Goal: Task Accomplishment & Management: Use online tool/utility

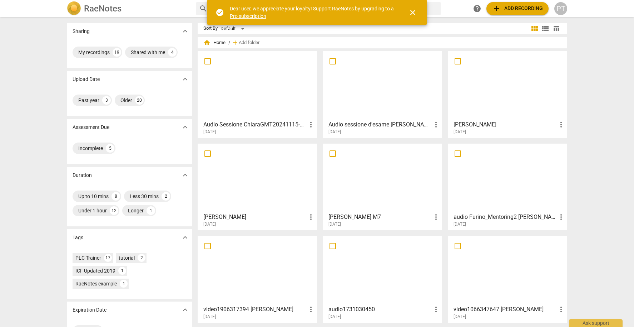
click at [416, 13] on span "close" at bounding box center [413, 12] width 9 height 9
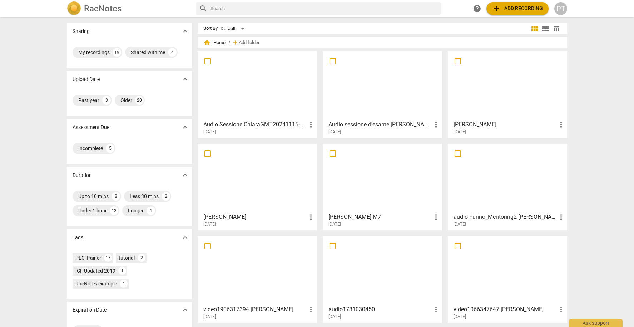
click at [524, 10] on span "add Add recording" at bounding box center [518, 8] width 51 height 9
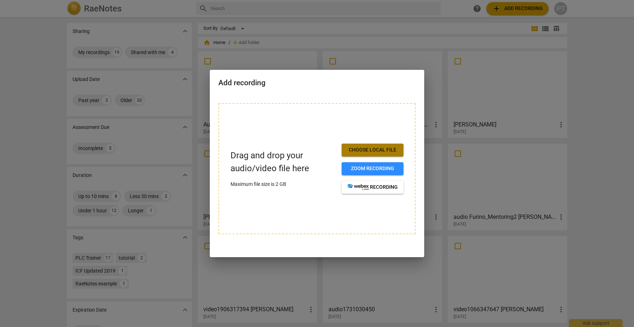
click at [383, 152] on span "Choose local file" at bounding box center [373, 149] width 50 height 7
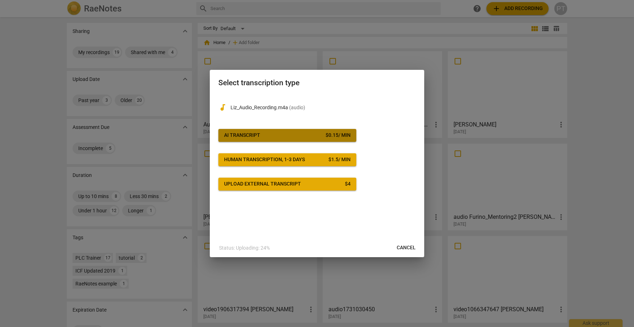
click at [248, 134] on div "AI Transcript" at bounding box center [242, 135] width 36 height 7
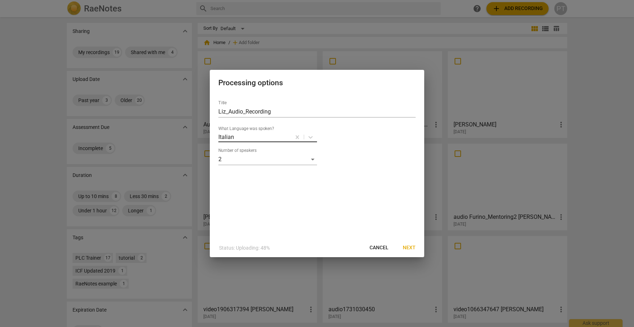
click at [260, 137] on div at bounding box center [262, 137] width 55 height 8
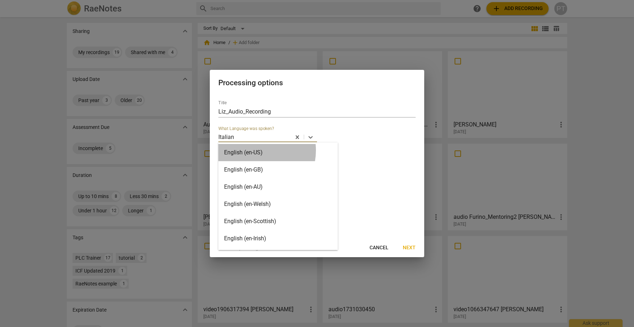
click at [254, 150] on div "English (en-US)" at bounding box center [278, 152] width 119 height 17
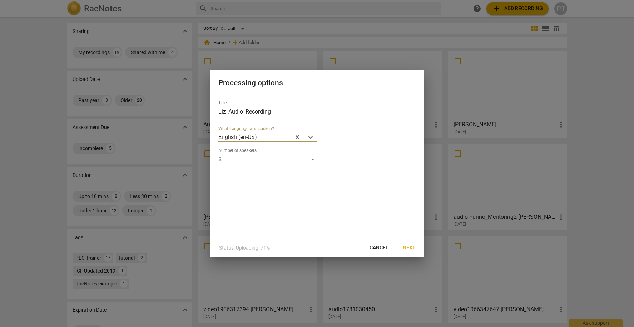
click at [412, 246] on span "Next" at bounding box center [409, 247] width 13 height 7
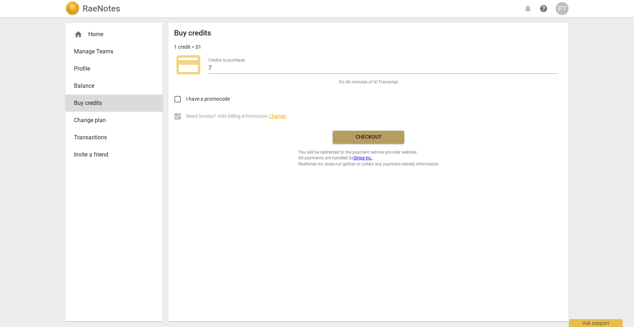
click at [363, 135] on span "Checkout" at bounding box center [369, 136] width 60 height 7
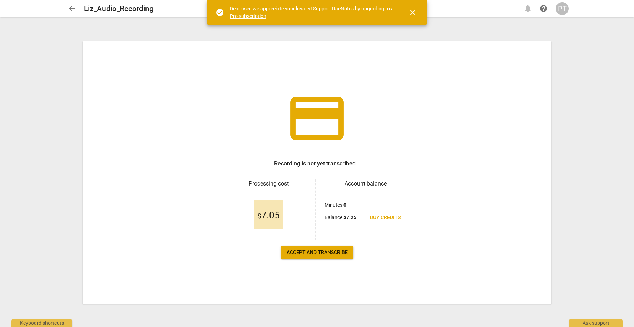
click at [324, 252] on span "Accept and transcribe" at bounding box center [317, 252] width 61 height 7
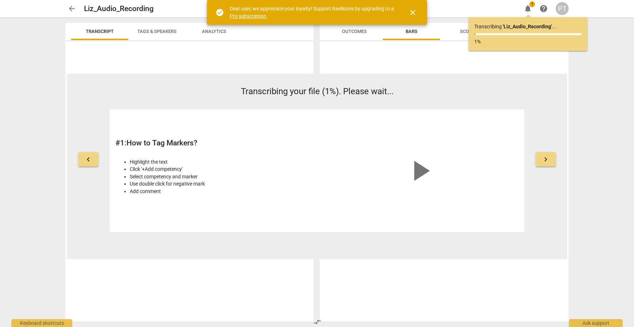
click at [417, 13] on span "close" at bounding box center [413, 12] width 9 height 9
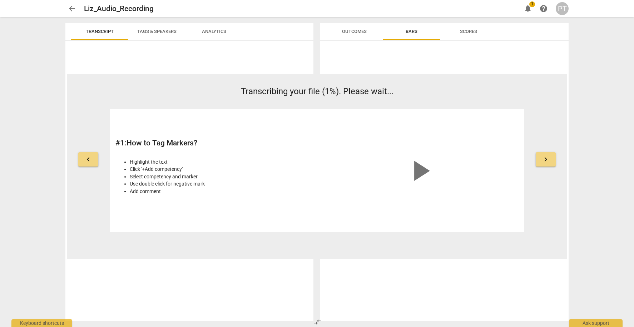
click at [411, 30] on span "Bars" at bounding box center [412, 31] width 12 height 5
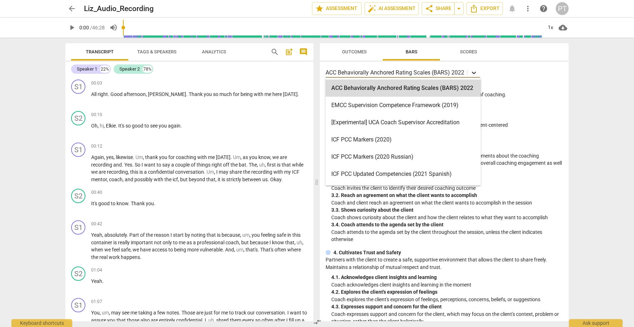
click at [473, 73] on icon at bounding box center [474, 73] width 4 height 3
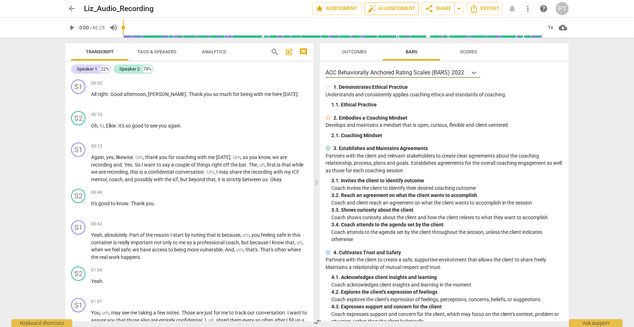
click at [396, 9] on span "auto_fix_high AI Assessment" at bounding box center [392, 8] width 48 height 9
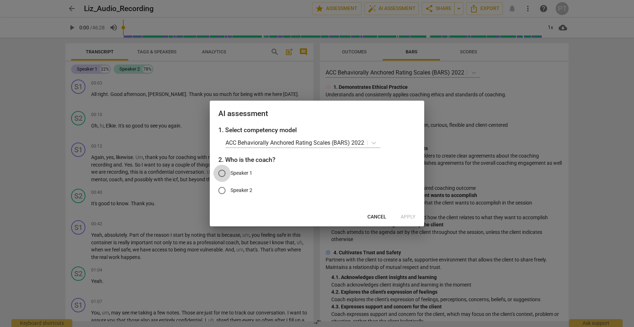
click at [222, 172] on input "Speaker 1" at bounding box center [222, 173] width 17 height 17
radio input "true"
click at [408, 215] on span "Apply" at bounding box center [408, 216] width 15 height 7
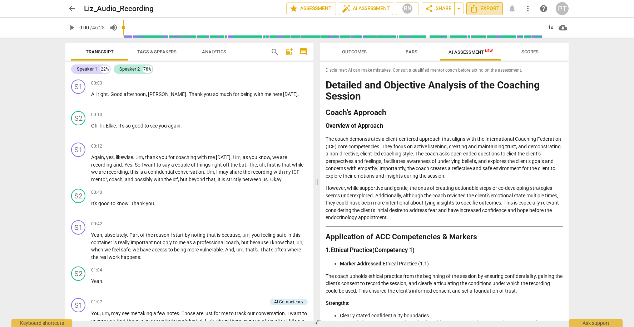
click at [490, 9] on span "Export" at bounding box center [485, 8] width 30 height 9
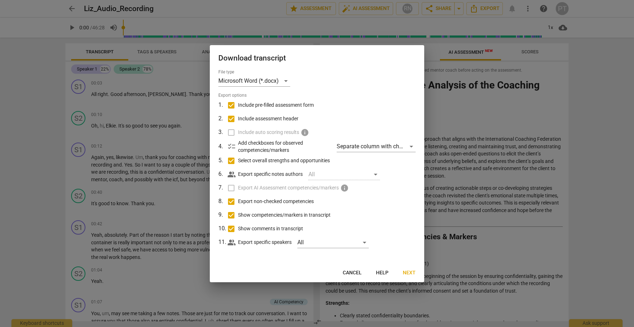
click at [231, 186] on label "Export AI Assessment competencies/markers info" at bounding box center [316, 188] width 187 height 14
drag, startPoint x: 233, startPoint y: 186, endPoint x: 286, endPoint y: 185, distance: 52.6
click at [234, 186] on label "Export AI Assessment competencies/markers info" at bounding box center [316, 188] width 187 height 14
click at [345, 188] on span "info" at bounding box center [344, 187] width 9 height 9
click at [413, 273] on span "Next" at bounding box center [409, 272] width 13 height 7
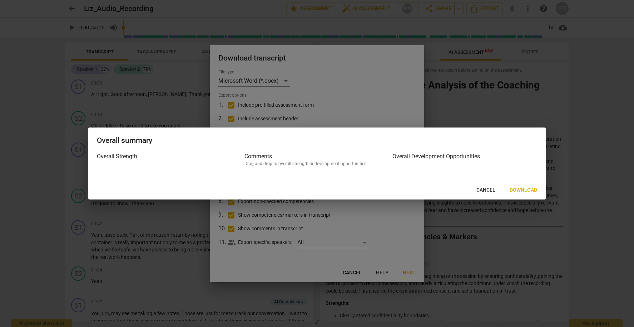
click at [522, 189] on span "Download" at bounding box center [524, 189] width 28 height 7
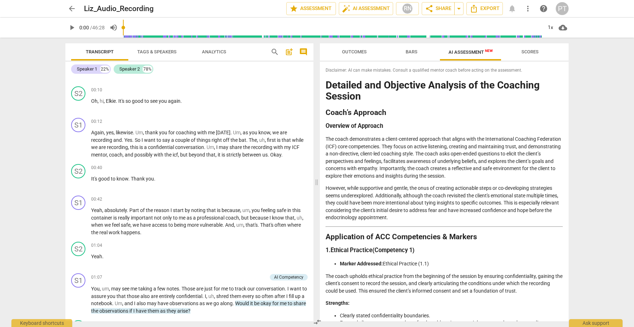
scroll to position [26, 0]
click at [531, 50] on span "Scores" at bounding box center [530, 51] width 17 height 5
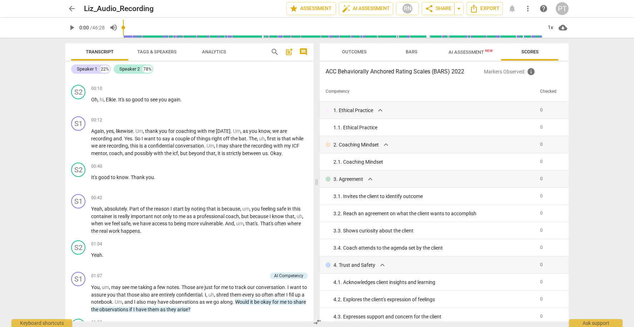
click at [356, 52] on span "Outcomes" at bounding box center [354, 51] width 25 height 5
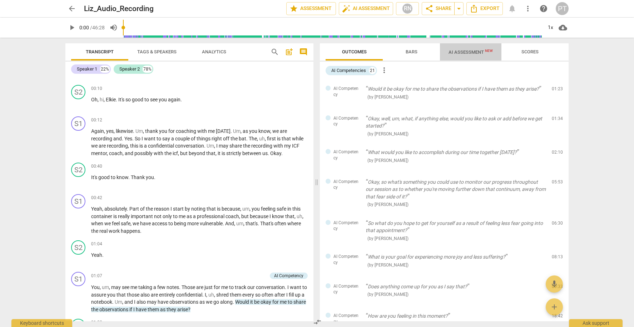
click at [468, 51] on span "AI Assessment New" at bounding box center [471, 51] width 44 height 5
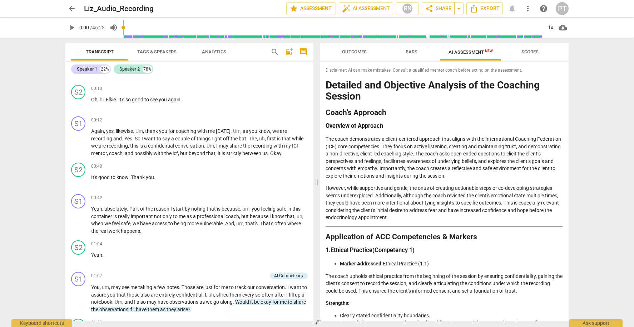
scroll to position [0, 0]
click at [359, 10] on span "auto_fix_high AI Assessment" at bounding box center [366, 8] width 48 height 9
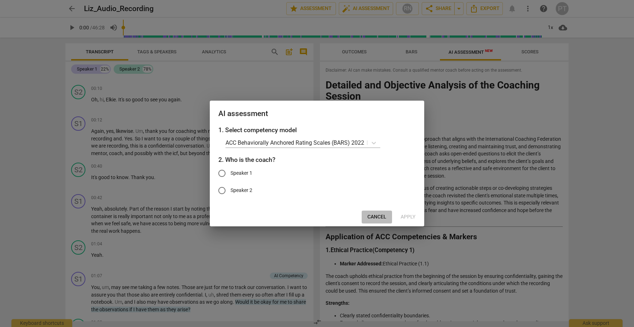
drag, startPoint x: 378, startPoint y: 215, endPoint x: 378, endPoint y: 208, distance: 6.8
click at [378, 215] on span "Cancel" at bounding box center [377, 216] width 19 height 7
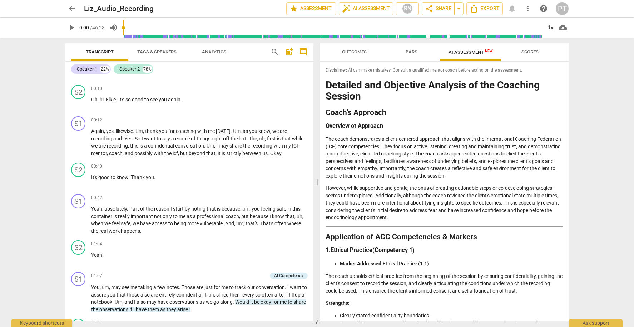
drag, startPoint x: 364, startPoint y: 91, endPoint x: 338, endPoint y: 82, distance: 27.8
click at [363, 90] on h1 "Detailed and Objective Analysis of the Coaching Session" at bounding box center [444, 91] width 237 height 22
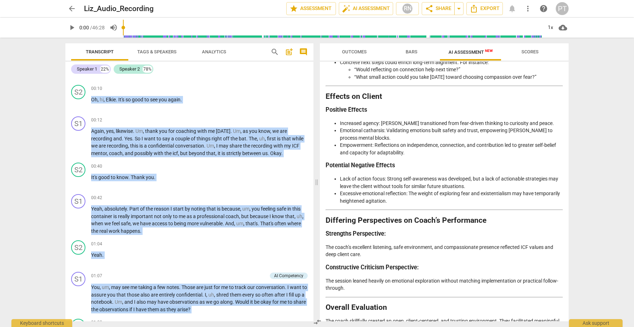
scroll to position [1368, 0]
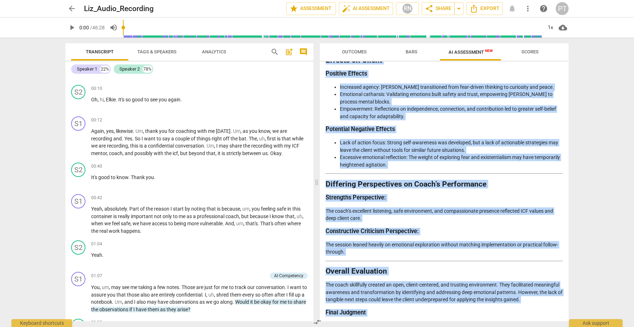
drag, startPoint x: 327, startPoint y: 82, endPoint x: 570, endPoint y: 312, distance: 334.5
click at [570, 312] on div "Outcomes Bars AI Assessment New Scores Disclaimer: AI can make mistakes. Consul…" at bounding box center [446, 182] width 258 height 289
copy div "Detailed and Objective Analysis of the Coaching Session Coach’s Approach Overvi…"
click at [421, 241] on p "The session leaned heavily on emotional exploration without matching implementa…" at bounding box center [444, 248] width 237 height 15
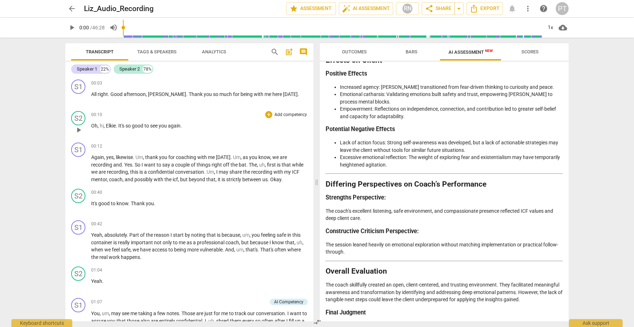
scroll to position [0, 0]
click at [413, 54] on span "Bars" at bounding box center [412, 51] width 12 height 5
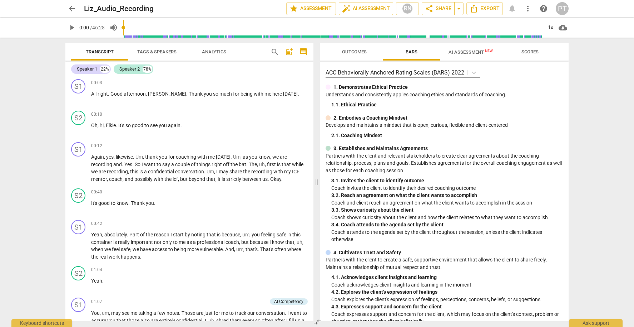
click at [474, 53] on span "AI Assessment New" at bounding box center [471, 51] width 44 height 5
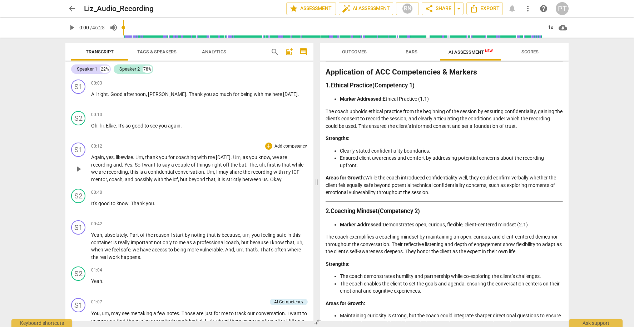
scroll to position [0, 0]
click at [296, 83] on p "Add competency" at bounding box center [291, 83] width 34 height 6
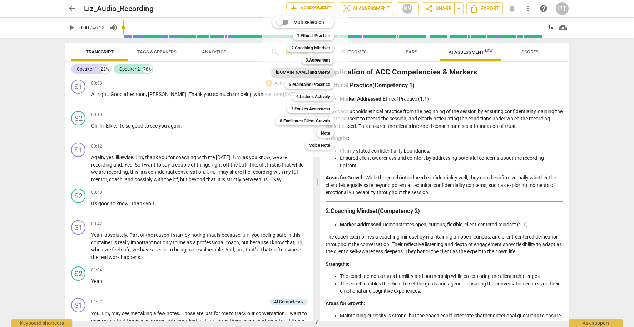
click at [309, 72] on b "4.Trust and Safety" at bounding box center [303, 72] width 54 height 9
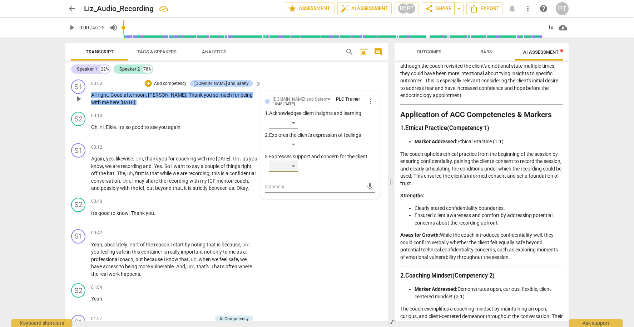
click at [294, 165] on div "​" at bounding box center [283, 165] width 29 height 11
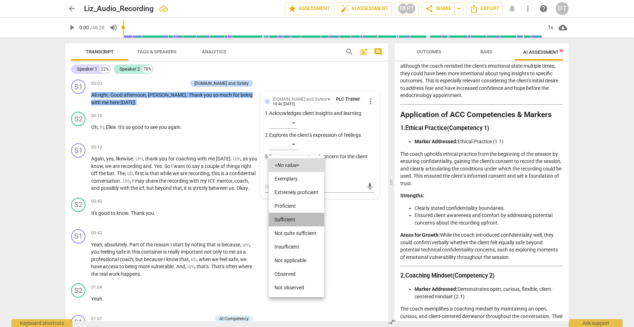
click at [297, 217] on li "Sufficient" at bounding box center [296, 219] width 55 height 14
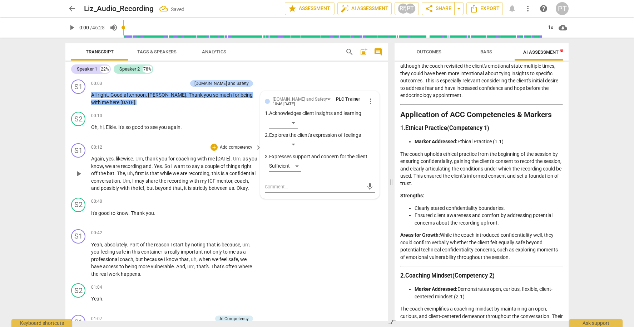
click at [183, 165] on span "want" at bounding box center [180, 166] width 13 height 6
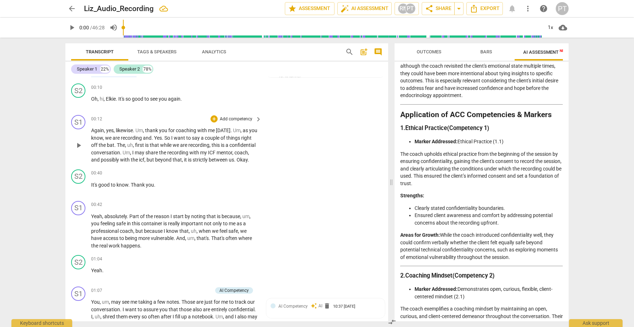
scroll to position [29, 0]
click at [74, 25] on span "play_arrow" at bounding box center [72, 27] width 9 height 9
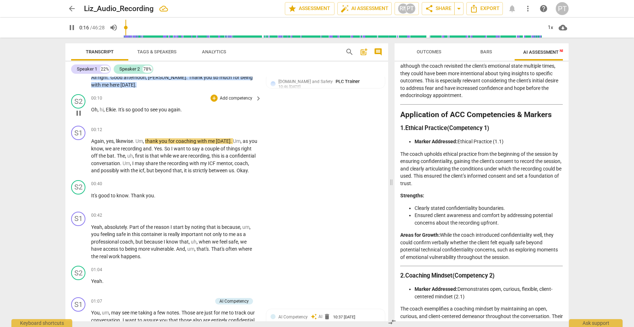
scroll to position [18, 0]
click at [79, 112] on span "pause" at bounding box center [78, 112] width 9 height 9
type input "18"
click at [104, 139] on span "," at bounding box center [105, 141] width 2 height 6
click at [190, 109] on p "Oh , hi , Elkie . It's so good to see you again ." at bounding box center [174, 110] width 167 height 8
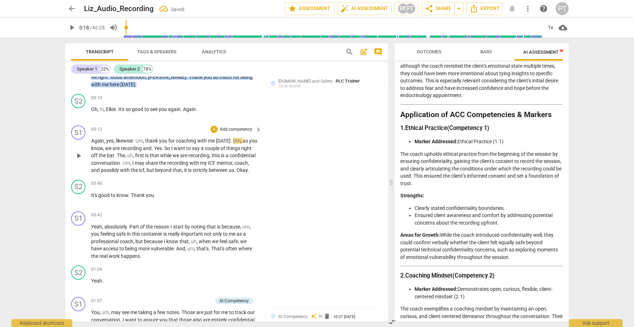
click at [108, 140] on span "yes" at bounding box center [110, 141] width 8 height 6
drag, startPoint x: 108, startPoint y: 140, endPoint x: 90, endPoint y: 141, distance: 17.5
click at [90, 141] on div "S1 play_arrow pause 00:12 + Add competency keyboard_arrow_right Again , yes , l…" at bounding box center [226, 149] width 323 height 54
click at [78, 155] on span "play_arrow" at bounding box center [78, 155] width 9 height 9
click at [80, 111] on span "pause" at bounding box center [78, 112] width 9 height 9
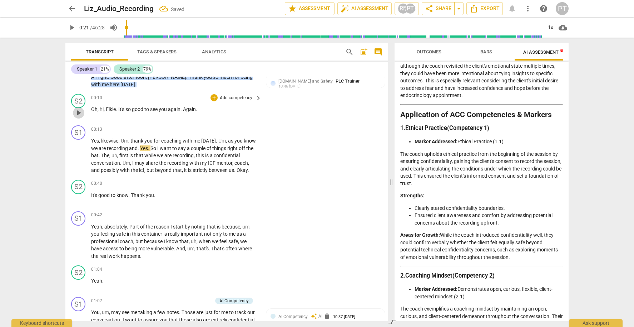
drag, startPoint x: 81, startPoint y: 111, endPoint x: 86, endPoint y: 109, distance: 5.8
click at [81, 111] on span "play_arrow" at bounding box center [78, 112] width 9 height 9
click at [80, 153] on span "pause" at bounding box center [78, 155] width 9 height 9
type input "22"
click at [141, 146] on span "Yes" at bounding box center [144, 148] width 8 height 6
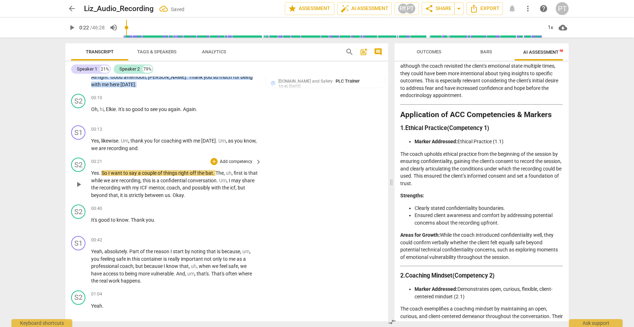
click at [102, 171] on span "So" at bounding box center [105, 173] width 7 height 6
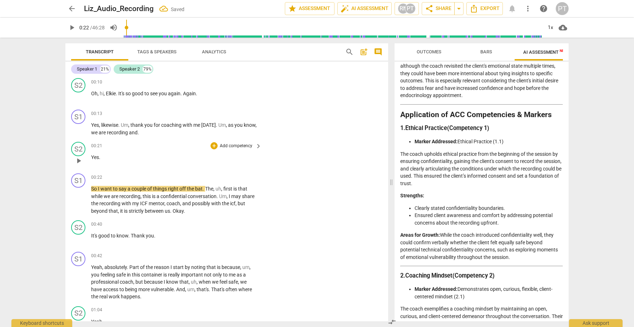
scroll to position [34, 0]
click at [79, 116] on div "S1" at bounding box center [78, 116] width 14 height 14
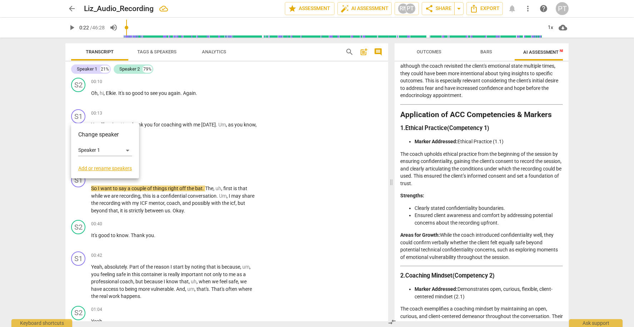
click at [109, 168] on link "Add or rename speakers" at bounding box center [105, 168] width 54 height 6
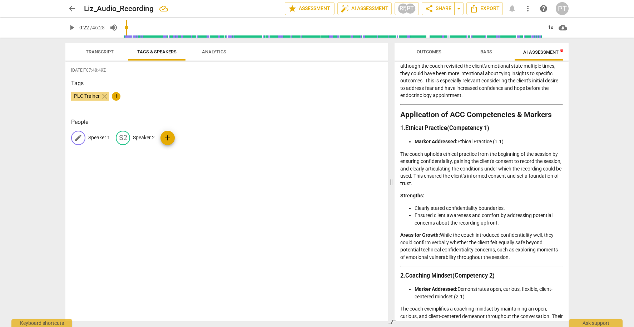
click at [102, 136] on p "Speaker 1" at bounding box center [99, 138] width 22 height 8
type input "Coach"
click at [196, 136] on p "Speaker 2" at bounding box center [191, 138] width 22 height 8
type input "Coachee"
click at [259, 167] on div "2025-09-12T07:48:49Z Tags PLC Trainer close + People CO Coach edit Coachee dele…" at bounding box center [226, 191] width 323 height 259
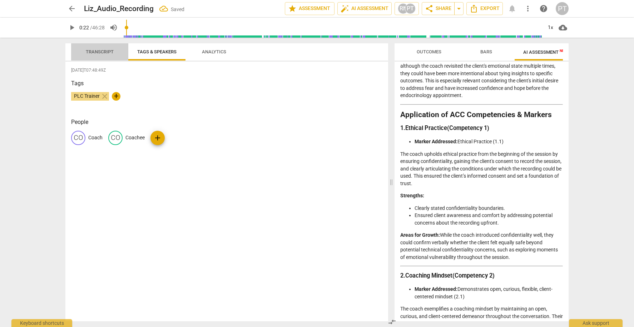
click at [92, 51] on span "Transcript" at bounding box center [100, 51] width 28 height 5
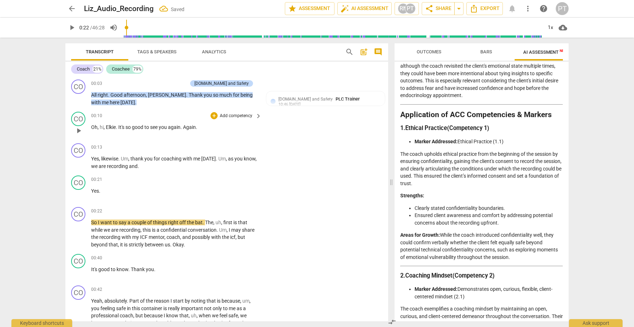
scroll to position [0, 0]
click at [80, 87] on div "CO" at bounding box center [78, 86] width 14 height 14
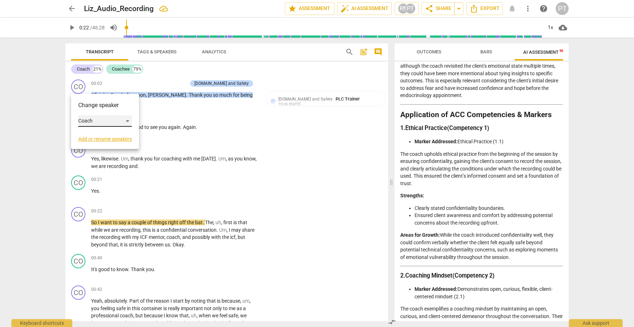
click at [127, 121] on div "Coach" at bounding box center [105, 120] width 54 height 11
click at [191, 128] on div at bounding box center [317, 163] width 634 height 327
click at [123, 139] on link "Add or rename speakers" at bounding box center [105, 139] width 54 height 6
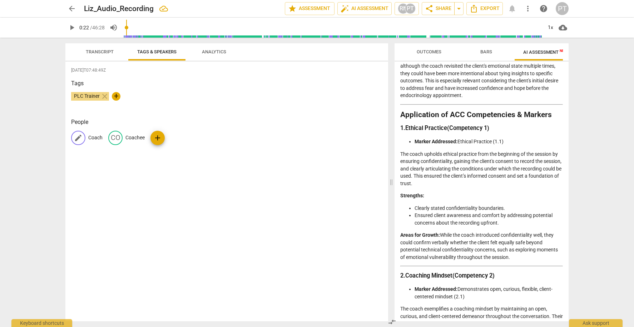
click at [76, 137] on span "edit" at bounding box center [78, 137] width 9 height 9
click at [116, 136] on input "Coach" at bounding box center [116, 137] width 57 height 11
type input "Coach Elke"
click at [187, 136] on p "Coachee" at bounding box center [189, 138] width 19 height 8
click at [171, 138] on input "Coachee" at bounding box center [193, 137] width 57 height 11
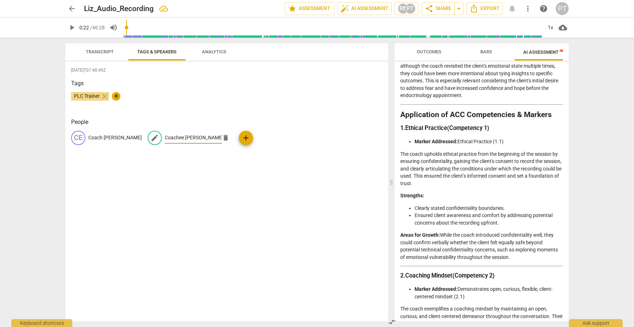
type input "Coachee Liz"
click at [286, 204] on div "2025-09-12T07:48:49Z Tags PLC Trainer close + People CE Coach Elke edit Coachee…" at bounding box center [226, 191] width 323 height 259
click at [97, 52] on span "Transcript" at bounding box center [100, 51] width 28 height 5
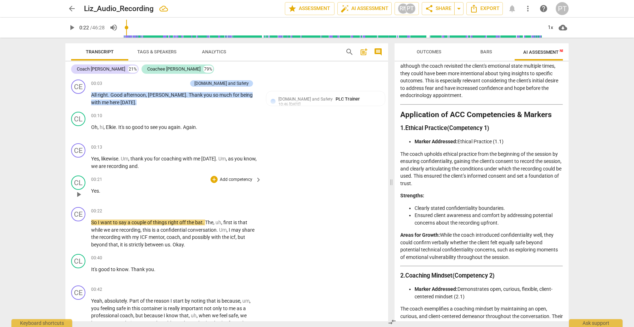
scroll to position [44, 0]
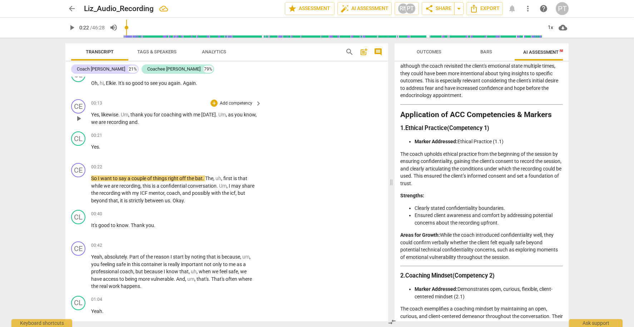
click at [254, 103] on span "keyboard_arrow_right" at bounding box center [258, 103] width 9 height 9
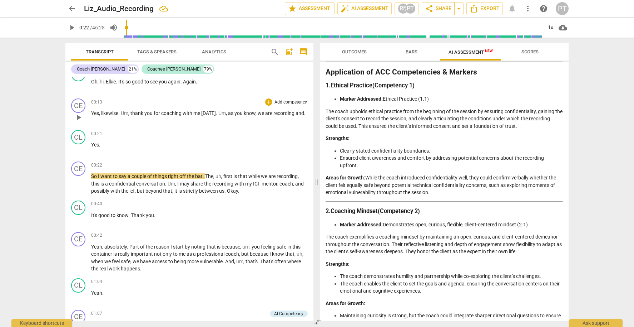
click at [295, 102] on p "Add competency" at bounding box center [291, 102] width 34 height 6
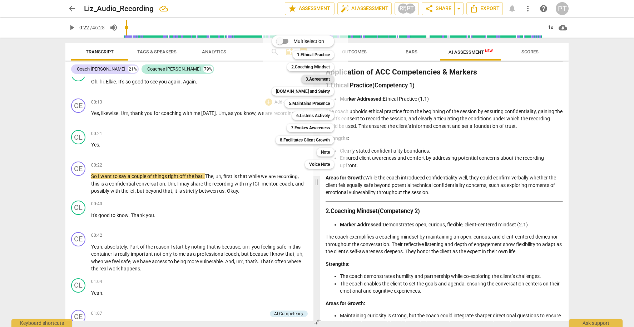
click at [320, 77] on b "3.Agreement" at bounding box center [318, 79] width 24 height 9
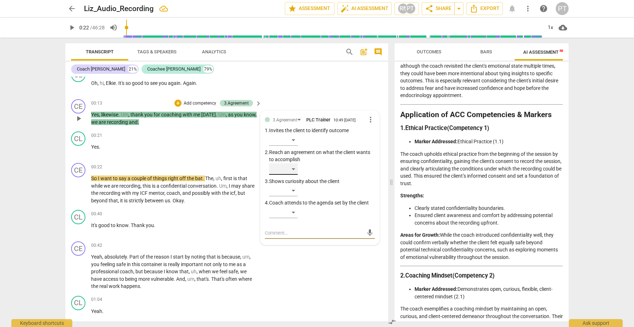
click at [295, 167] on div "​" at bounding box center [283, 168] width 29 height 11
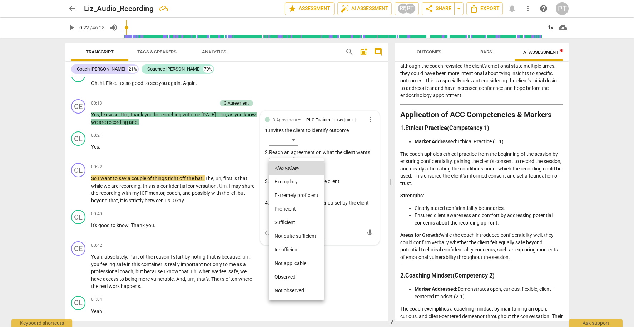
click at [298, 221] on li "Sufficient" at bounding box center [296, 222] width 55 height 14
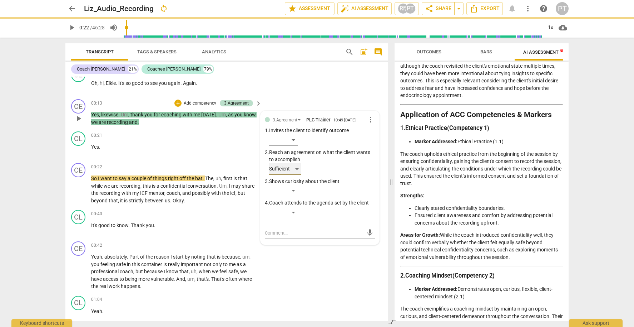
click at [295, 167] on div "Sufficient" at bounding box center [285, 168] width 32 height 11
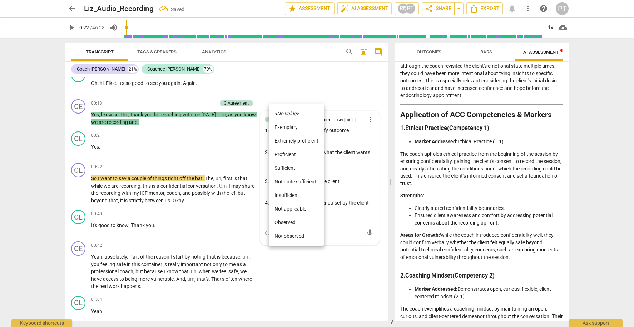
drag, startPoint x: 298, startPoint y: 167, endPoint x: 291, endPoint y: 163, distance: 7.9
click at [298, 167] on li "Sufficient" at bounding box center [296, 168] width 55 height 14
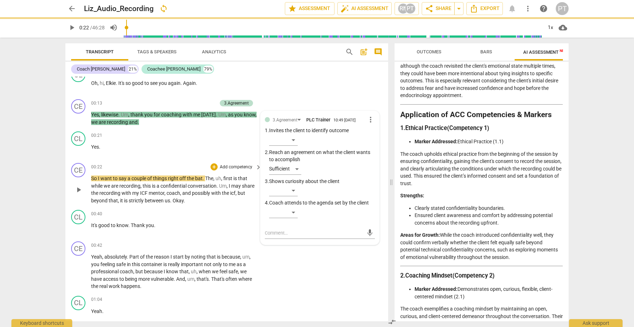
click at [107, 191] on span "recording" at bounding box center [110, 193] width 22 height 6
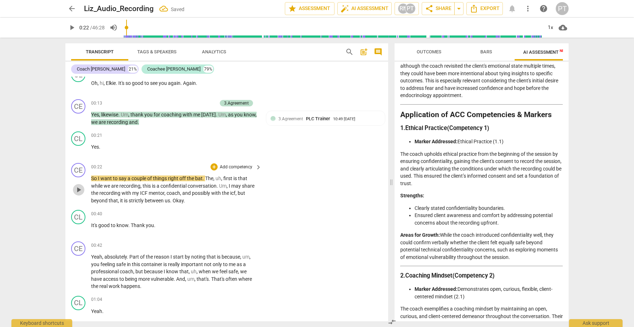
drag, startPoint x: 81, startPoint y: 187, endPoint x: 88, endPoint y: 182, distance: 8.4
click at [81, 187] on span "play_arrow" at bounding box center [78, 189] width 9 height 9
click at [79, 188] on span "pause" at bounding box center [78, 189] width 9 height 9
click at [79, 188] on span "play_arrow" at bounding box center [78, 189] width 9 height 9
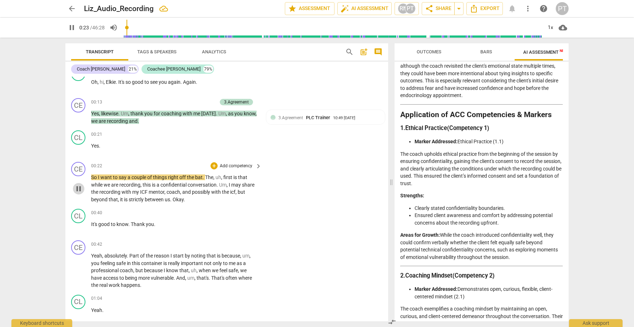
click at [79, 188] on span "pause" at bounding box center [78, 188] width 9 height 9
type input "24"
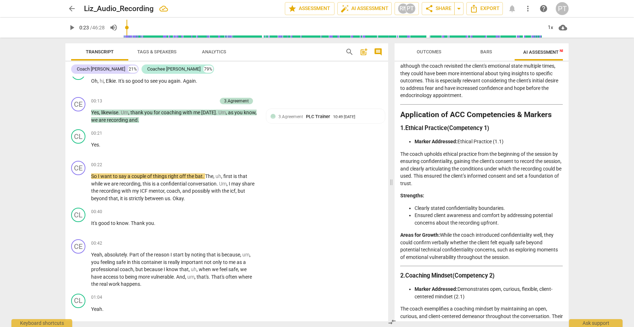
click at [192, 196] on p "So I want to say a couple of things right off the bat . The , uh , first is tha…" at bounding box center [174, 186] width 167 height 29
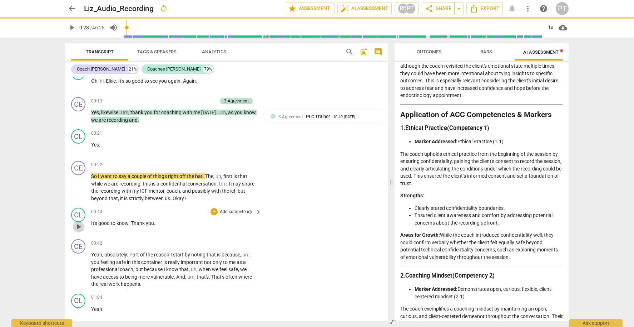
drag, startPoint x: 78, startPoint y: 224, endPoint x: 81, endPoint y: 222, distance: 4.1
click at [79, 224] on span "play_arrow" at bounding box center [78, 226] width 9 height 9
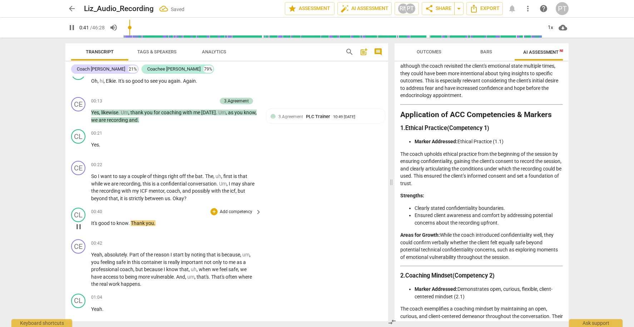
drag, startPoint x: 77, startPoint y: 225, endPoint x: 82, endPoint y: 221, distance: 7.2
click at [82, 222] on span "pause" at bounding box center [78, 226] width 9 height 9
click at [258, 166] on span "keyboard_arrow_right" at bounding box center [258, 165] width 9 height 9
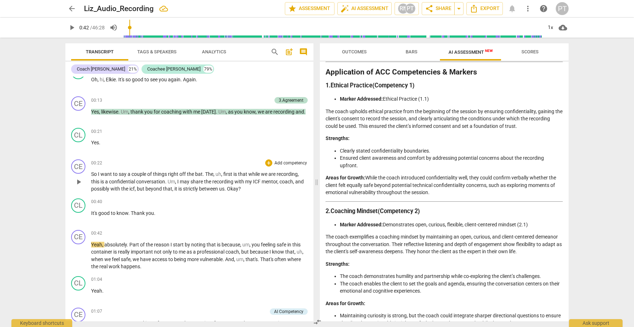
click at [294, 161] on p "Add competency" at bounding box center [291, 163] width 34 height 6
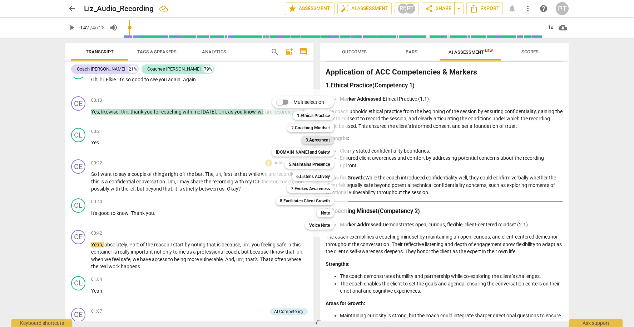
click at [314, 141] on b "3.Agreement" at bounding box center [318, 140] width 24 height 9
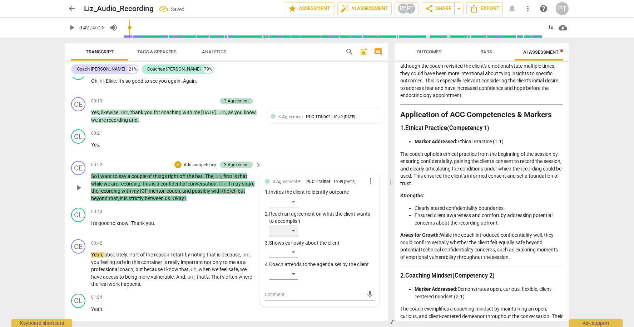
click at [292, 229] on div "​" at bounding box center [283, 230] width 29 height 11
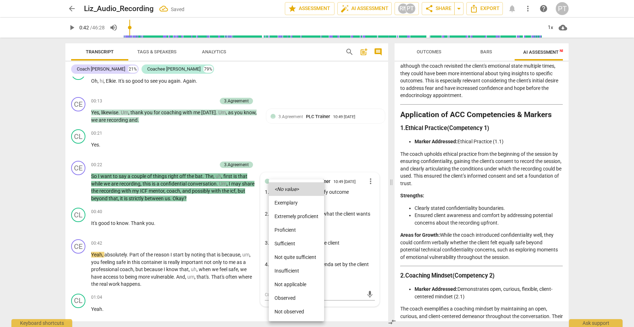
drag, startPoint x: 370, startPoint y: 239, endPoint x: 349, endPoint y: 220, distance: 28.6
click at [370, 239] on div at bounding box center [317, 163] width 634 height 327
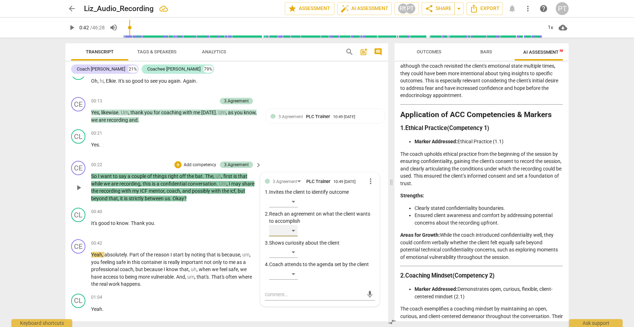
click at [295, 227] on div "​" at bounding box center [283, 230] width 29 height 11
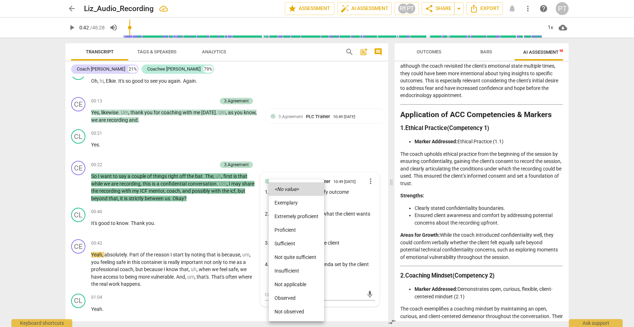
click at [294, 228] on li "Proficient" at bounding box center [296, 230] width 55 height 14
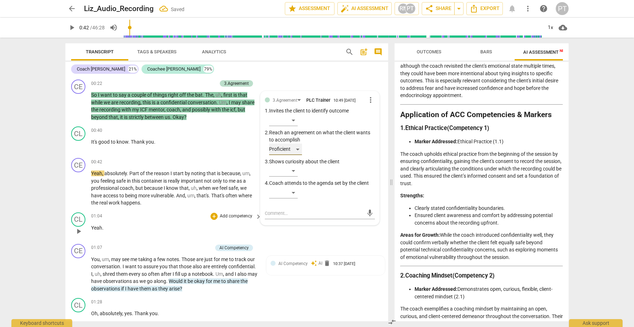
scroll to position [137, 0]
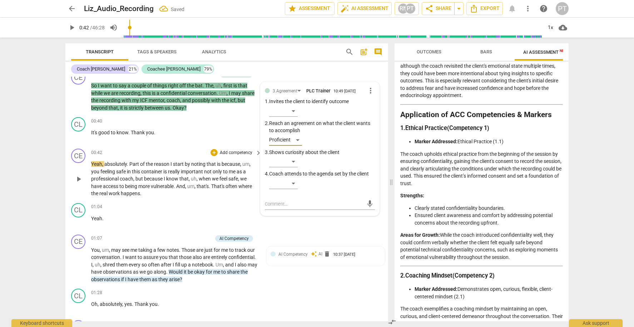
click at [77, 177] on span "play_arrow" at bounding box center [78, 179] width 9 height 9
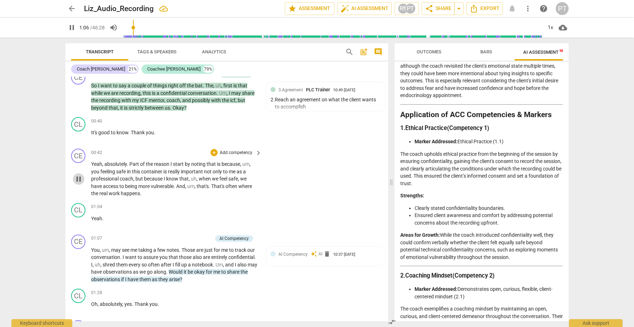
click at [79, 176] on span "pause" at bounding box center [78, 179] width 9 height 9
type input "67"
drag, startPoint x: 134, startPoint y: 176, endPoint x: 190, endPoint y: 178, distance: 55.1
click at [190, 178] on p "Yeah , absolutely . Part of the reason I start by noting that is because , um ,…" at bounding box center [174, 178] width 167 height 37
copy p "but because I know that ,"
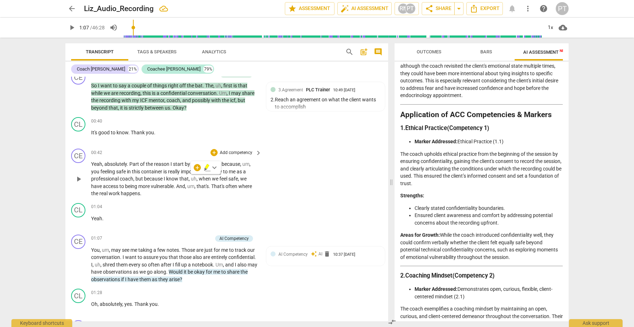
click at [239, 150] on p "Add competency" at bounding box center [236, 153] width 34 height 6
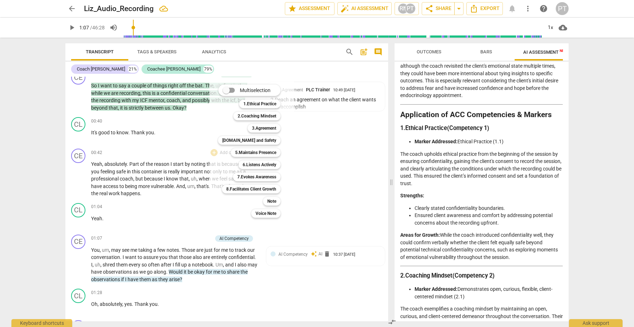
drag, startPoint x: 348, startPoint y: 186, endPoint x: 248, endPoint y: 171, distance: 100.9
click at [348, 185] on div at bounding box center [317, 163] width 634 height 327
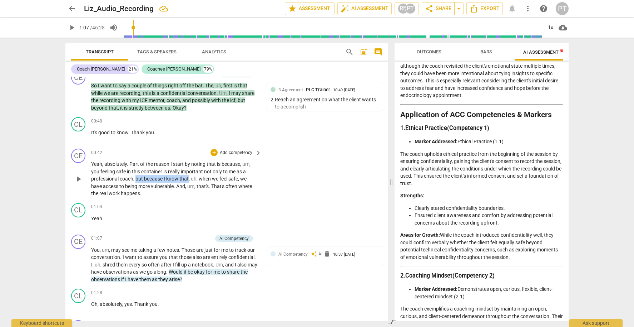
drag, startPoint x: 136, startPoint y: 176, endPoint x: 189, endPoint y: 177, distance: 53.3
click at [189, 177] on p "Yeah , absolutely . Part of the reason I start by noting that is because , um ,…" at bounding box center [174, 178] width 167 height 37
click at [205, 166] on icon "button" at bounding box center [205, 166] width 4 height 5
click at [240, 152] on p "Add competency" at bounding box center [236, 153] width 34 height 6
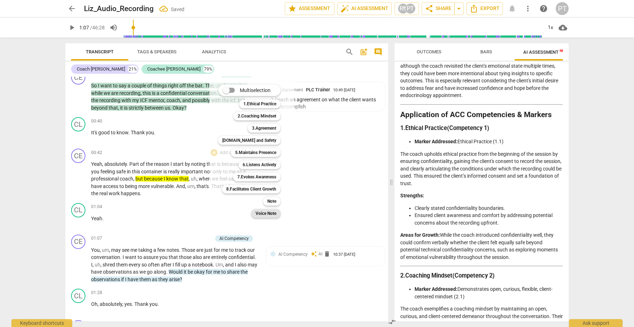
click at [271, 214] on b "Voice Note" at bounding box center [266, 213] width 21 height 9
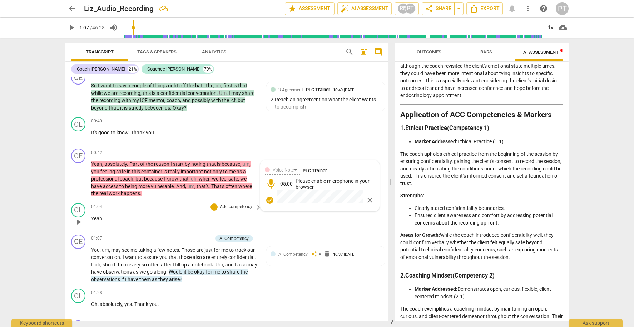
click at [190, 206] on div "01:04 + Add competency keyboard_arrow_right" at bounding box center [176, 207] width 171 height 8
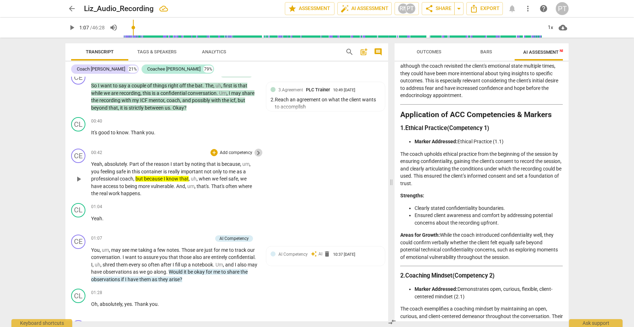
click at [259, 150] on span "keyboard_arrow_right" at bounding box center [258, 152] width 9 height 9
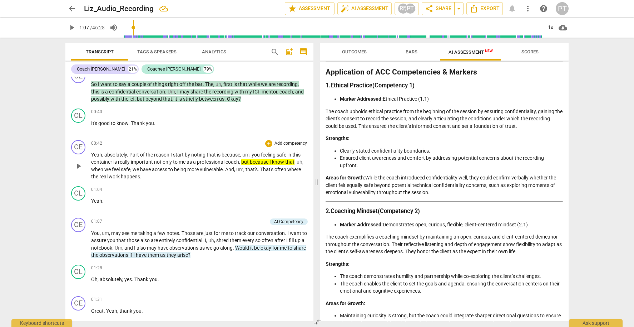
click at [293, 142] on p "Add competency" at bounding box center [291, 143] width 34 height 6
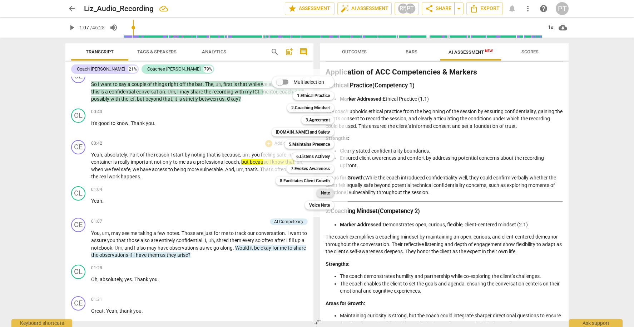
click at [324, 192] on b "Note" at bounding box center [325, 192] width 9 height 9
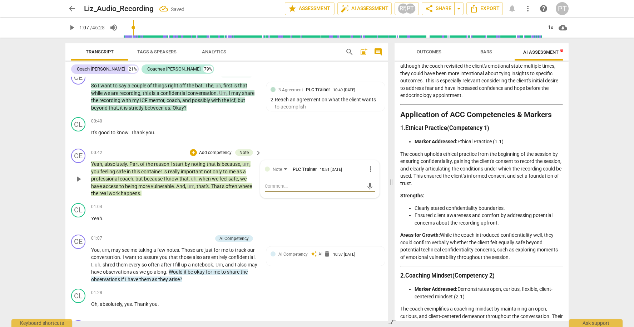
click at [292, 185] on textarea at bounding box center [314, 185] width 99 height 7
type textarea "a"
type textarea "as"
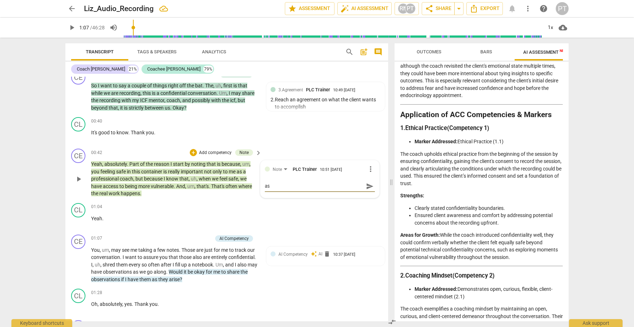
type textarea "as"
type textarea "as a"
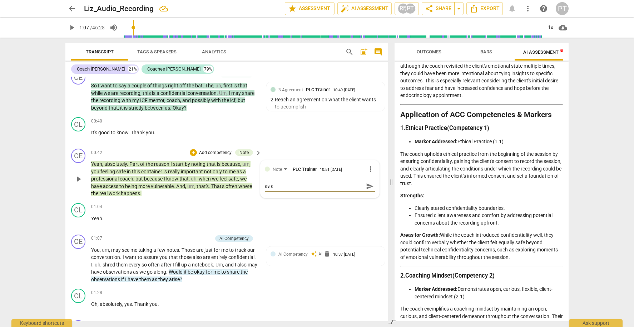
type textarea "as a"
type textarea "as a s"
type textarea "as a su"
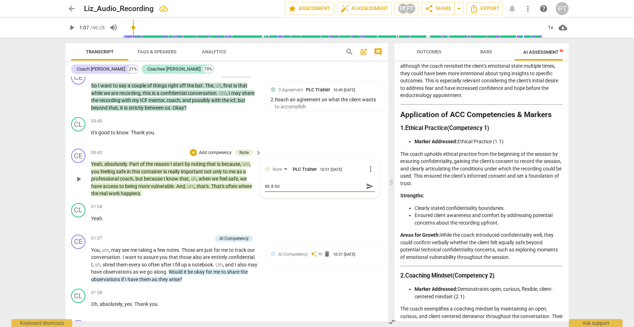
type textarea "as a sus"
type textarea "as a su"
type textarea "as a sug"
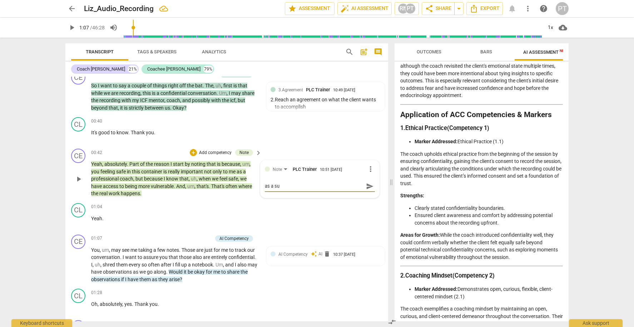
type textarea "as a sug"
type textarea "as a sugg"
type textarea "as a sugge"
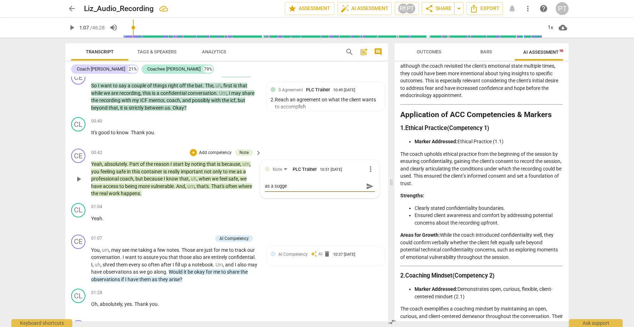
type textarea "as a sugges"
type textarea "as a suggest"
type textarea "as a suggesti"
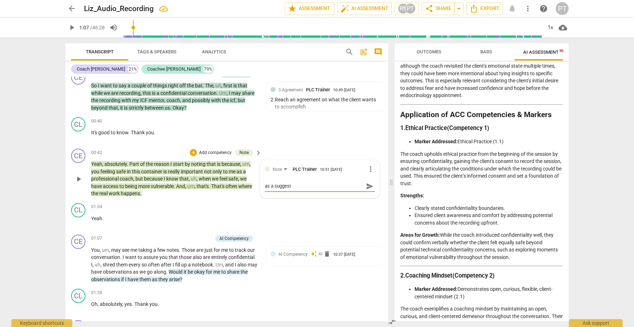
type textarea "as a suggesti"
type textarea "as a suggestio"
type textarea "as a suggestion"
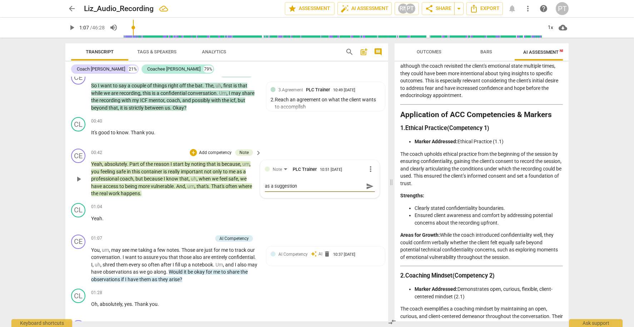
type textarea "as a suggestion"
type textarea "as a suggestion h"
type textarea "as a suggestion he"
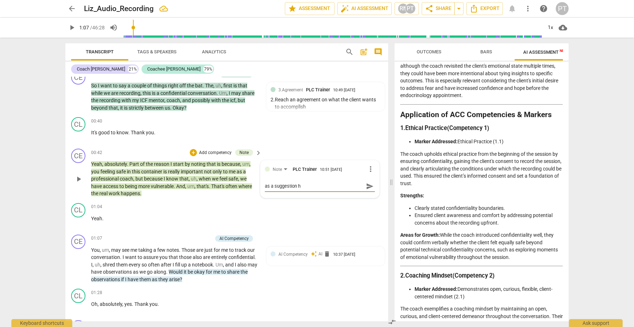
type textarea "as a suggestion he"
type textarea "as a suggestion her"
type textarea "as a suggestion here"
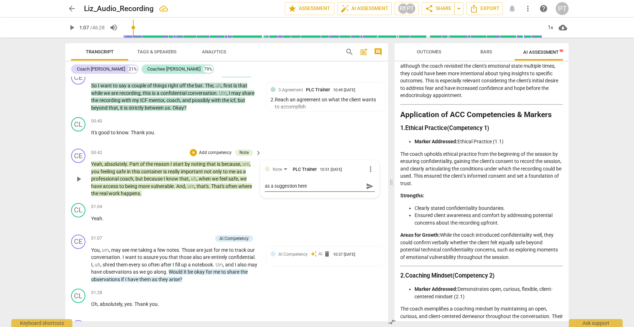
type textarea "as a suggestion here"
type textarea "as a suggestion here i"
type textarea "as a suggestion here it"
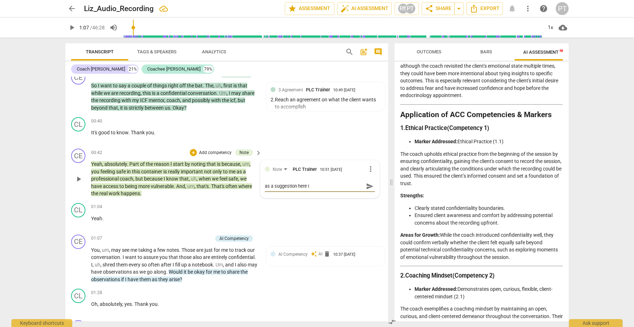
type textarea "as a suggestion here it"
type textarea "as a suggestion here it i"
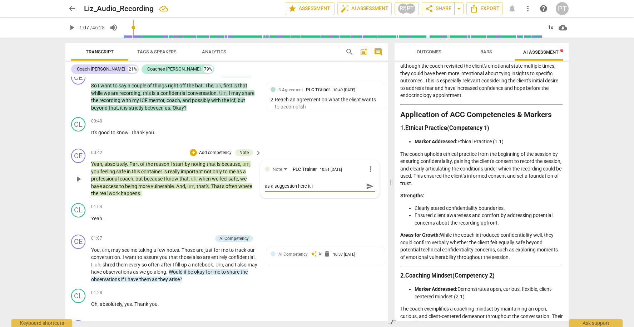
type textarea "as a suggestion here it is"
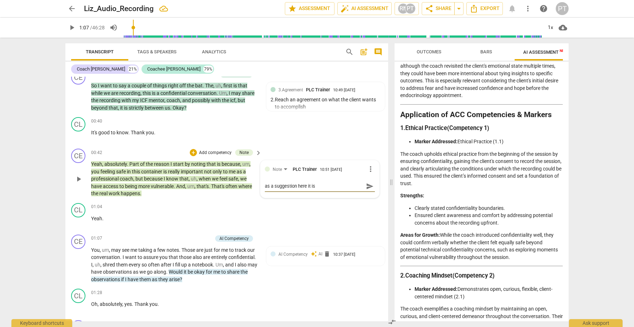
type textarea "as a suggestion here it is"
type textarea "as a suggestion here it i"
type textarea "as a suggestion here it"
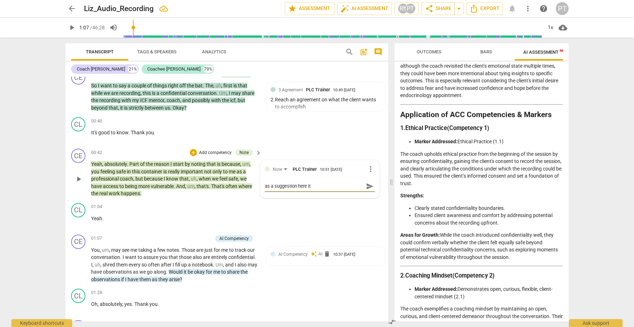
type textarea "as a suggestion here it"
type textarea "as a suggestion here i"
type textarea "as a suggestion here"
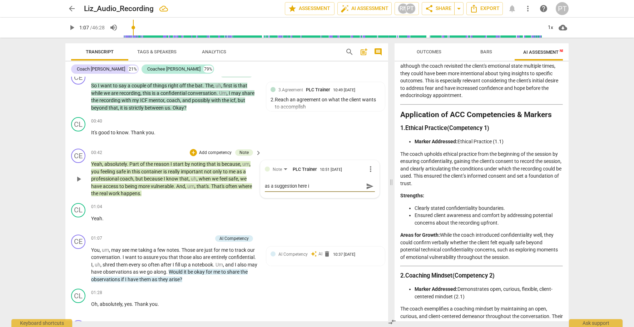
type textarea "as a suggestion here"
type textarea "as a suggestion her"
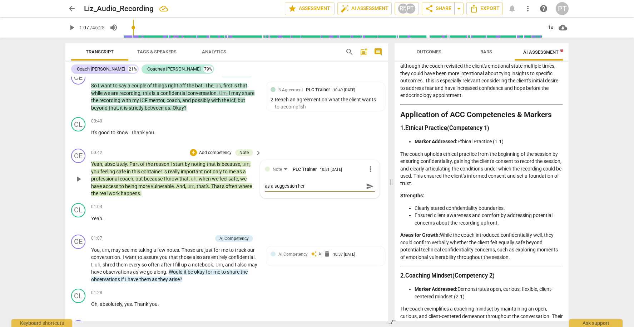
type textarea "as a suggestion he"
type textarea "as a suggestion h"
type textarea "as a suggestion"
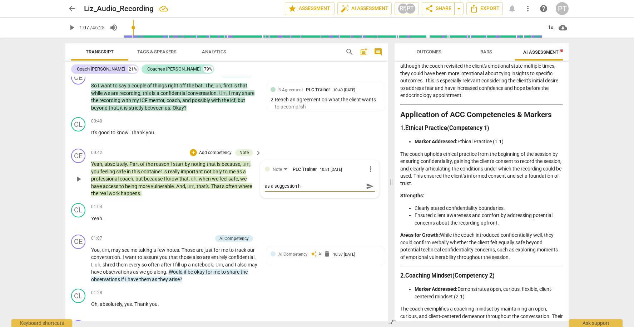
type textarea "as a suggestion"
type textarea "as a suggestio"
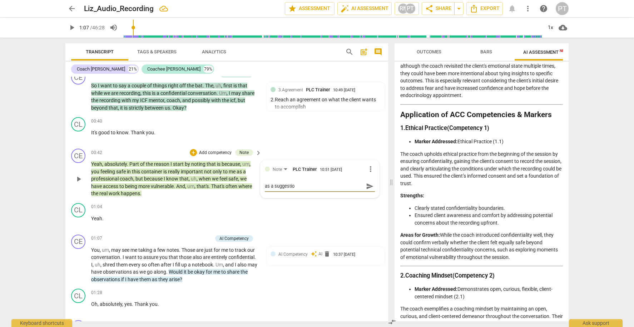
type textarea "as a suggesti"
type textarea "as a suggest"
type textarea "as a sugges"
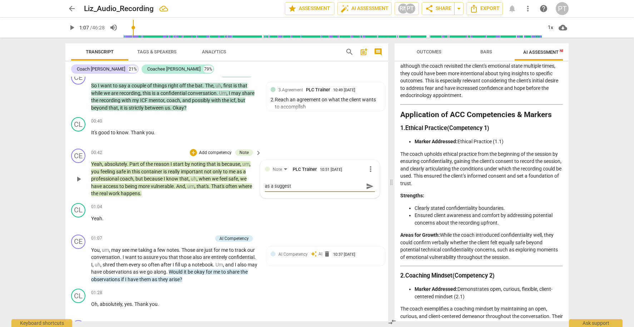
type textarea "as a sugges"
type textarea "as a sugge"
type textarea "as a sugg"
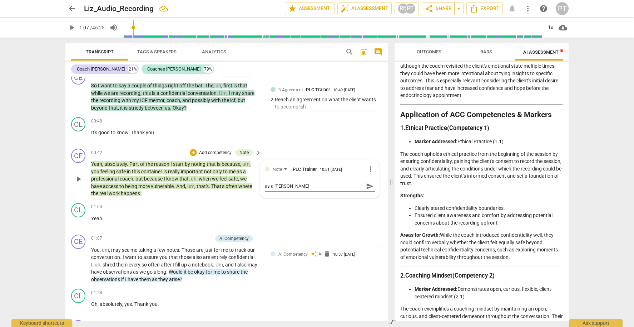
type textarea "as a sug"
type textarea "as a su"
type textarea "as a s"
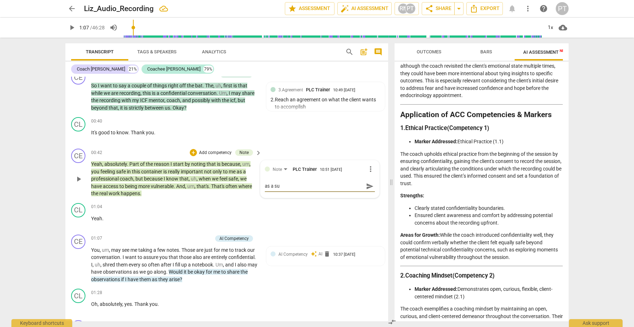
type textarea "as a s"
type textarea "as a"
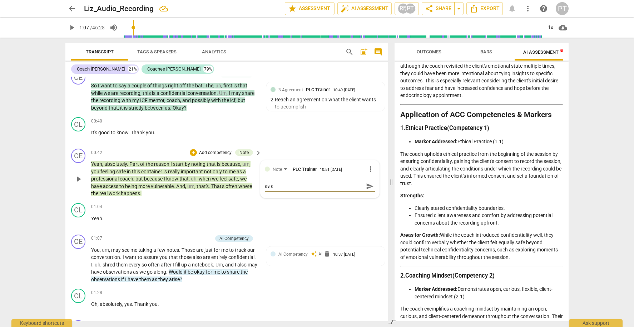
type textarea "as"
type textarea "a"
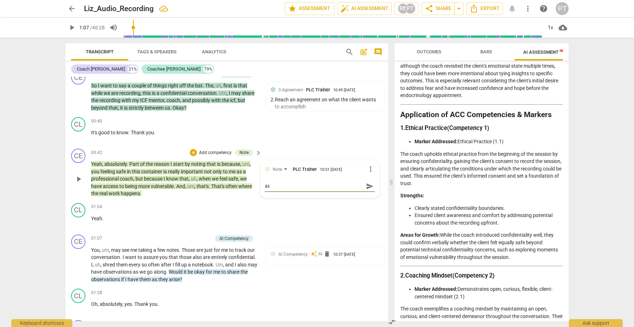
type textarea "a"
type textarea "t"
type textarea "to"
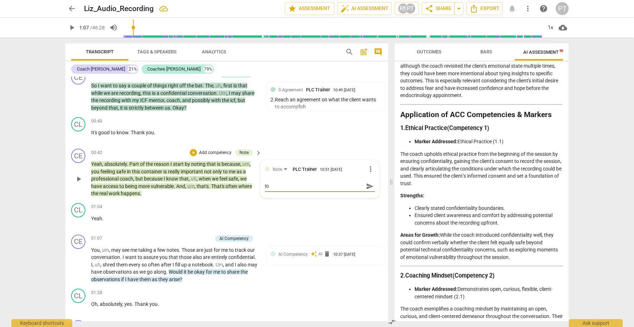
type textarea "t"
type textarea "i"
type textarea "in"
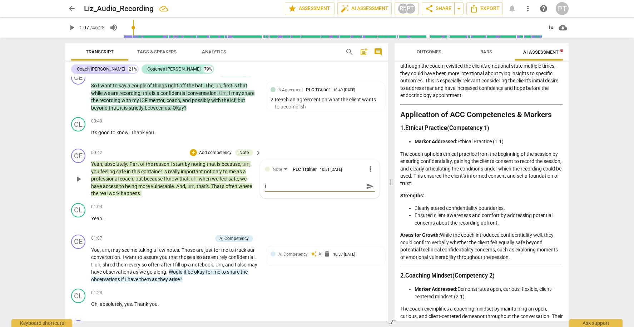
type textarea "in"
type textarea "in o"
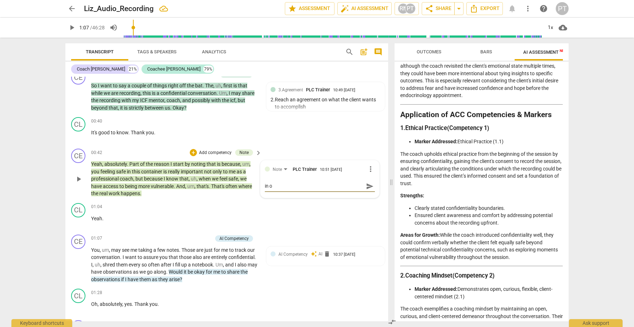
type textarea "in or"
type textarea "in ord"
type textarea "in orde"
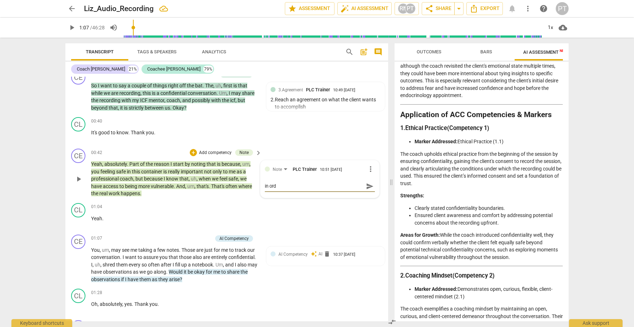
type textarea "in orde"
type textarea "in order"
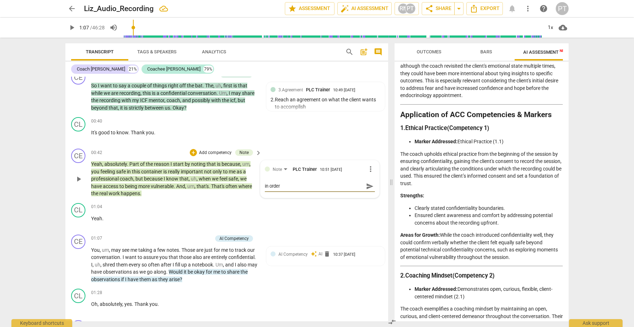
type textarea "in order t"
type textarea "in order to"
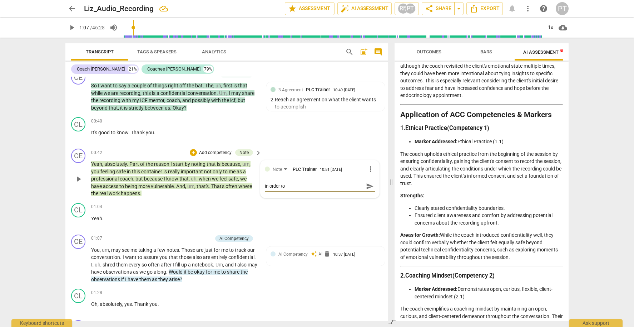
type textarea "in order to"
type textarea "in order to g"
type textarea "in order to gr"
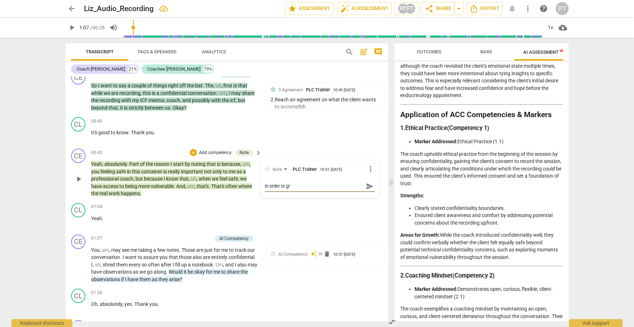
type textarea "in order to gre"
type textarea "in order to gren"
type textarea "in order to grene"
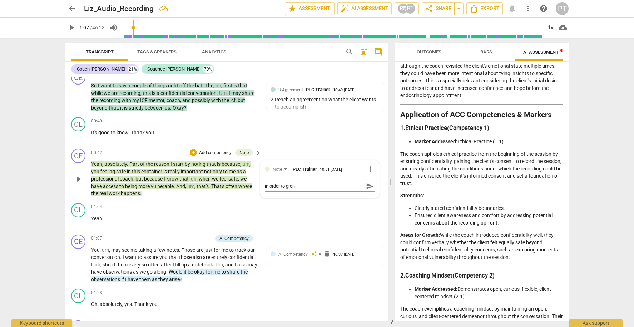
type textarea "in order to grene"
type textarea "in order to grener"
type textarea "in order to grenera"
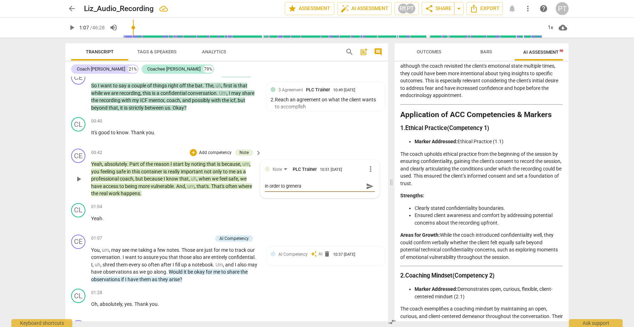
type textarea "in order to grenerat"
type textarea "in order to grenerate"
type textarea "in order to generate"
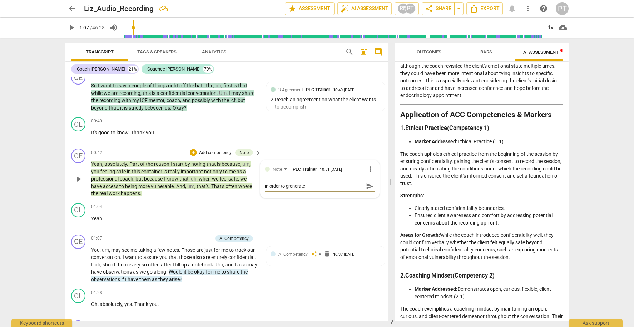
type textarea "in order to generate"
type textarea "in order to generate a"
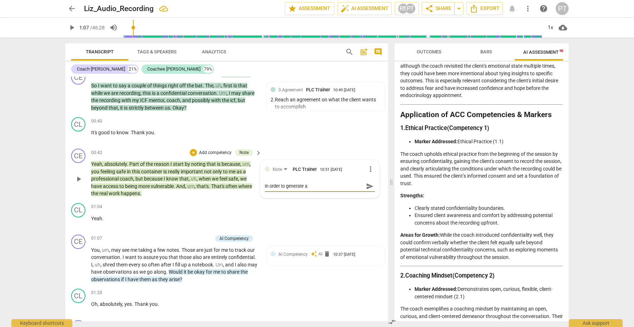
type textarea "in order to generate a s"
type textarea "in order to generate a si"
type textarea "in order to generate a sin"
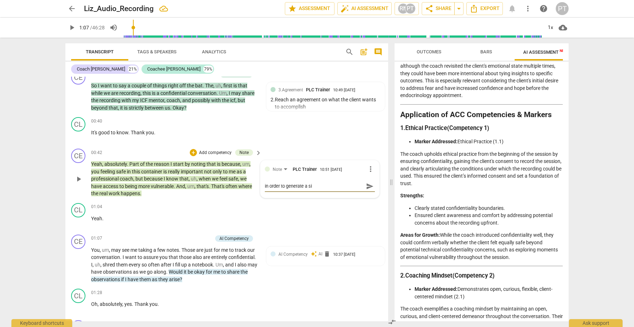
type textarea "in order to generate a sin"
type textarea "in order to generate a sinc"
type textarea "in order to generate a since"
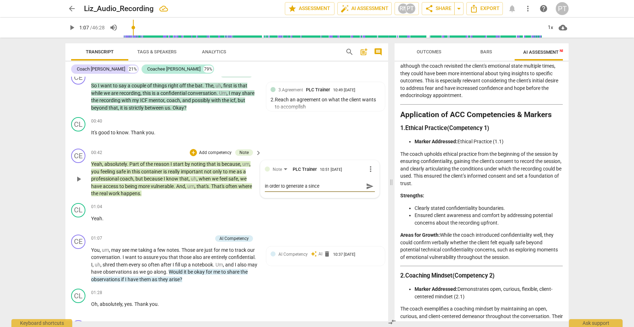
type textarea "in order to generate a sincer"
type textarea "in order to generate a sincere"
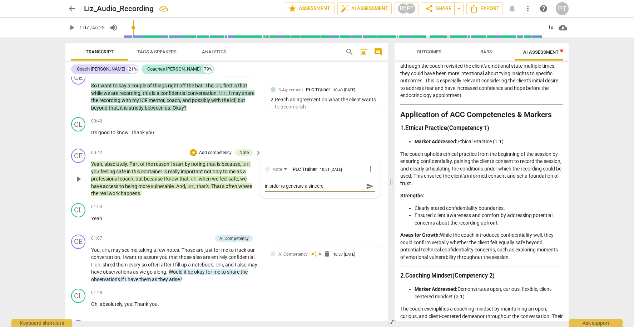
type textarea "in order to generate a sincere"
type textarea "in order to generate a sincere p"
type textarea "in order to generate a sincere pa"
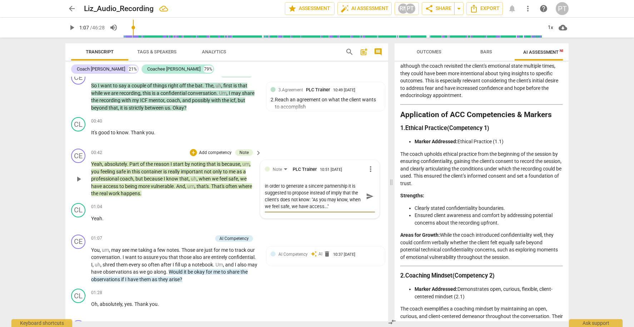
scroll to position [0, 0]
click at [308, 191] on textarea "in order to generate a sincere partnership it is suggested to propose instead o…" at bounding box center [314, 195] width 99 height 27
click at [289, 197] on textarea "in order to generate a sincere partnership it is suggested to propose our knowl…" at bounding box center [314, 195] width 99 height 27
drag, startPoint x: 315, startPoint y: 197, endPoint x: 344, endPoint y: 199, distance: 29.0
click at [344, 199] on textarea "in order to generate a sincere partnership it is suggested to propose our knowl…" at bounding box center [314, 195] width 99 height 27
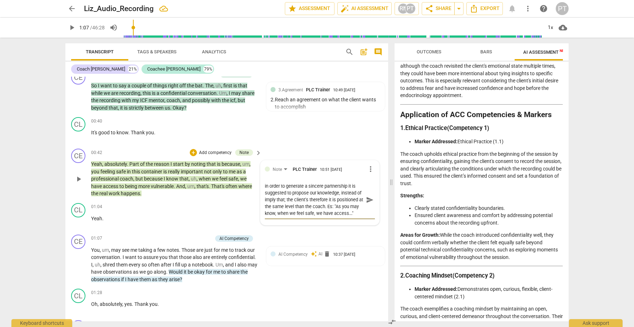
scroll to position [7, 0]
click at [306, 205] on textarea "in order to generate a sincere partnership it is suggested to propose our knowl…" at bounding box center [314, 199] width 99 height 34
drag, startPoint x: 298, startPoint y: 210, endPoint x: 261, endPoint y: 178, distance: 48.5
click at [261, 178] on div "Note PLC Trainer 10:51 09-12-2025 more_vert in order to generate a sincere part…" at bounding box center [320, 192] width 119 height 64
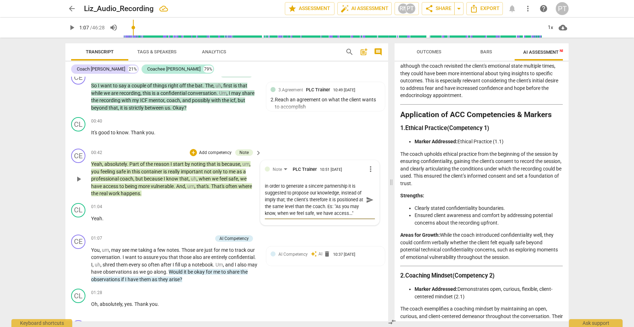
click at [312, 207] on textarea "in order to generate a sincere partnership it is suggested to propose our knowl…" at bounding box center [314, 199] width 99 height 34
drag, startPoint x: 286, startPoint y: 190, endPoint x: 340, endPoint y: 190, distance: 53.7
click at [340, 190] on textarea "in order to generate a sincere partnership it is suggested to propose our knowl…" at bounding box center [314, 199] width 99 height 34
paste textarea "To support the ICF Core Competencies of Establishes and Maintains Agreements (C…"
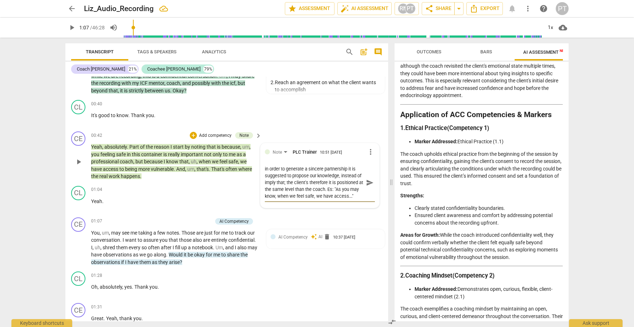
scroll to position [158, 0]
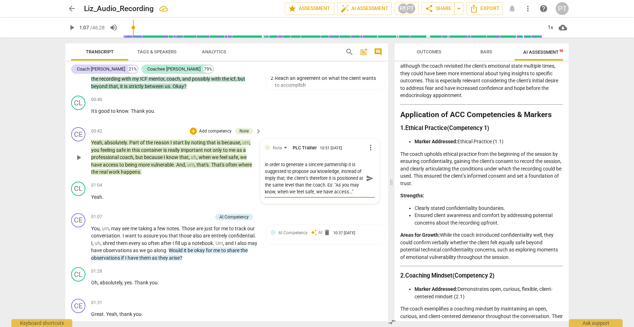
click at [337, 186] on textarea "in order to generate a sincere partnership it is suggested to propose our knowl…" at bounding box center [314, 178] width 99 height 34
click at [356, 192] on textarea "in order to generate a sincere partnership it is suggested to propose our knowl…" at bounding box center [314, 178] width 99 height 34
click at [299, 170] on textarea "in order to generate a sincere partnership it is suggested to propose our knowl…" at bounding box center [314, 178] width 99 height 34
paste textarea "To support the ICF Core Competencies of Establishes and Maintains Agreements (C…"
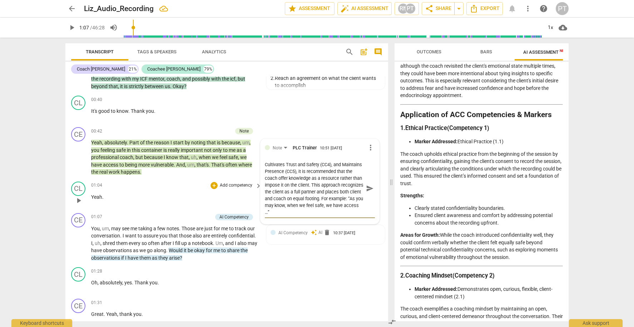
scroll to position [157, 0]
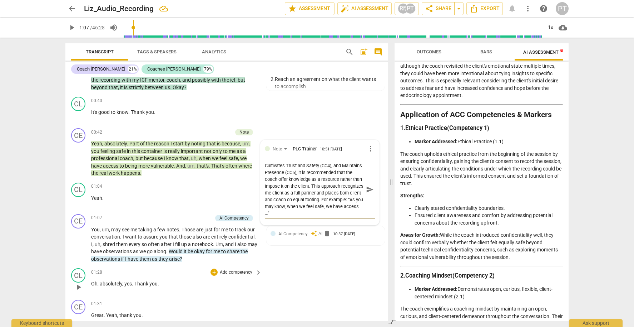
click at [308, 270] on div "CL play_arrow pause 01:28 + Add competency keyboard_arrow_right Oh , absolutely…" at bounding box center [226, 280] width 323 height 31
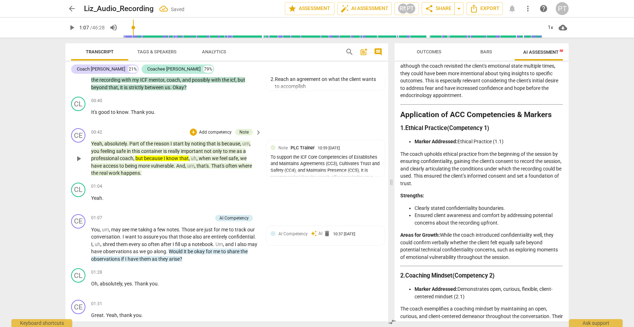
click at [256, 130] on span "keyboard_arrow_right" at bounding box center [258, 132] width 9 height 9
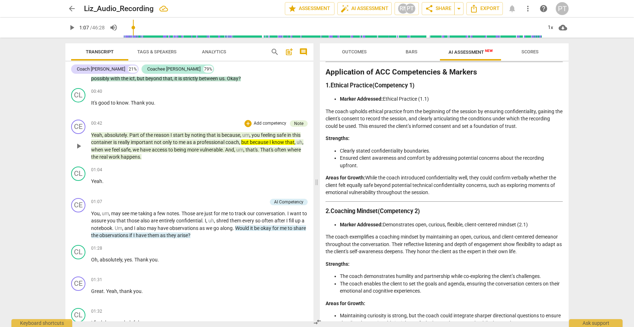
click at [274, 123] on p "Add competency" at bounding box center [270, 123] width 34 height 6
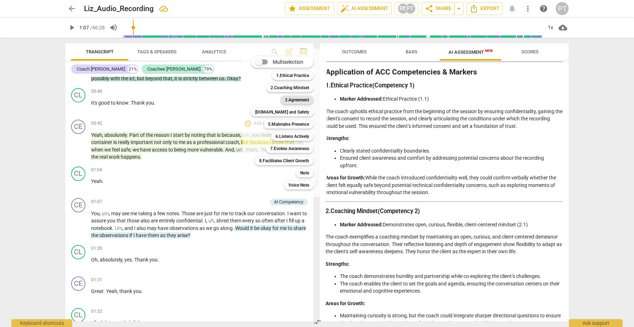
click at [299, 97] on b "3.Agreement" at bounding box center [297, 99] width 24 height 9
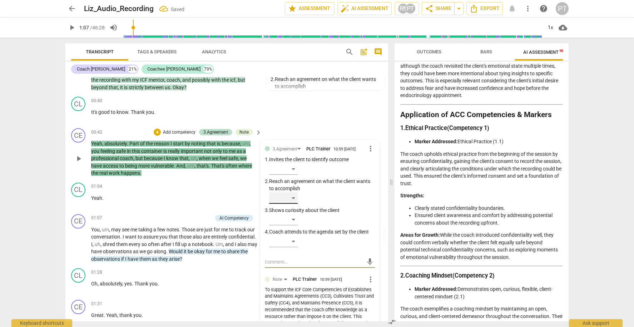
click at [293, 195] on div "​" at bounding box center [283, 197] width 29 height 11
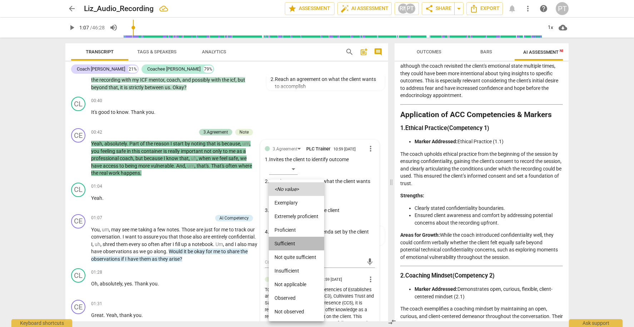
click at [296, 241] on li "Sufficient" at bounding box center [296, 243] width 55 height 14
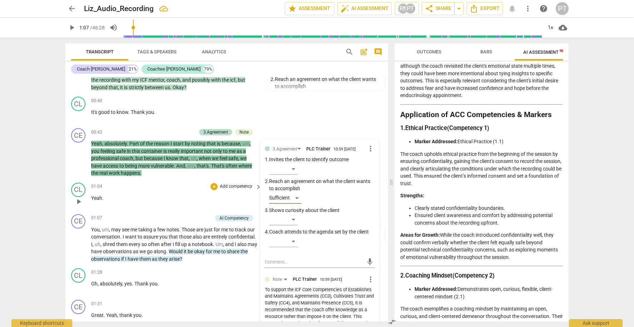
click at [173, 194] on p "Yeah ." at bounding box center [174, 198] width 167 height 8
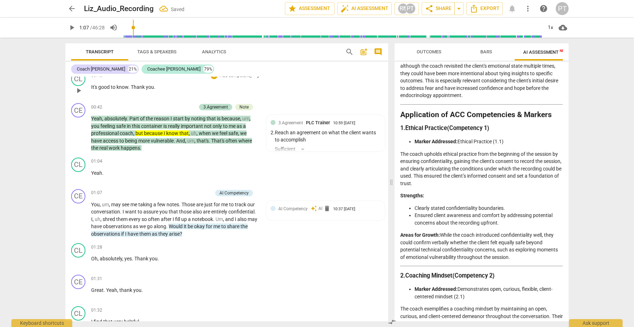
scroll to position [182, 0]
click at [78, 175] on span "play_arrow" at bounding box center [78, 176] width 9 height 9
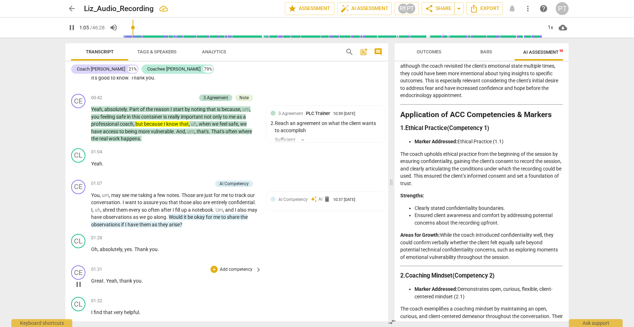
scroll to position [192, 0]
drag, startPoint x: 92, startPoint y: 122, endPoint x: 149, endPoint y: 206, distance: 100.7
click at [92, 122] on span "professional" at bounding box center [105, 124] width 29 height 6
click at [76, 162] on span "pause" at bounding box center [78, 166] width 9 height 9
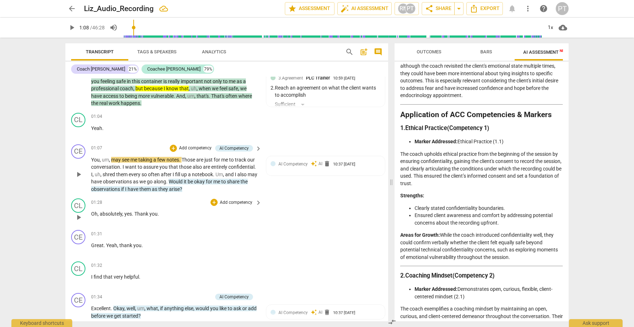
scroll to position [228, 0]
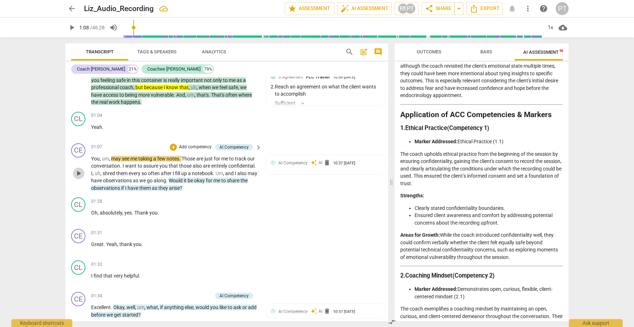
drag, startPoint x: 78, startPoint y: 170, endPoint x: 78, endPoint y: 166, distance: 4.3
click at [78, 169] on span "play_arrow" at bounding box center [78, 173] width 9 height 9
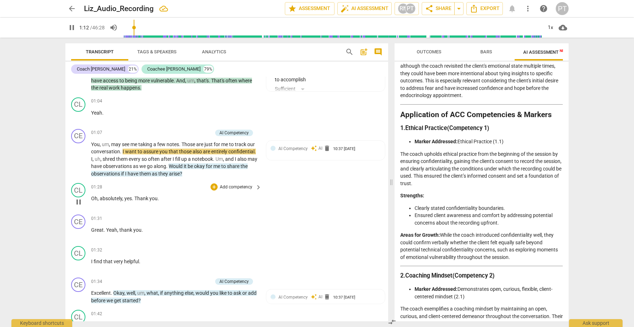
scroll to position [243, 0]
click at [79, 197] on span "pause" at bounding box center [78, 201] width 9 height 9
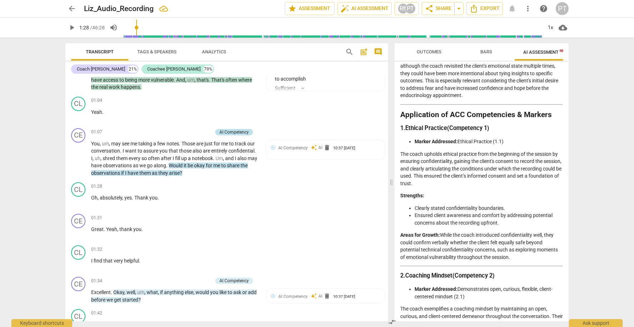
click at [248, 130] on div "AI Competency" at bounding box center [234, 132] width 38 height 6
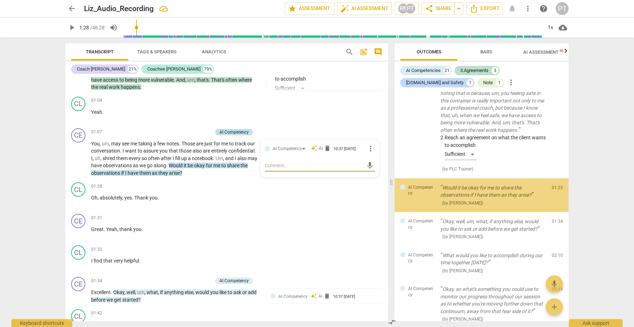
scroll to position [384, 0]
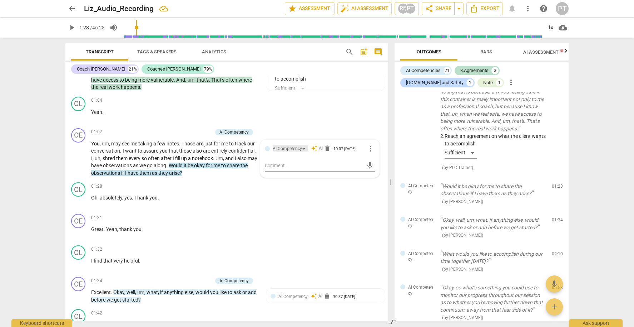
click at [303, 145] on div "AI Competency" at bounding box center [290, 148] width 35 height 6
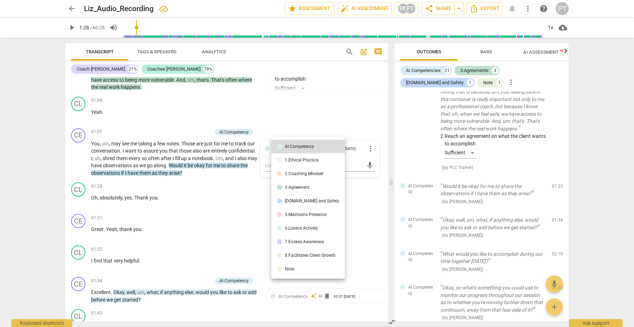
click at [304, 189] on div "3.Agreement" at bounding box center [297, 187] width 25 height 4
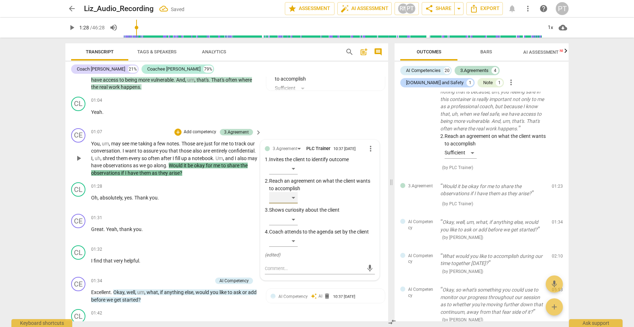
click at [297, 196] on div "​" at bounding box center [283, 197] width 29 height 11
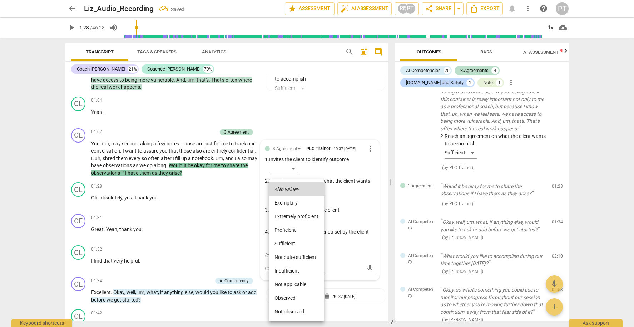
drag, startPoint x: 299, startPoint y: 230, endPoint x: 293, endPoint y: 225, distance: 7.4
click at [298, 229] on li "Proficient" at bounding box center [296, 230] width 55 height 14
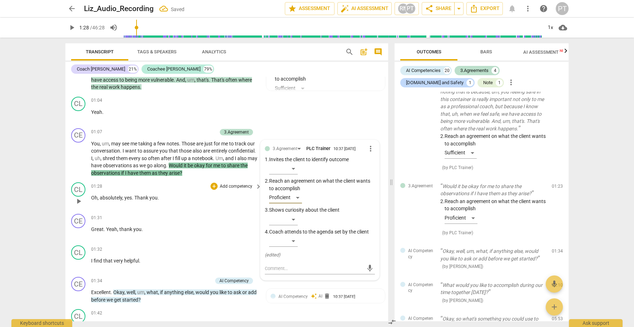
click at [79, 197] on span "play_arrow" at bounding box center [78, 201] width 9 height 9
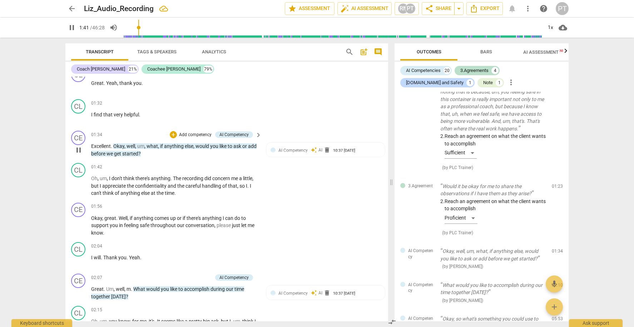
scroll to position [393, 0]
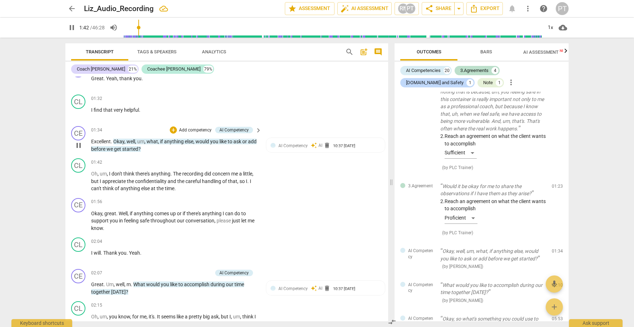
click at [76, 141] on span "pause" at bounding box center [78, 145] width 9 height 9
click at [319, 142] on span "AI" at bounding box center [321, 145] width 4 height 6
click at [312, 143] on span "auto_awesome" at bounding box center [314, 146] width 6 height 6
click at [370, 144] on span "more_vert" at bounding box center [371, 146] width 9 height 9
click at [363, 197] on div at bounding box center [317, 163] width 634 height 327
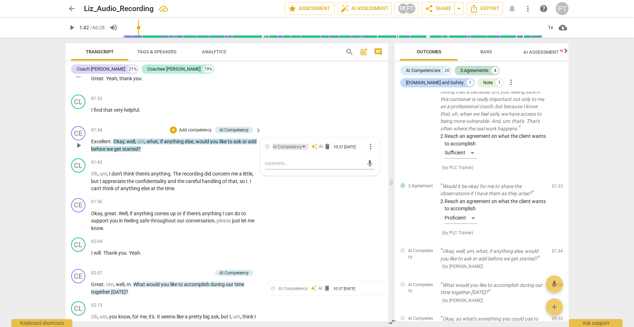
click at [275, 143] on div "AI Competency" at bounding box center [287, 146] width 29 height 7
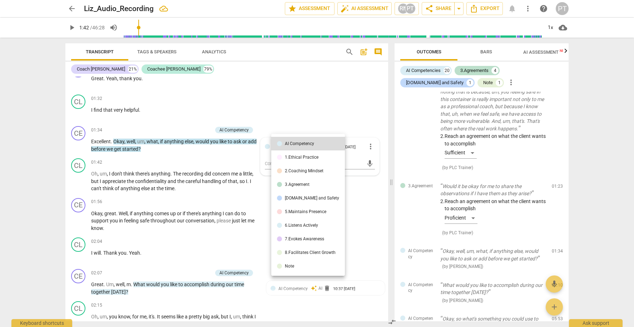
click at [306, 183] on div "3.Agreement" at bounding box center [297, 184] width 25 height 4
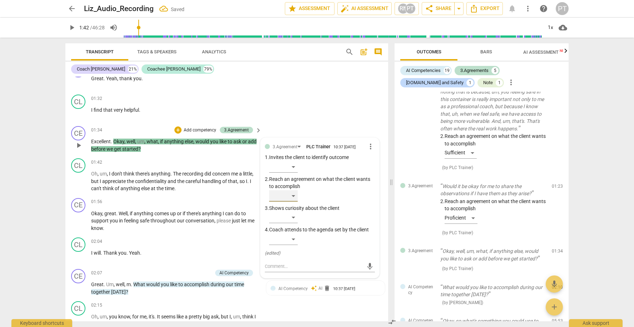
click at [296, 192] on div "​" at bounding box center [283, 195] width 29 height 11
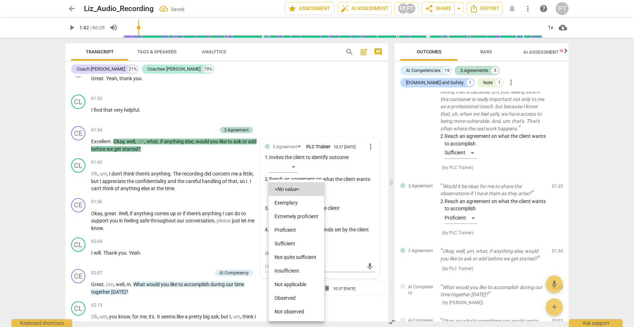
click at [297, 224] on li "Proficient" at bounding box center [296, 230] width 55 height 14
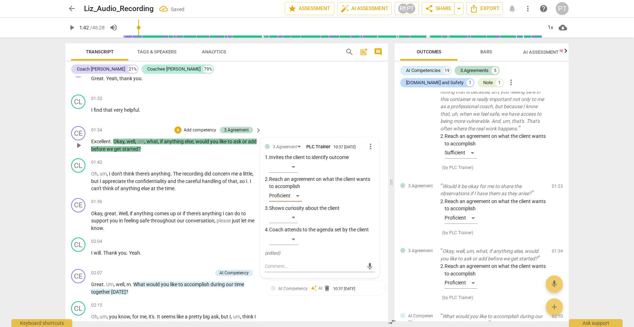
click at [208, 127] on p "Add competency" at bounding box center [200, 130] width 34 height 6
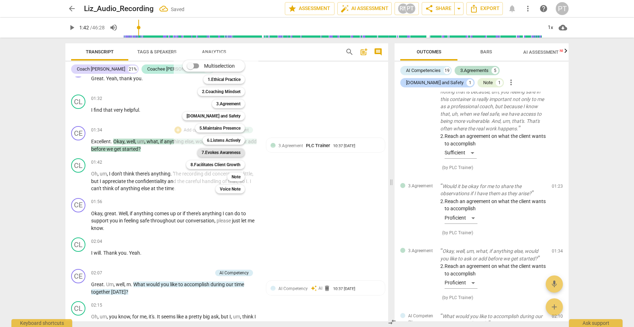
click at [231, 153] on b "7.Evokes Awareness" at bounding box center [221, 152] width 39 height 9
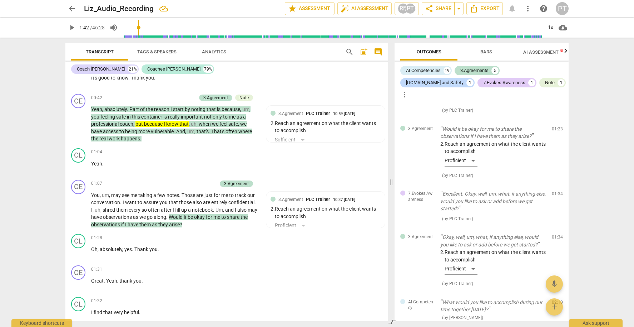
scroll to position [188, 0]
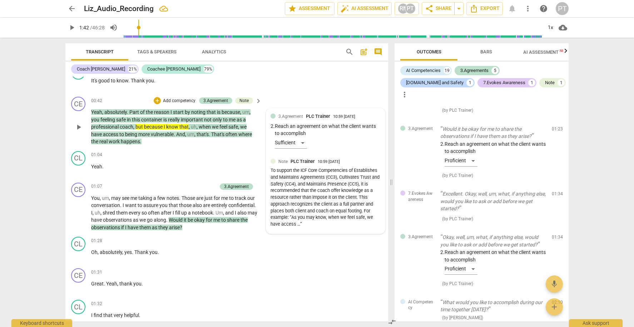
click at [296, 185] on div "To support the ICF Core Competencies of Establishes and Maintains Agreements (C…" at bounding box center [326, 197] width 110 height 60
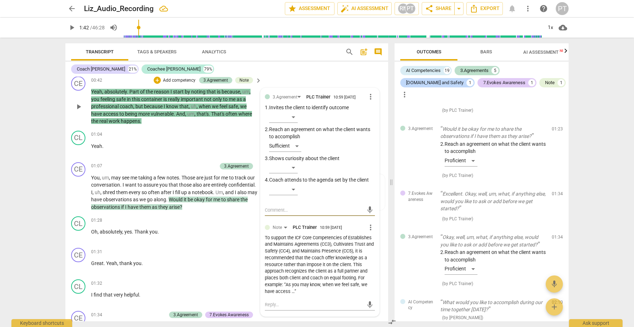
scroll to position [216, 0]
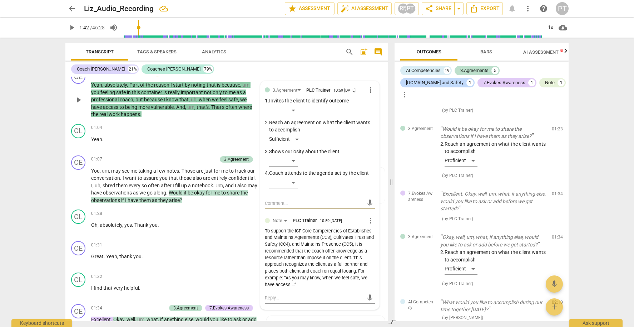
click at [366, 254] on div "To support the ICF Core Competencies of Establishes and Maintains Agreements (C…" at bounding box center [320, 257] width 110 height 60
click at [367, 216] on span "more_vert" at bounding box center [371, 220] width 9 height 9
click at [371, 216] on li "Edit" at bounding box center [376, 218] width 25 height 14
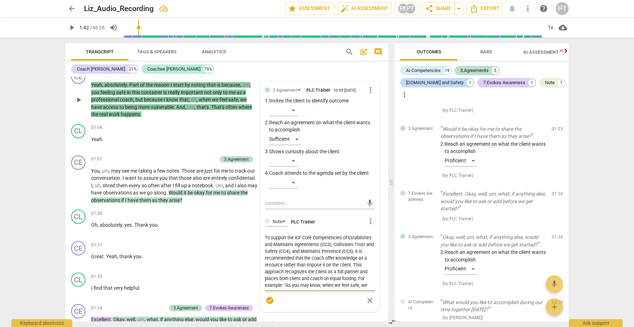
click at [366, 261] on textarea "To support the ICF Core Competencies of Establishes and Maintains Agreements (C…" at bounding box center [320, 261] width 110 height 54
click at [315, 263] on textarea "To support the ICF Core Competencies of Establishes and Maintains Agreements (C…" at bounding box center [320, 261] width 110 height 54
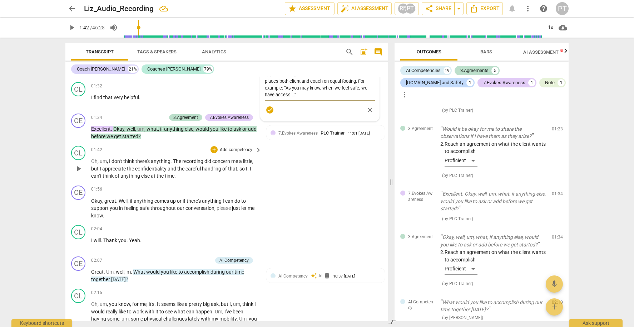
scroll to position [408, 0]
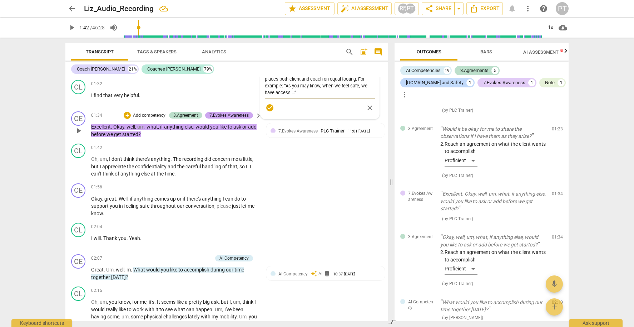
click at [238, 112] on div "7.Evokes Awareness" at bounding box center [229, 115] width 39 height 6
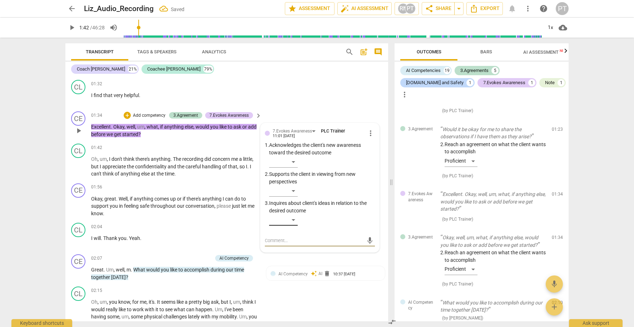
scroll to position [0, 0]
click at [294, 214] on div "​" at bounding box center [283, 219] width 29 height 11
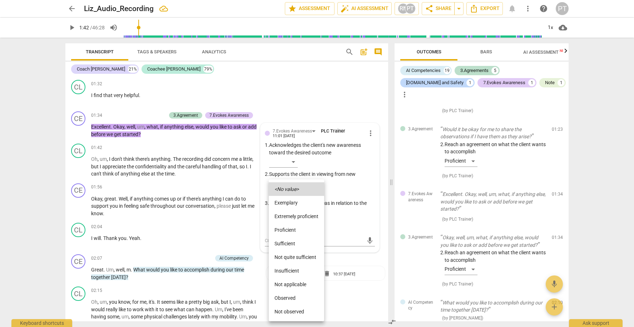
click at [295, 229] on li "Proficient" at bounding box center [296, 230] width 55 height 14
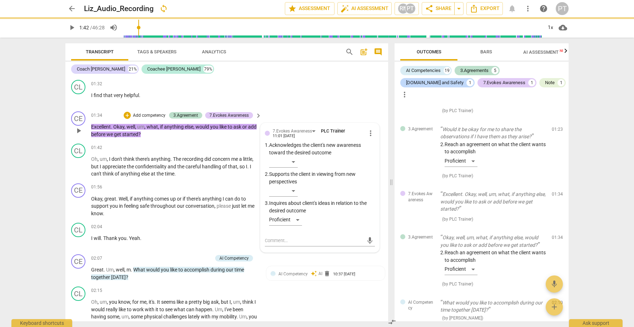
click at [151, 112] on p "Add competency" at bounding box center [149, 115] width 34 height 6
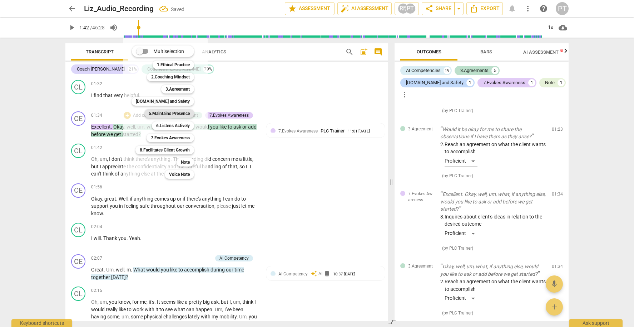
click at [181, 112] on b "5.Maintains Presence" at bounding box center [169, 113] width 41 height 9
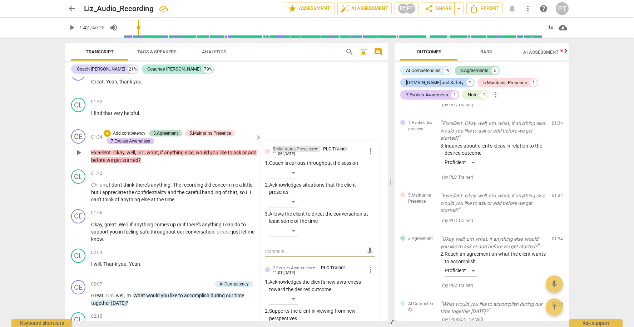
click at [315, 146] on div "5.Maintains Presence" at bounding box center [297, 149] width 48 height 6
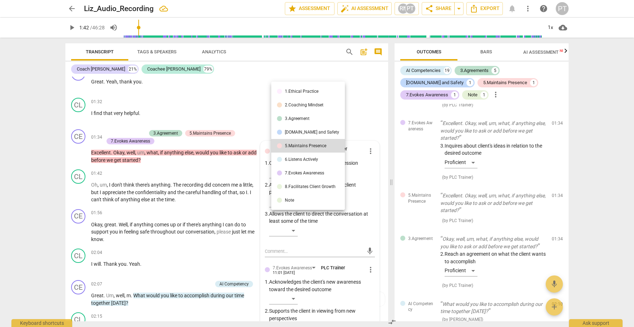
drag, startPoint x: 218, startPoint y: 115, endPoint x: 227, endPoint y: 111, distance: 10.1
click at [218, 115] on div at bounding box center [317, 163] width 634 height 327
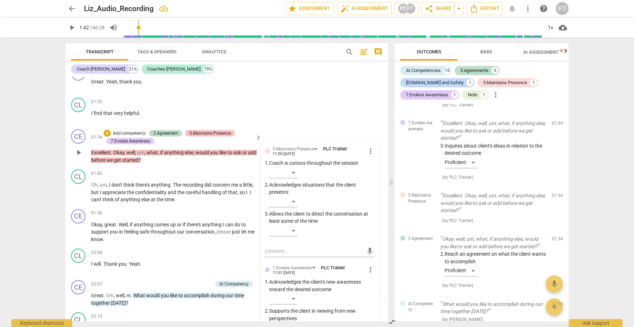
click at [207, 130] on div "5.Maintains Presence" at bounding box center [210, 133] width 41 height 6
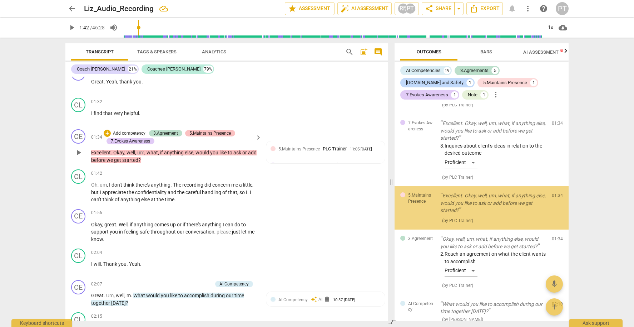
scroll to position [524, 0]
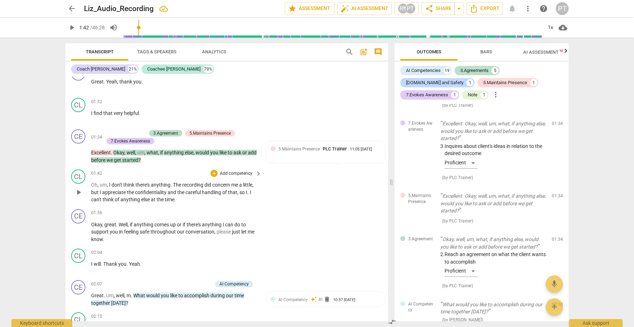
click at [258, 134] on span "keyboard_arrow_right" at bounding box center [258, 137] width 9 height 9
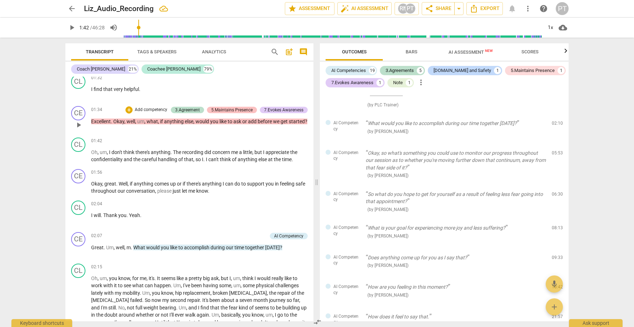
click at [234, 107] on div "5.Maintains Presence" at bounding box center [231, 110] width 41 height 6
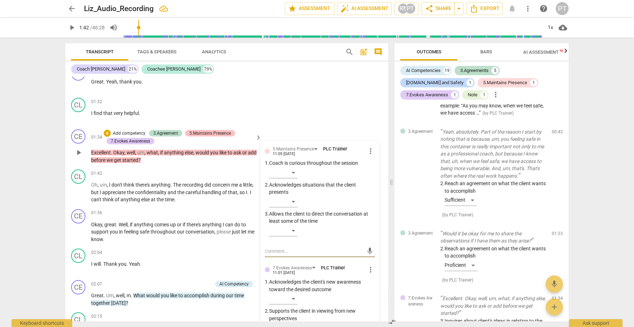
scroll to position [349, 0]
click at [315, 146] on div "5.Maintains Presence" at bounding box center [297, 149] width 48 height 6
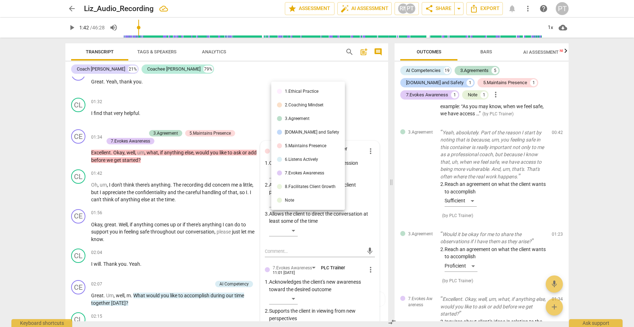
click at [315, 146] on div "5.Maintains Presence" at bounding box center [305, 145] width 41 height 4
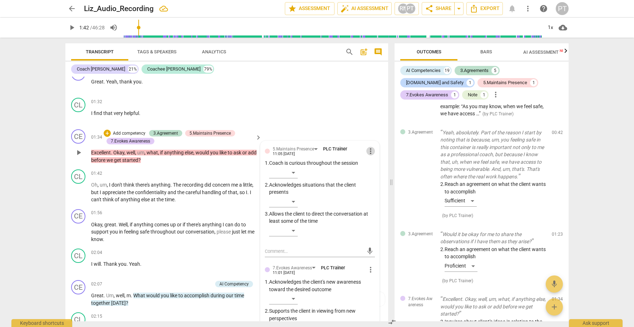
click at [369, 147] on span "more_vert" at bounding box center [371, 151] width 9 height 9
click at [371, 145] on li "Edit" at bounding box center [376, 148] width 25 height 14
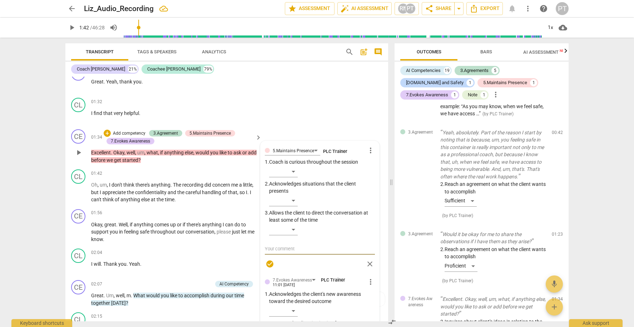
click at [371, 147] on span "more_vert" at bounding box center [371, 150] width 9 height 9
click at [374, 158] on li "Delete" at bounding box center [376, 161] width 25 height 14
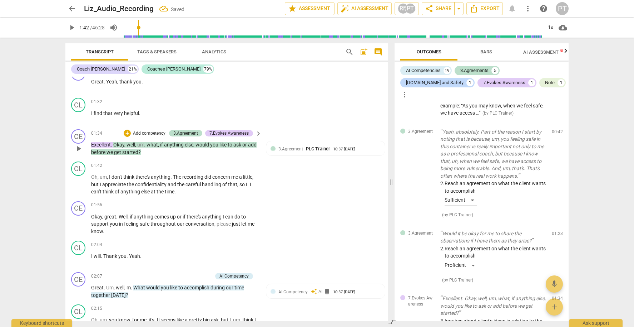
click at [148, 130] on p "Add competency" at bounding box center [149, 133] width 34 height 6
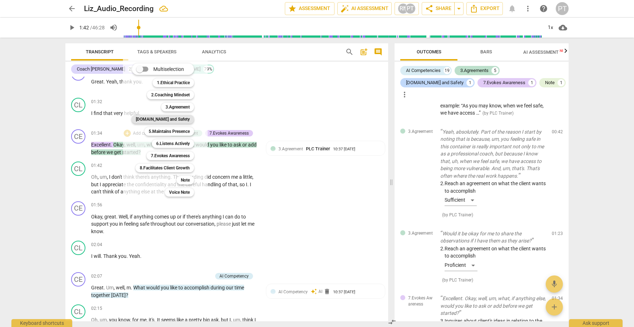
click at [183, 119] on b "4.Trust and Safety" at bounding box center [163, 119] width 54 height 9
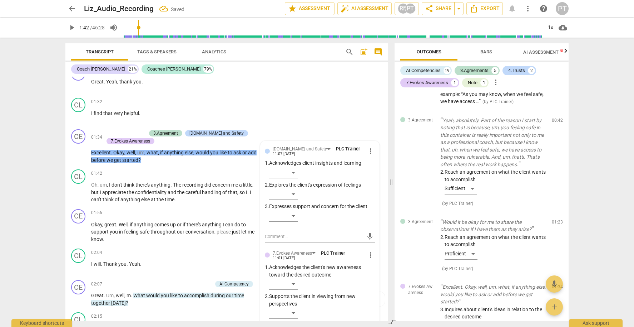
scroll to position [524, 0]
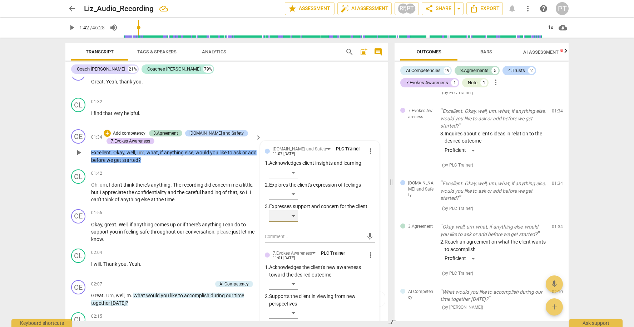
click at [293, 211] on div "​" at bounding box center [283, 215] width 29 height 11
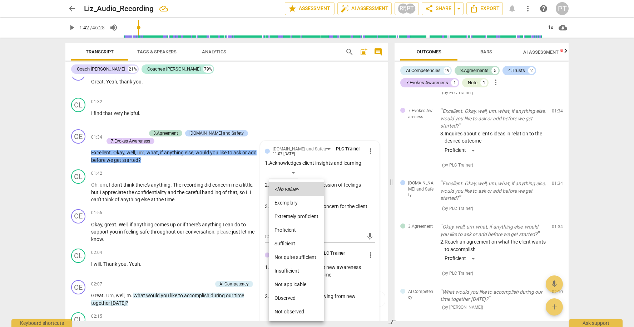
drag, startPoint x: 299, startPoint y: 227, endPoint x: 291, endPoint y: 220, distance: 11.1
click at [299, 227] on li "Proficient" at bounding box center [296, 230] width 55 height 14
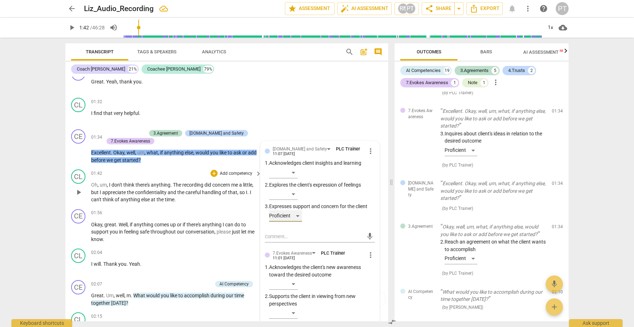
scroll to position [420, 0]
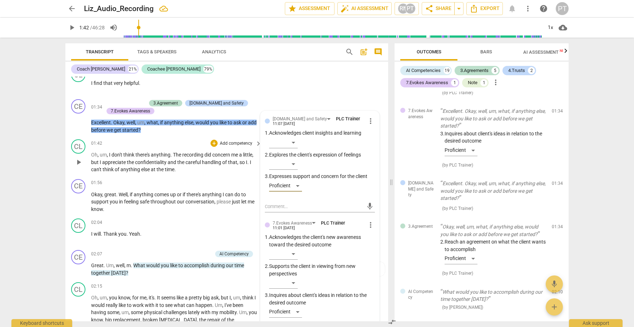
click at [78, 158] on span "play_arrow" at bounding box center [78, 162] width 9 height 9
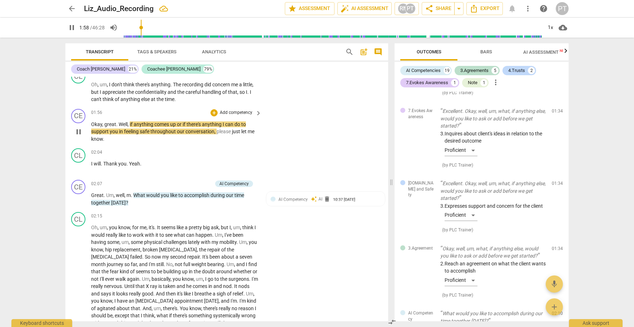
scroll to position [495, 0]
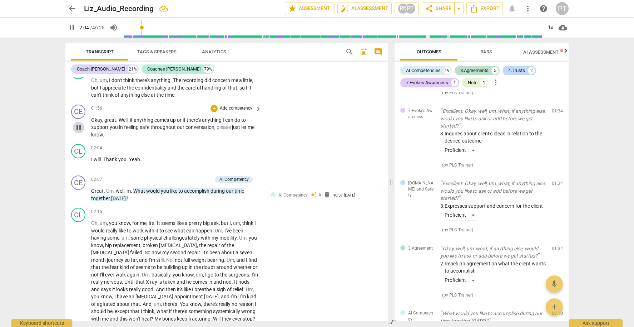
click at [78, 123] on span "pause" at bounding box center [78, 127] width 9 height 9
click at [251, 105] on p "Add competency" at bounding box center [236, 108] width 34 height 6
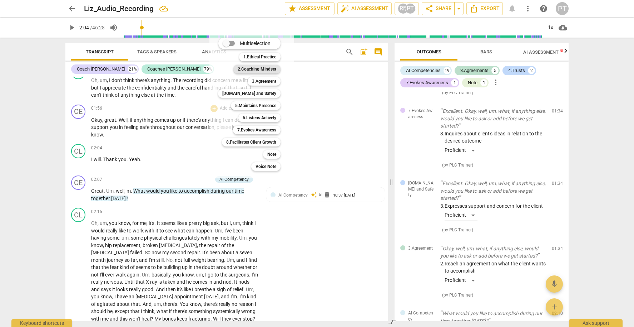
click at [268, 68] on b "2.Coaching Mindset" at bounding box center [257, 69] width 39 height 9
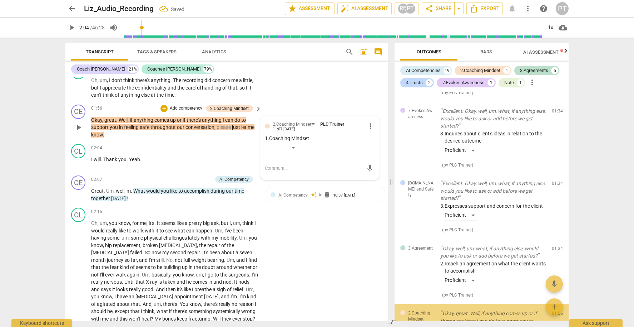
scroll to position [663, 0]
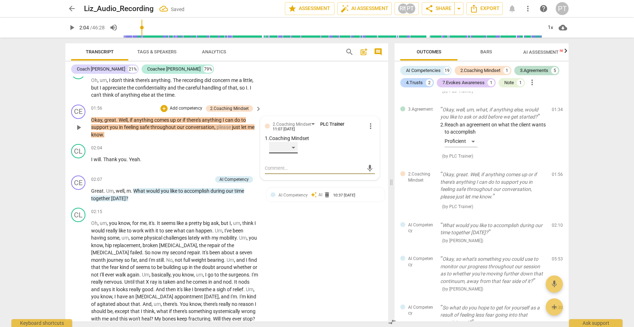
click at [294, 143] on div "​" at bounding box center [283, 147] width 29 height 11
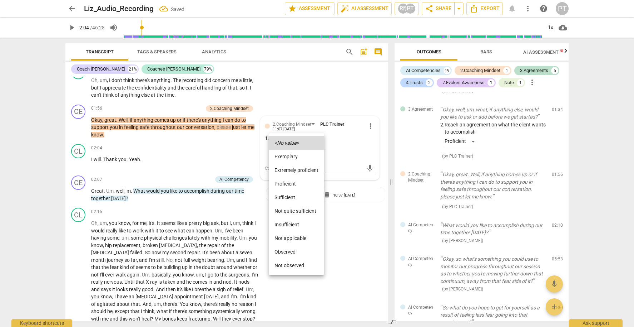
click at [298, 186] on li "Proficient" at bounding box center [296, 184] width 55 height 14
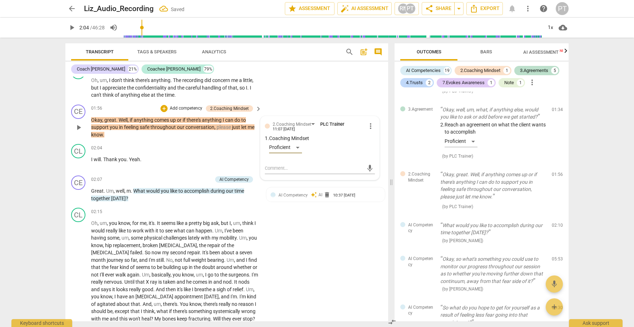
click at [187, 105] on p "Add competency" at bounding box center [186, 108] width 34 height 6
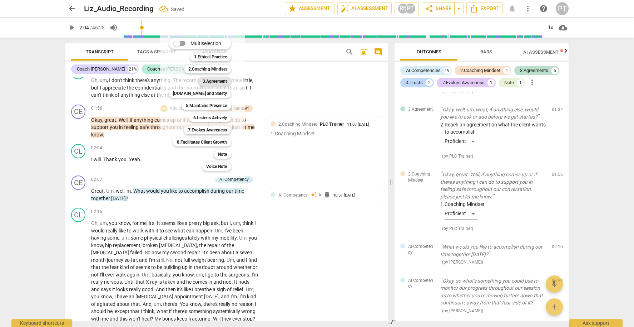
click at [210, 81] on b "3.Agreement" at bounding box center [215, 81] width 24 height 9
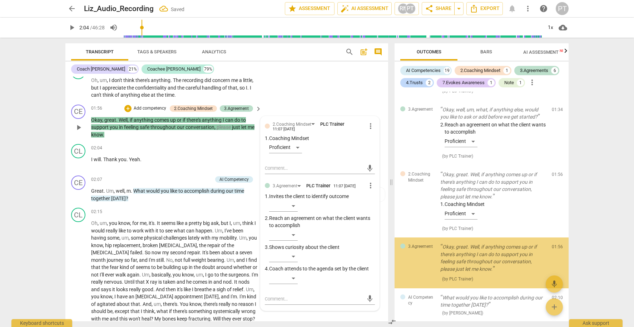
scroll to position [734, 0]
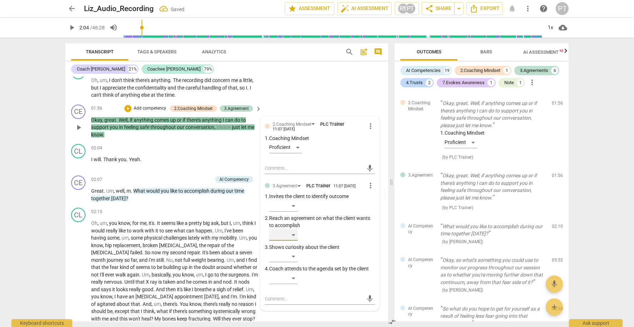
click at [293, 229] on div "​" at bounding box center [283, 234] width 29 height 11
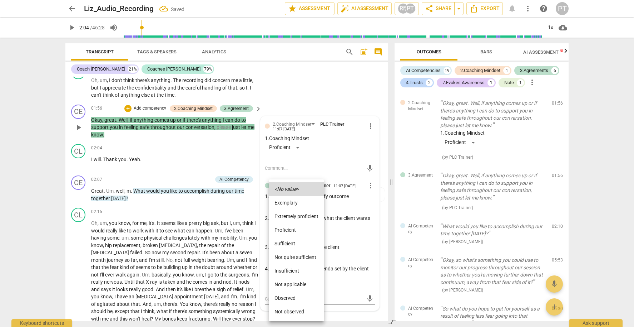
click at [293, 229] on li "Proficient" at bounding box center [296, 230] width 55 height 14
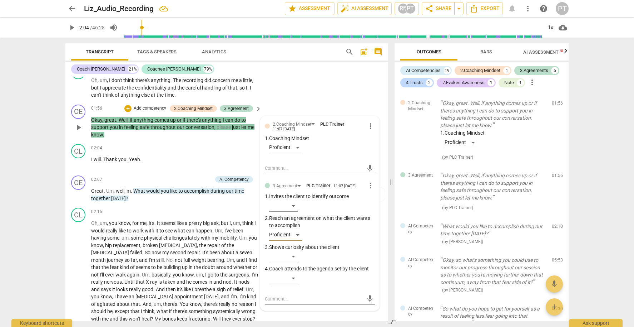
click at [144, 105] on p "Add competency" at bounding box center [150, 108] width 34 height 6
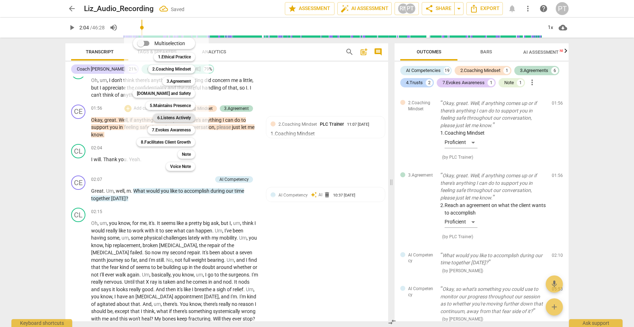
click at [181, 114] on b "6.Listens Actively" at bounding box center [174, 117] width 34 height 9
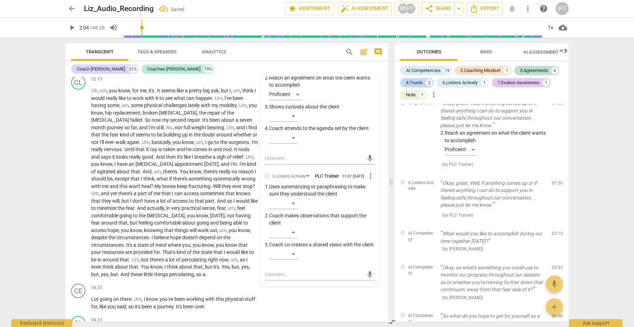
scroll to position [635, 0]
click at [291, 227] on div "​" at bounding box center [283, 231] width 29 height 11
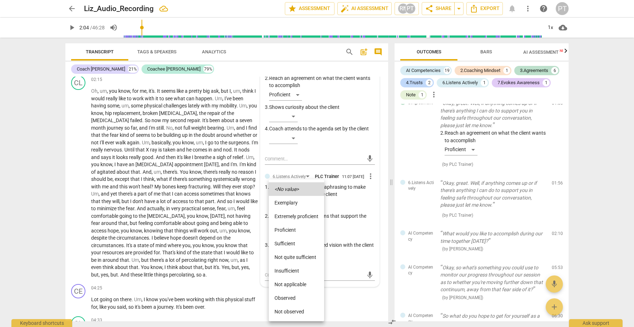
click at [368, 226] on div at bounding box center [317, 163] width 634 height 327
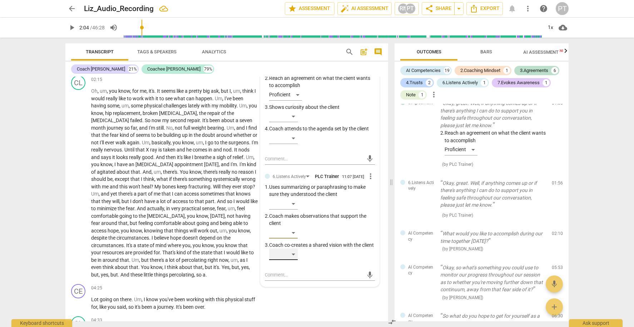
click at [293, 257] on div "​" at bounding box center [283, 253] width 29 height 11
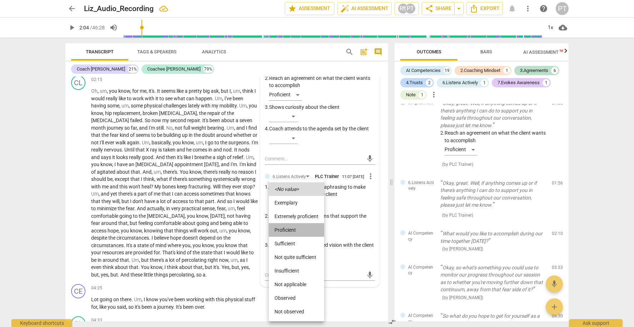
click at [294, 228] on li "Proficient" at bounding box center [296, 230] width 55 height 14
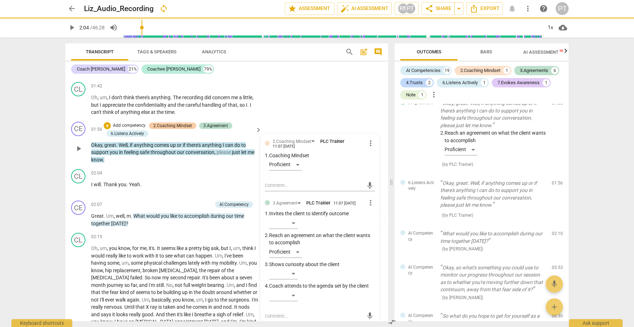
scroll to position [475, 0]
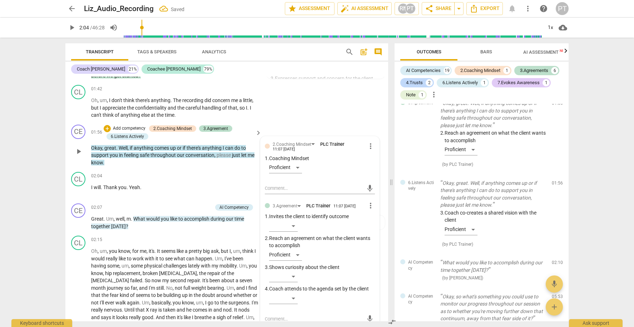
click at [137, 125] on p "Add competency" at bounding box center [129, 128] width 34 height 6
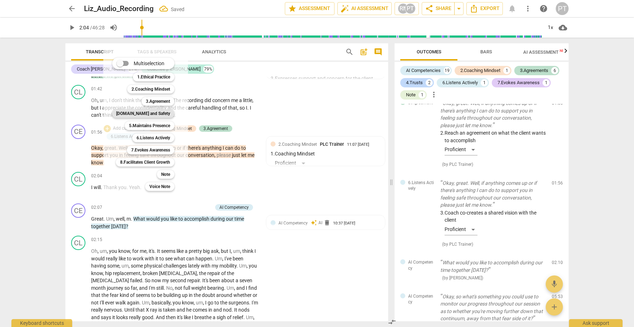
click at [161, 112] on b "4.Trust and Safety" at bounding box center [143, 113] width 54 height 9
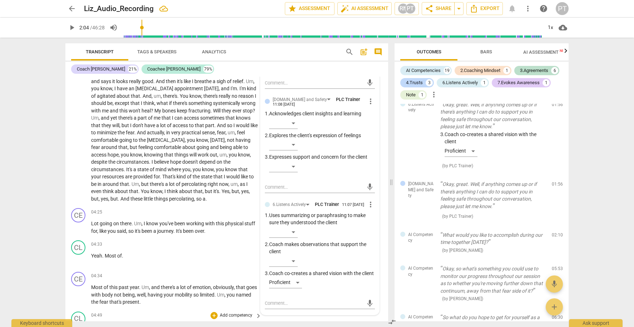
scroll to position [710, 0]
click at [294, 161] on div "​" at bounding box center [283, 166] width 29 height 11
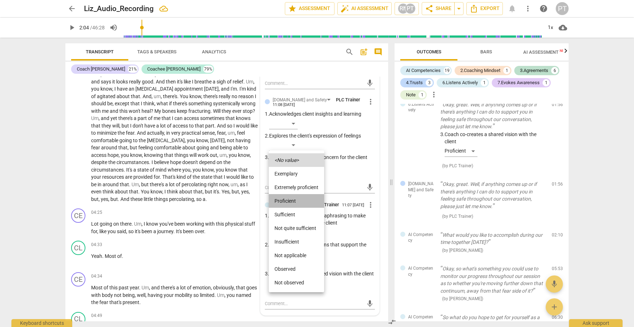
drag, startPoint x: 297, startPoint y: 199, endPoint x: 216, endPoint y: 165, distance: 87.3
click at [297, 199] on li "Proficient" at bounding box center [296, 201] width 55 height 14
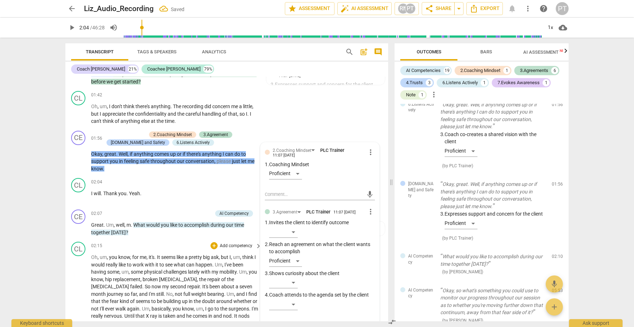
scroll to position [501, 0]
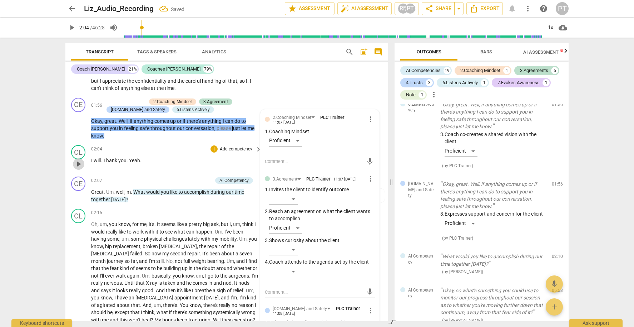
click at [78, 160] on span "play_arrow" at bounding box center [78, 164] width 9 height 9
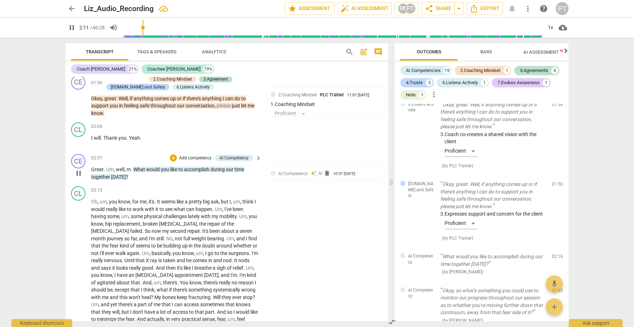
scroll to position [524, 0]
click at [81, 168] on span "pause" at bounding box center [78, 172] width 9 height 9
click at [233, 154] on div "AI Competency" at bounding box center [234, 157] width 29 height 6
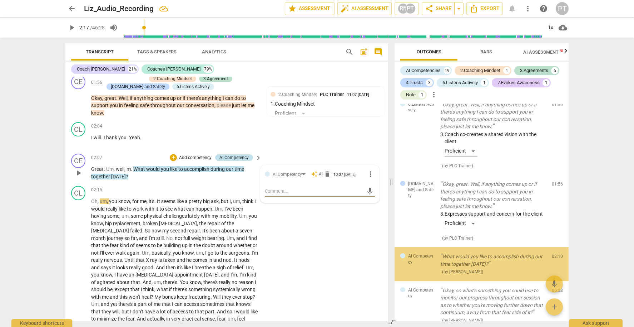
scroll to position [967, 0]
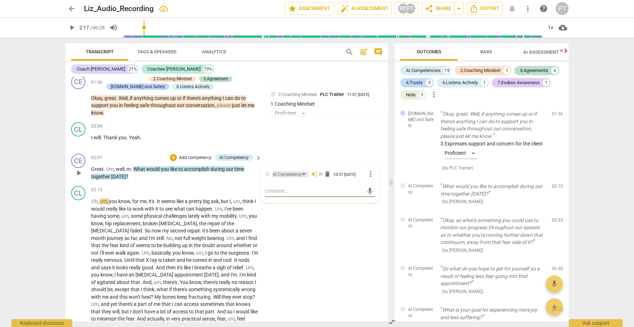
click at [300, 171] on div "AI Competency" at bounding box center [287, 174] width 29 height 7
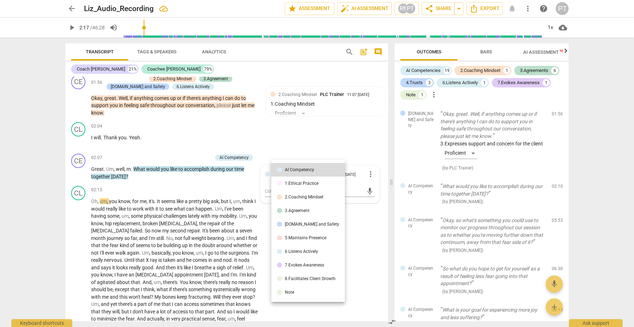
click at [307, 210] on div "3.Agreement" at bounding box center [297, 210] width 25 height 4
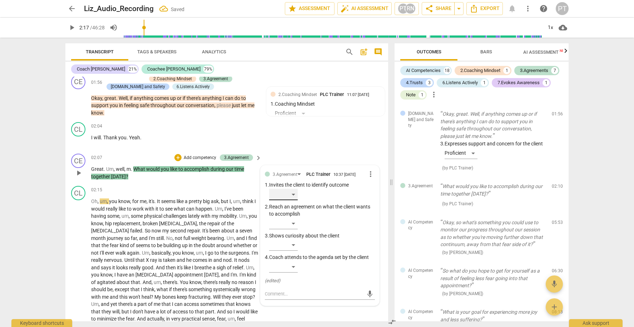
click at [292, 188] on div "​" at bounding box center [283, 193] width 29 height 11
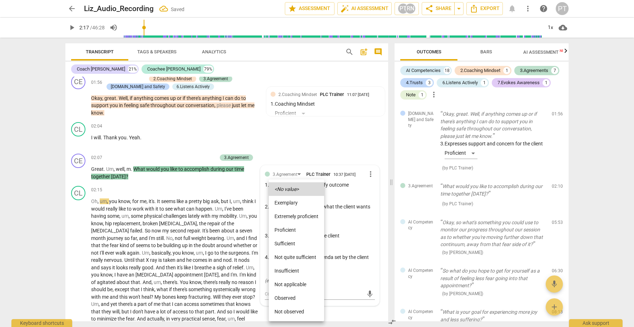
click at [292, 229] on li "Proficient" at bounding box center [296, 230] width 55 height 14
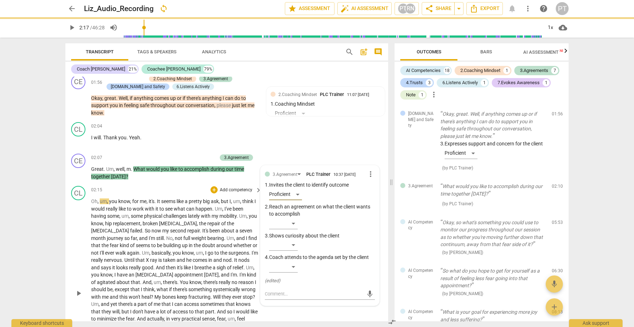
click at [77, 289] on span "play_arrow" at bounding box center [78, 293] width 9 height 9
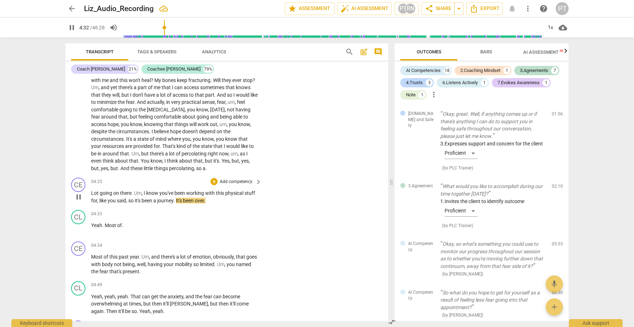
scroll to position [740, 0]
click at [79, 193] on span "pause" at bounding box center [78, 197] width 9 height 9
click at [247, 179] on p "Add competency" at bounding box center [236, 182] width 34 height 6
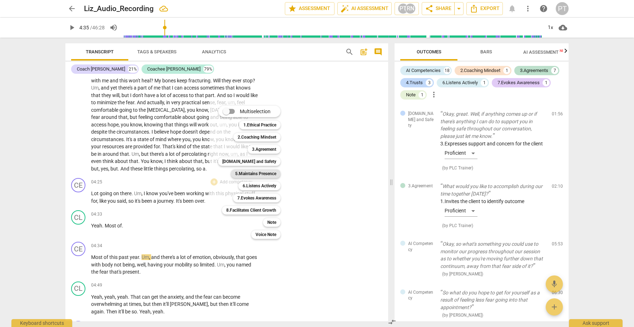
click at [270, 175] on b "5.Maintains Presence" at bounding box center [255, 173] width 41 height 9
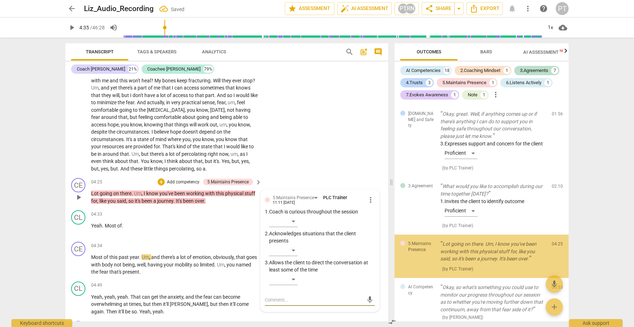
scroll to position [1029, 0]
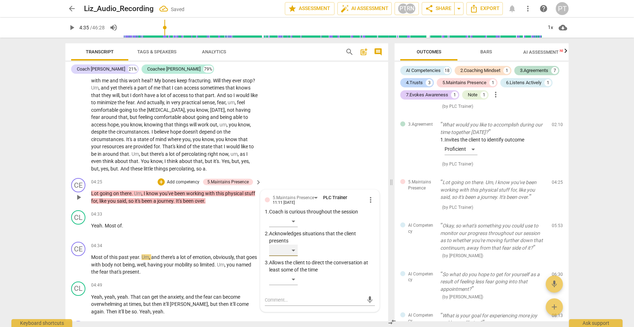
click at [294, 244] on div "​" at bounding box center [283, 249] width 29 height 11
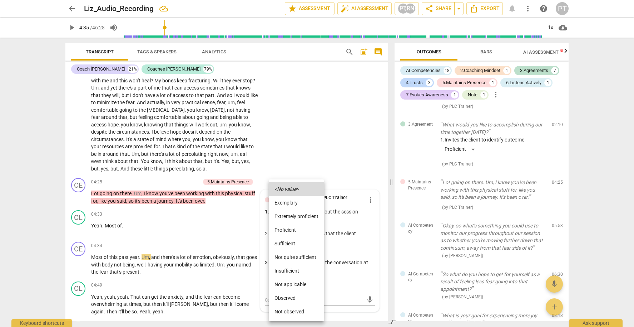
click at [300, 228] on li "Proficient" at bounding box center [296, 230] width 55 height 14
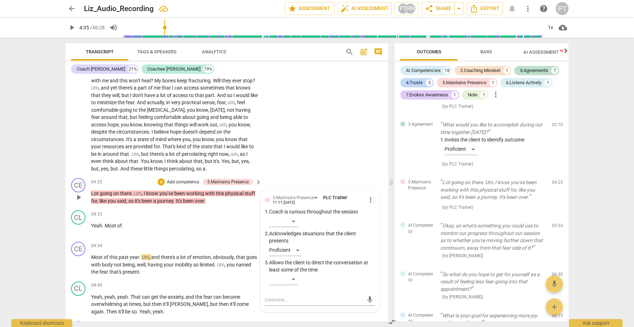
click at [182, 179] on p "Add competency" at bounding box center [183, 182] width 34 height 6
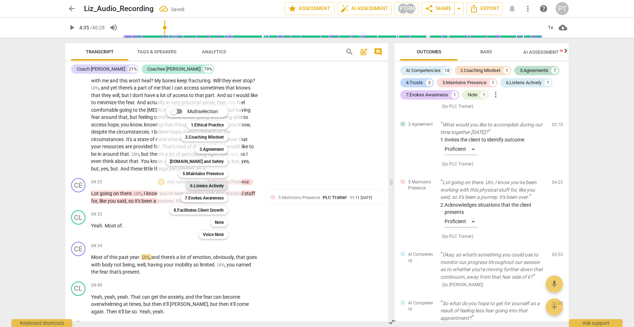
click at [205, 184] on b "6.Listens Actively" at bounding box center [207, 185] width 34 height 9
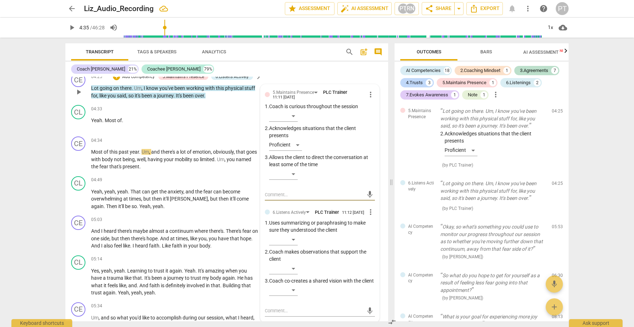
scroll to position [846, 0]
click at [293, 233] on div "​" at bounding box center [283, 238] width 29 height 11
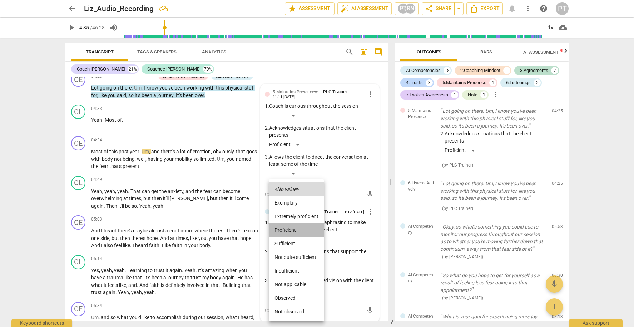
click at [292, 229] on li "Proficient" at bounding box center [296, 230] width 55 height 14
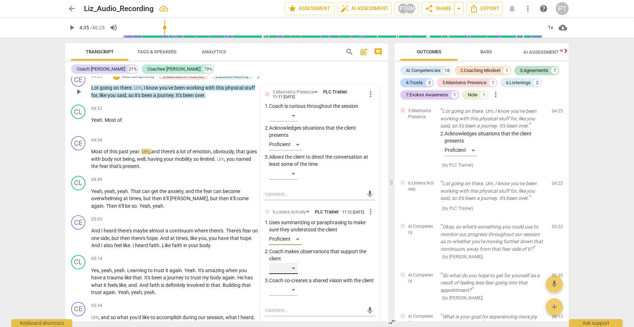
click at [294, 262] on div "​" at bounding box center [283, 267] width 29 height 11
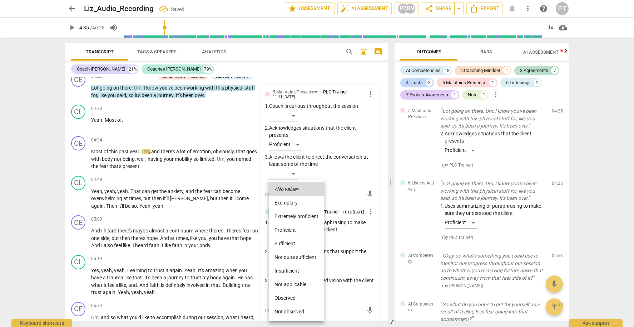
click at [293, 228] on li "Proficient" at bounding box center [296, 230] width 55 height 14
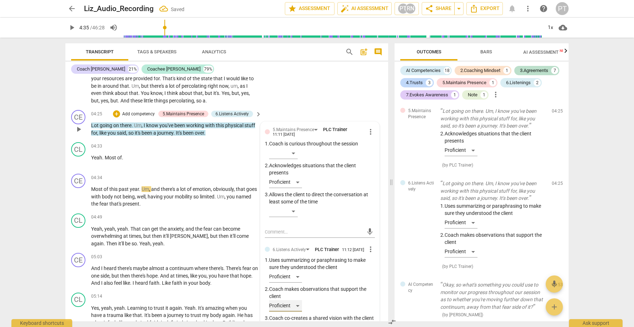
scroll to position [791, 0]
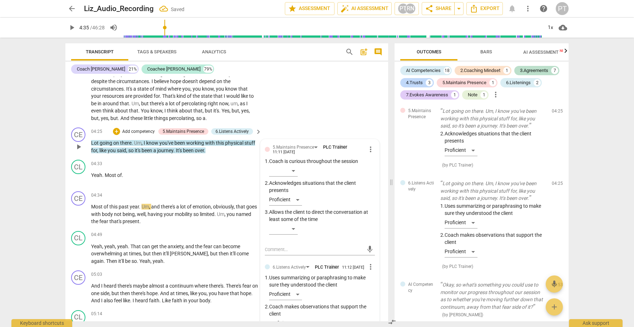
click at [147, 128] on p "Add competency" at bounding box center [139, 131] width 34 height 6
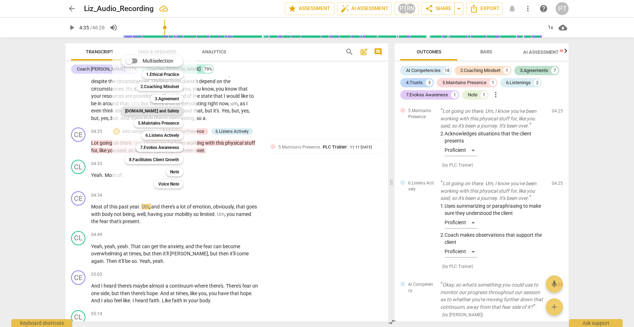
click at [168, 112] on b "4.Trust and Safety" at bounding box center [152, 111] width 54 height 9
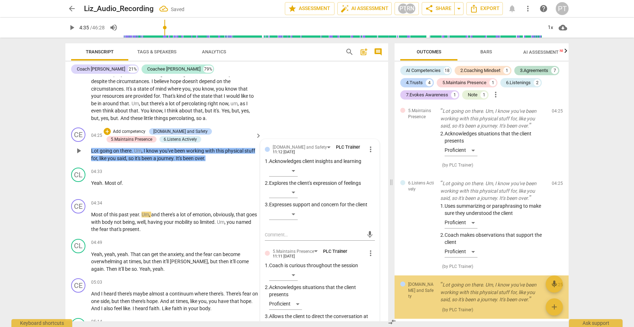
scroll to position [1200, 0]
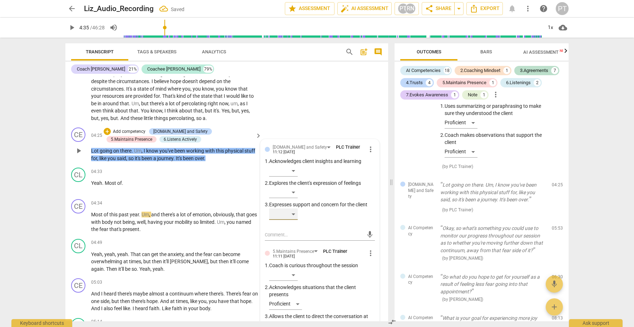
click at [291, 208] on div "​" at bounding box center [283, 213] width 29 height 11
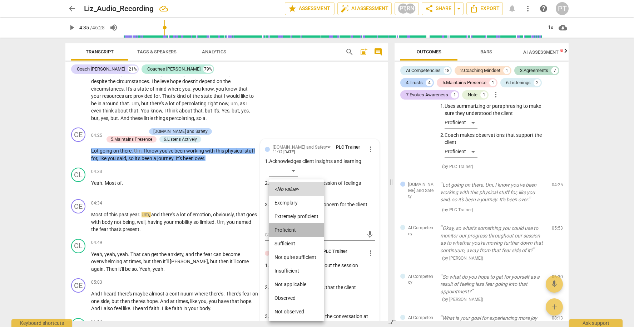
drag, startPoint x: 296, startPoint y: 229, endPoint x: 293, endPoint y: 226, distance: 4.3
click at [296, 229] on li "Proficient" at bounding box center [296, 230] width 55 height 14
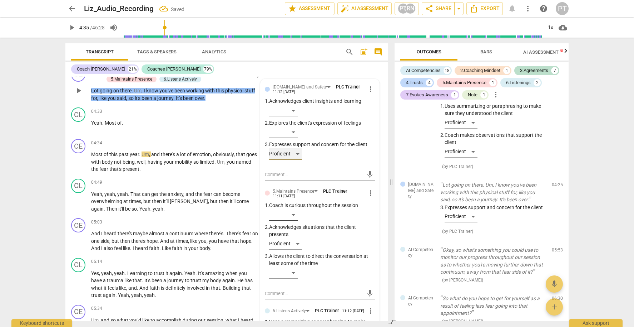
scroll to position [852, 0]
click at [286, 289] on textarea at bounding box center [314, 292] width 99 height 7
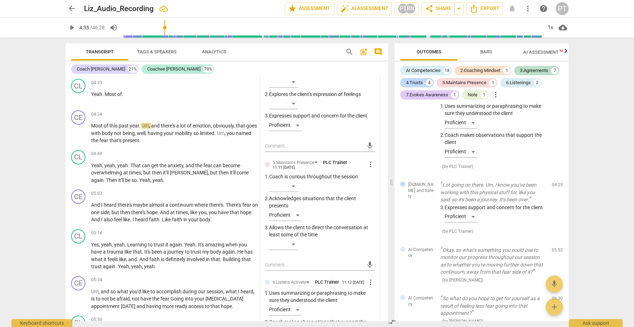
scroll to position [880, 0]
click at [294, 237] on div "​" at bounding box center [283, 242] width 29 height 11
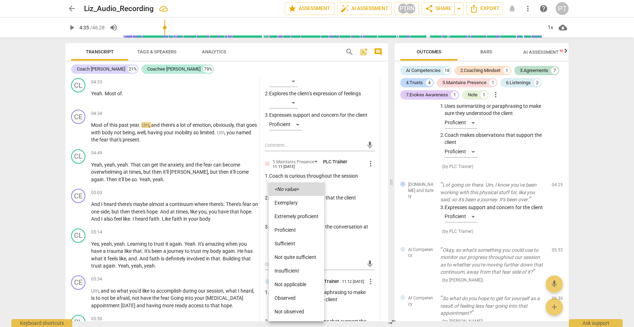
click at [294, 231] on li "Proficient" at bounding box center [296, 230] width 55 height 14
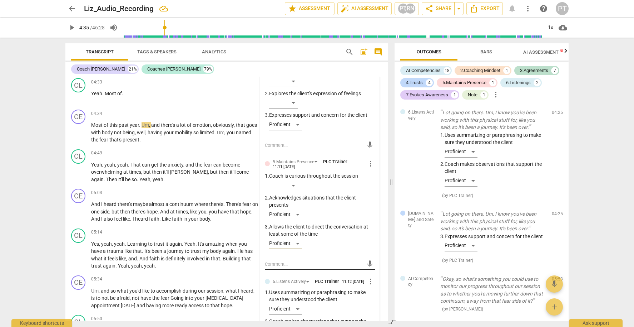
click at [286, 260] on textarea at bounding box center [314, 263] width 99 height 7
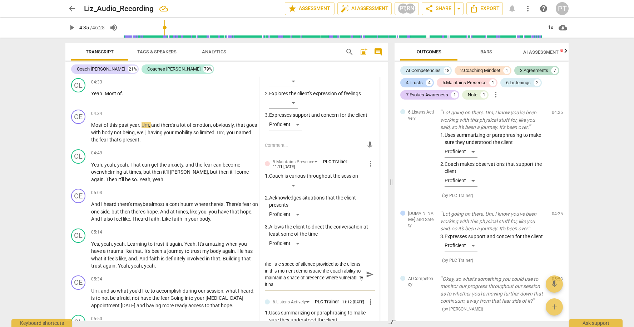
scroll to position [0, 0]
drag, startPoint x: 324, startPoint y: 270, endPoint x: 259, endPoint y: 250, distance: 67.8
click at [261, 250] on div "4.Trust and Safety PLC Trainer 11:12 09-12-2025 more_vert 1. Acknowledges clien…" at bounding box center [320, 231] width 119 height 362
click at [335, 267] on textarea "the little space of silence provided to the clients in this moment demonstrate …" at bounding box center [314, 273] width 99 height 27
drag, startPoint x: 310, startPoint y: 258, endPoint x: 343, endPoint y: 273, distance: 36.2
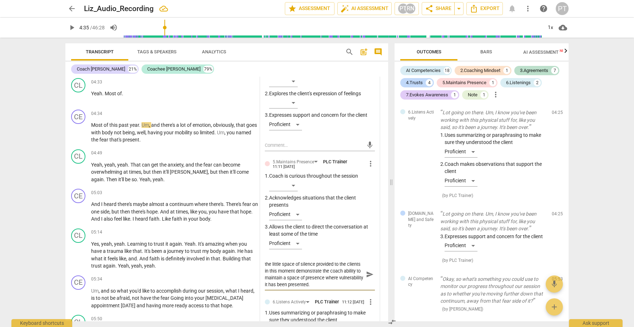
click at [343, 273] on textarea "the little space of silence provided to the clients in this moment demonstrate …" at bounding box center [314, 273] width 99 height 27
paste textarea "This demonstrates the coach's ability to remain present and hold space for the …"
click at [321, 260] on textarea "the little space of silence provided to the clients in this moment This demonst…" at bounding box center [314, 273] width 99 height 27
click at [265, 260] on textarea "the little space of silence provided to the clients in this moment demonstrates…" at bounding box center [314, 273] width 99 height 27
click at [309, 260] on textarea "The little space of silence provided to the clients in this moment demonstrates…" at bounding box center [314, 273] width 99 height 27
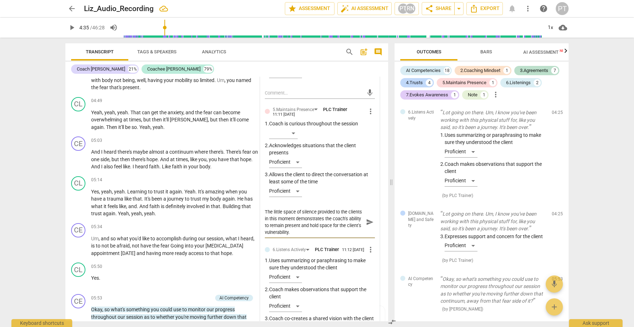
scroll to position [933, 0]
click at [305, 211] on textarea "The little space of silence provided to the clients in this moment demonstrates…" at bounding box center [314, 221] width 99 height 27
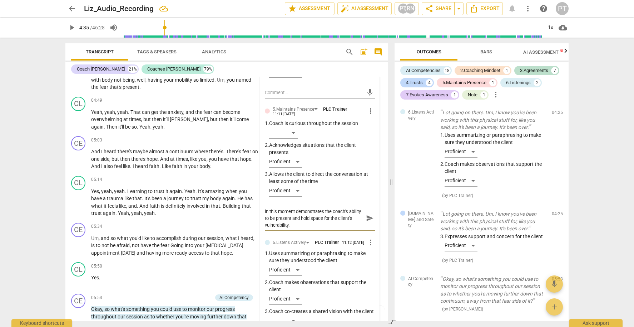
scroll to position [7, 0]
click at [321, 214] on textarea "The little space of silence provided to the clients in this moment demonstrates…" at bounding box center [314, 218] width 99 height 20
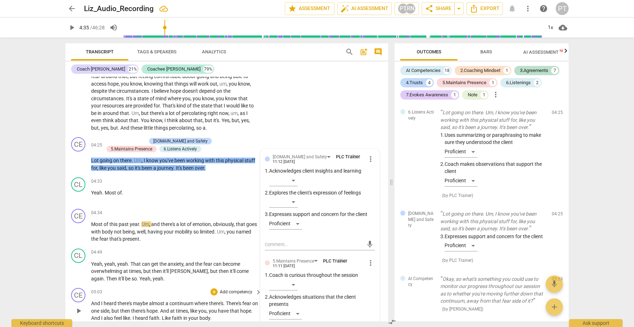
scroll to position [780, 0]
click at [78, 192] on span "play_arrow" at bounding box center [78, 196] width 9 height 9
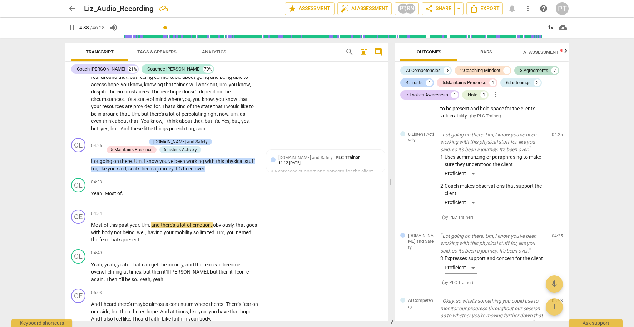
click at [484, 52] on span "Bars" at bounding box center [487, 51] width 12 height 5
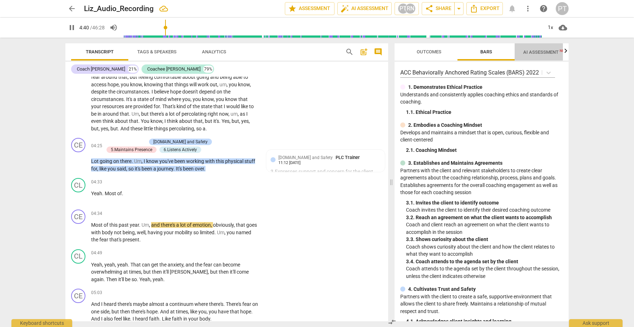
click at [538, 52] on span "AI Assessment New" at bounding box center [546, 51] width 44 height 5
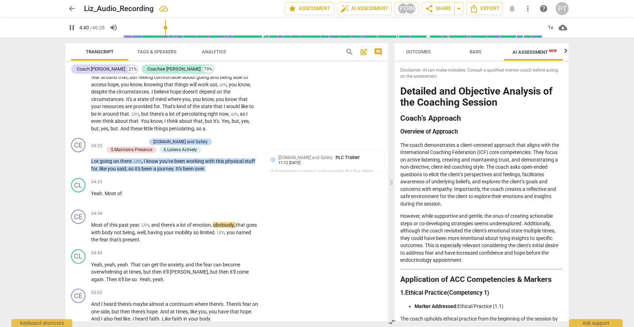
scroll to position [0, 13]
click at [409, 50] on span "Outcomes" at bounding box center [416, 51] width 25 height 5
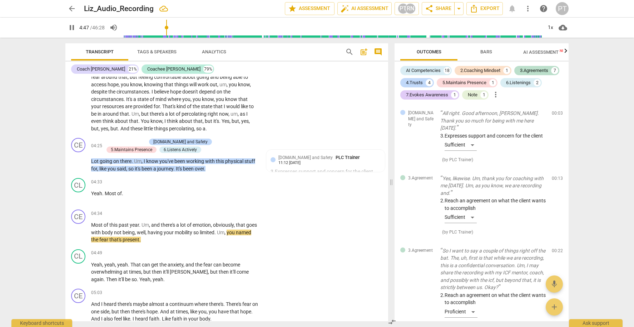
scroll to position [0, 0]
click at [565, 50] on icon "button" at bounding box center [566, 50] width 3 height 4
click at [535, 51] on span "Scores" at bounding box center [534, 51] width 17 height 5
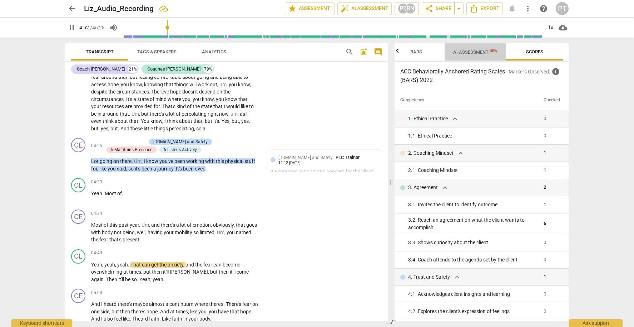
click at [457, 50] on span "AI Assessment New" at bounding box center [476, 51] width 44 height 5
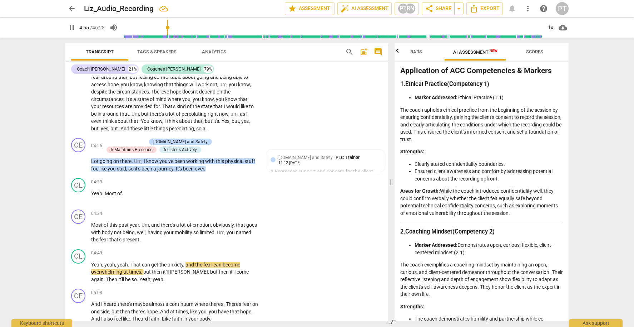
scroll to position [220, 0]
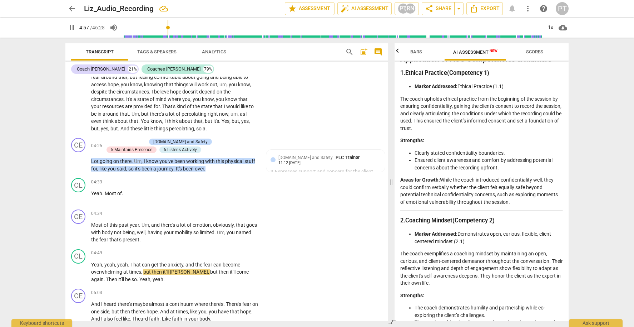
click at [412, 51] on span "Bars" at bounding box center [417, 51] width 12 height 5
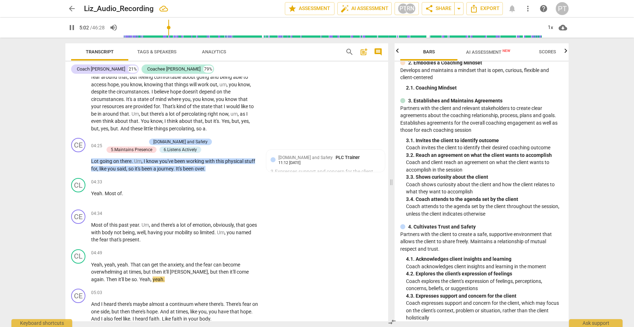
scroll to position [71, 0]
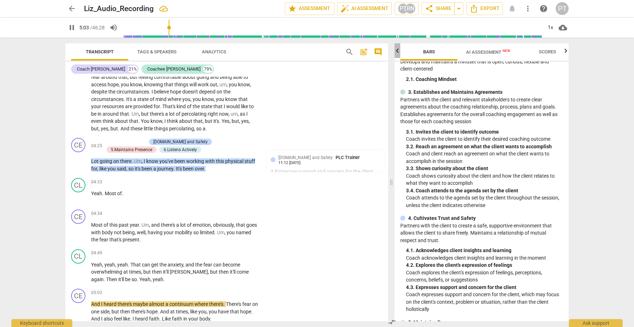
click at [397, 49] on icon "button" at bounding box center [397, 50] width 9 height 9
click at [428, 50] on span "Outcomes" at bounding box center [429, 51] width 25 height 5
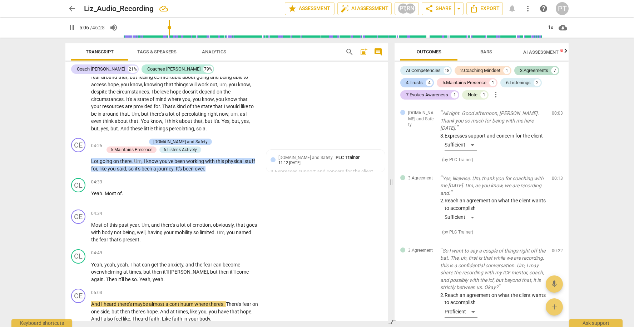
click at [486, 50] on span "Bars" at bounding box center [487, 51] width 12 height 5
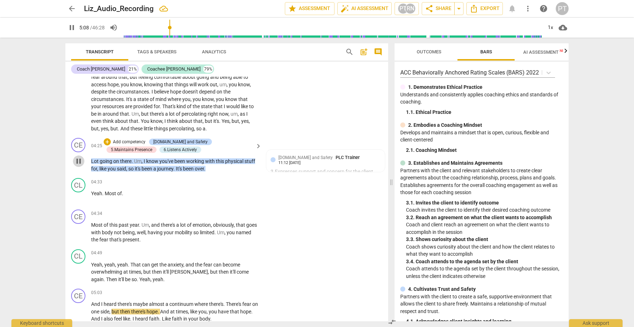
click at [80, 157] on span "pause" at bounding box center [78, 161] width 9 height 9
click at [78, 192] on span "play_arrow" at bounding box center [78, 196] width 9 height 9
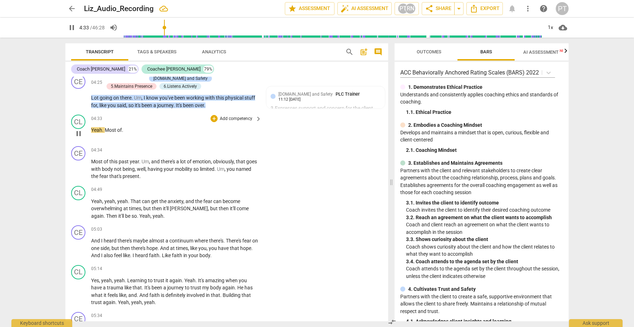
scroll to position [844, 0]
click at [79, 164] on span "pause" at bounding box center [78, 168] width 9 height 9
click at [110, 126] on span "Most" at bounding box center [111, 129] width 13 height 6
click at [124, 126] on p "Yeah . Most of ." at bounding box center [174, 130] width 167 height 8
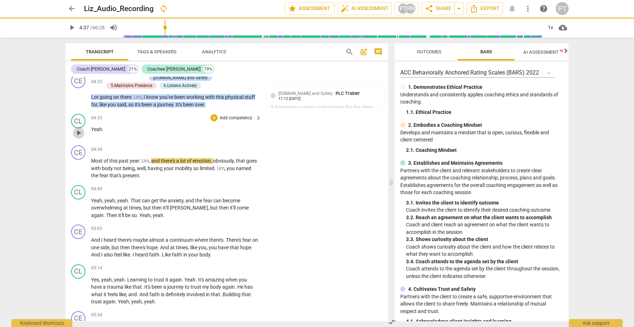
click at [80, 128] on span "play_arrow" at bounding box center [78, 132] width 9 height 9
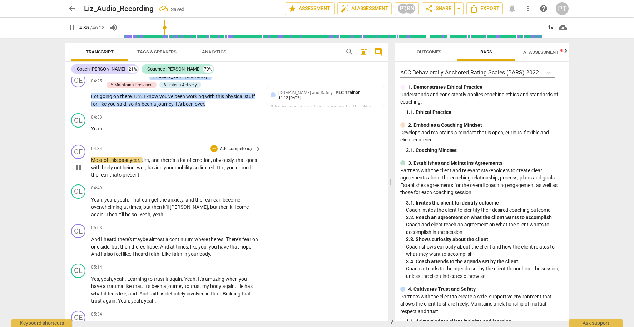
click at [77, 163] on span "pause" at bounding box center [78, 167] width 9 height 9
click at [77, 163] on span "play_arrow" at bounding box center [78, 167] width 9 height 9
click at [79, 163] on span "pause" at bounding box center [78, 167] width 9 height 9
click at [244, 146] on p "Add competency" at bounding box center [236, 149] width 34 height 6
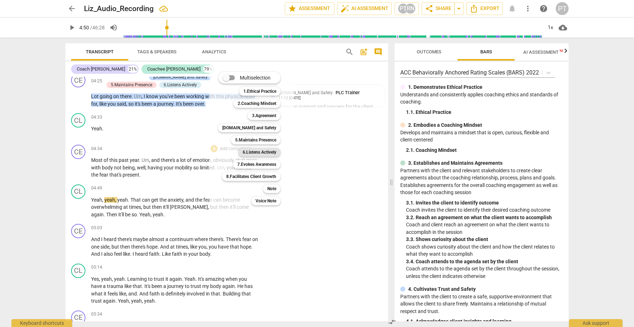
click at [259, 151] on b "6.Listens Actively" at bounding box center [260, 152] width 34 height 9
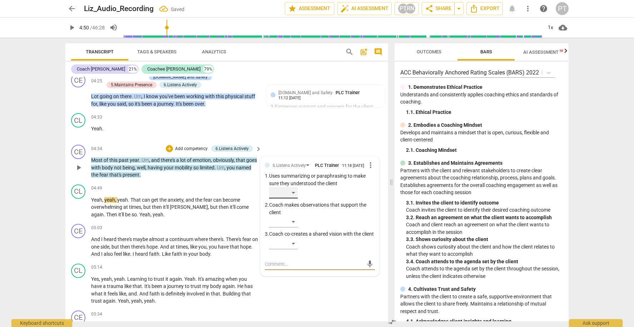
click at [292, 187] on div "​" at bounding box center [283, 192] width 29 height 11
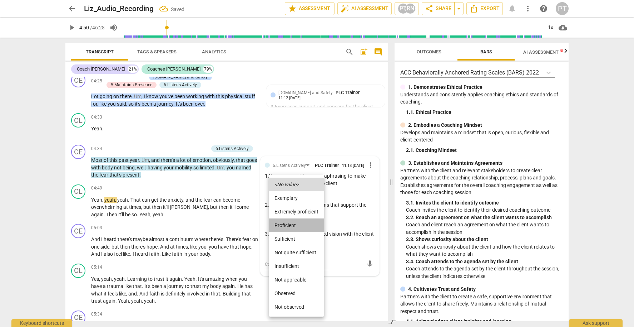
drag, startPoint x: 297, startPoint y: 227, endPoint x: 294, endPoint y: 219, distance: 8.9
click at [297, 227] on li "Proficient" at bounding box center [296, 225] width 55 height 14
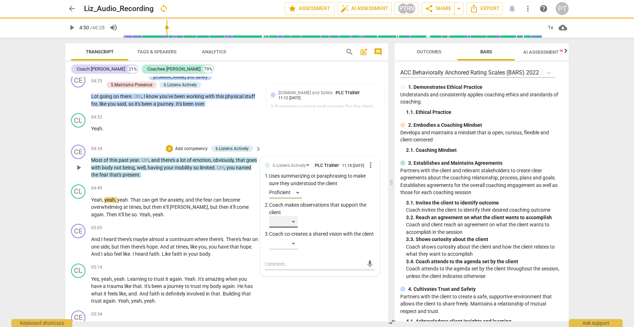
click at [293, 216] on div "​" at bounding box center [283, 221] width 29 height 11
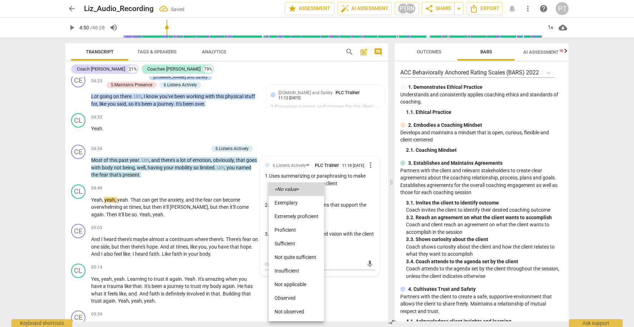
click at [293, 229] on li "Proficient" at bounding box center [296, 230] width 55 height 14
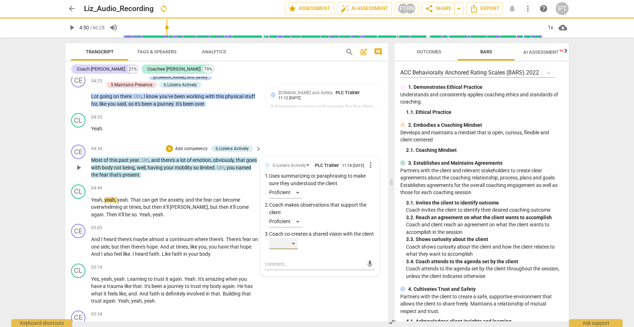
click at [294, 243] on div "​" at bounding box center [283, 242] width 29 height 11
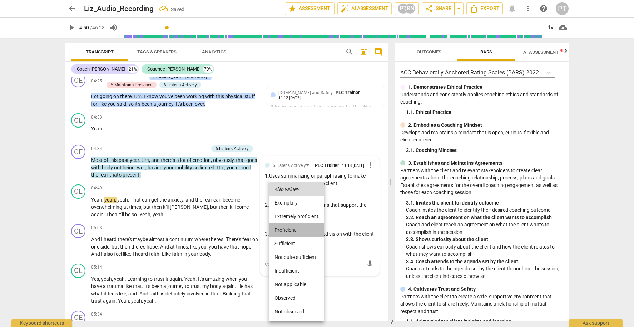
click at [280, 227] on li "Proficient" at bounding box center [296, 230] width 55 height 14
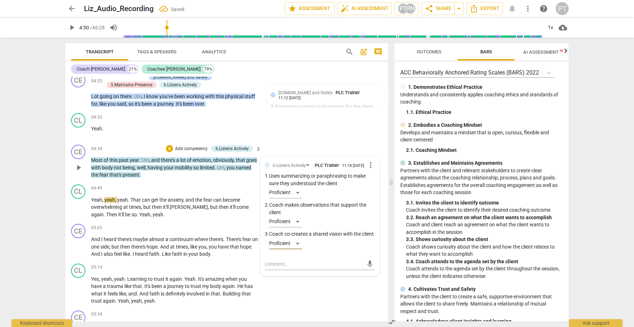
click at [193, 146] on p "Add competency" at bounding box center [192, 149] width 34 height 6
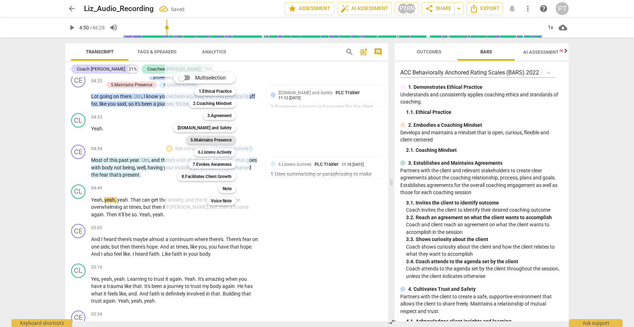
click at [214, 140] on b "5.Maintains Presence" at bounding box center [211, 140] width 41 height 9
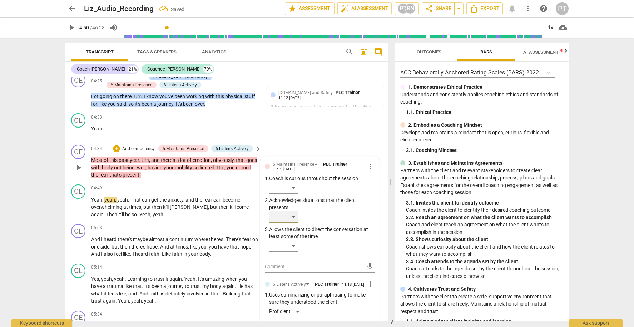
click at [295, 211] on div "​" at bounding box center [283, 216] width 29 height 11
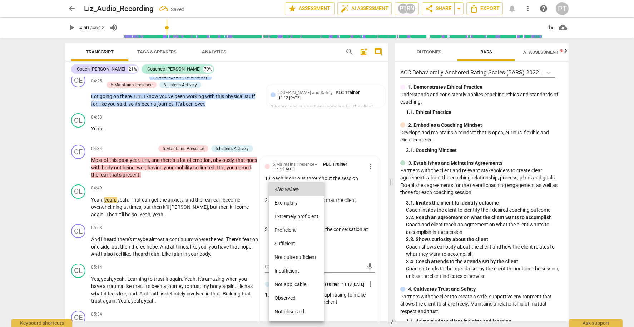
click at [299, 231] on li "Proficient" at bounding box center [296, 230] width 55 height 14
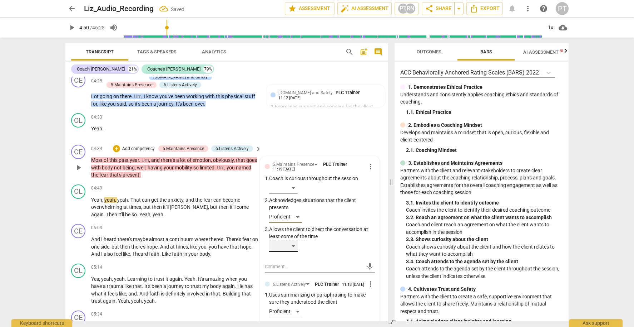
click at [294, 240] on div "​" at bounding box center [283, 245] width 29 height 11
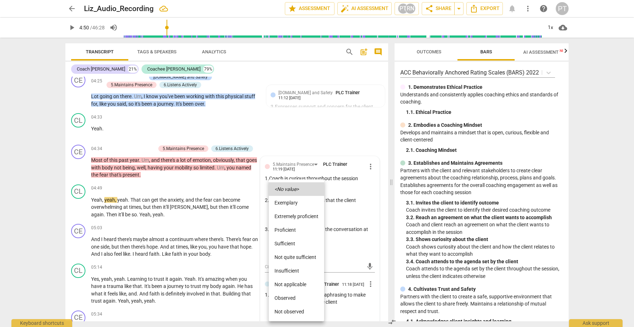
click at [296, 229] on li "Proficient" at bounding box center [296, 230] width 55 height 14
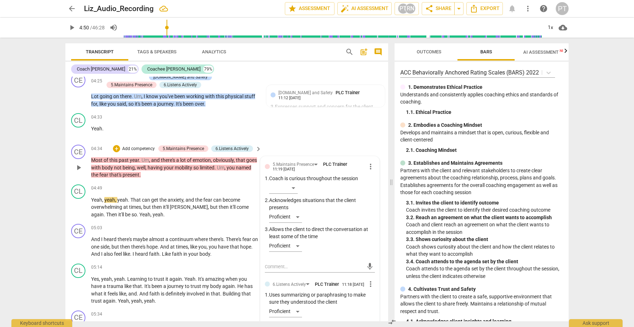
click at [131, 146] on p "Add competency" at bounding box center [139, 149] width 34 height 6
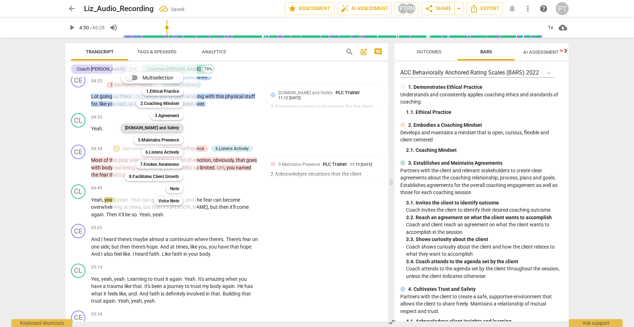
click at [170, 128] on b "4.Trust and Safety" at bounding box center [152, 127] width 54 height 9
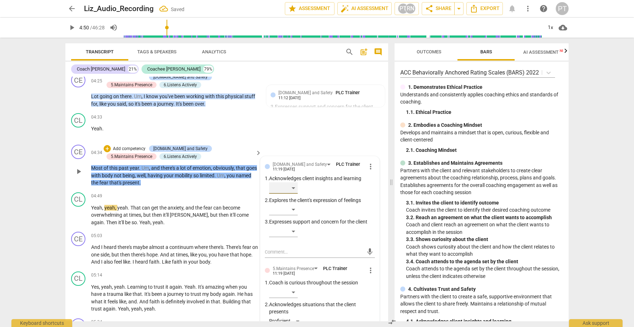
click at [289, 182] on div "​" at bounding box center [283, 187] width 29 height 11
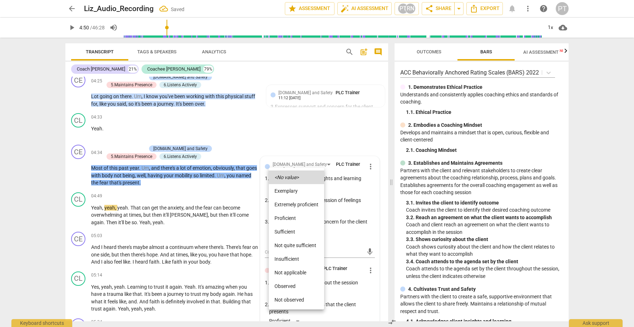
click at [348, 199] on div at bounding box center [317, 163] width 634 height 327
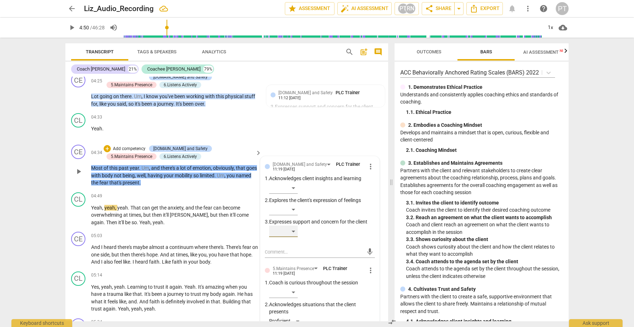
click at [294, 225] on div "​" at bounding box center [283, 230] width 29 height 11
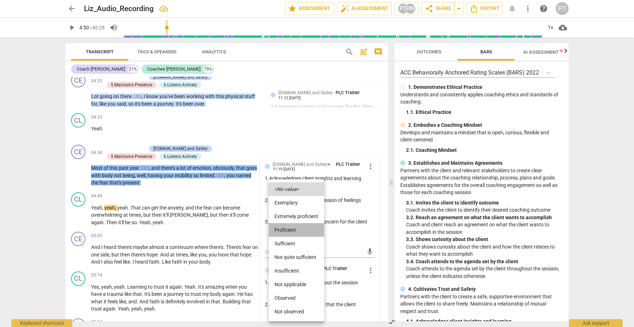
drag, startPoint x: 294, startPoint y: 231, endPoint x: 291, endPoint y: 227, distance: 5.2
click at [294, 231] on li "Proficient" at bounding box center [296, 230] width 55 height 14
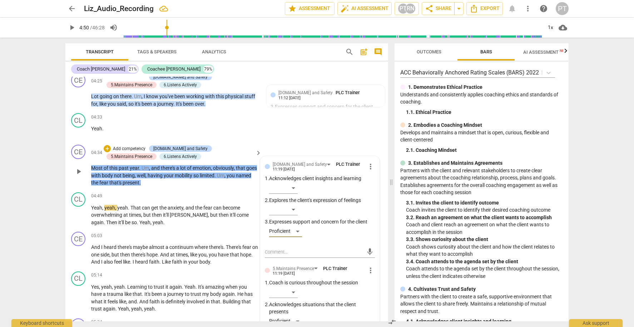
click at [123, 146] on p "Add competency" at bounding box center [129, 149] width 34 height 6
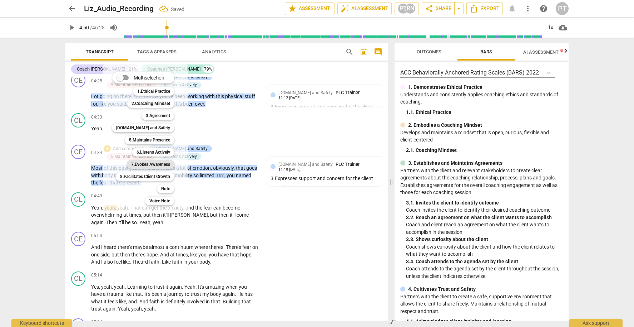
click at [161, 166] on b "7.Evokes Awareness" at bounding box center [150, 164] width 39 height 9
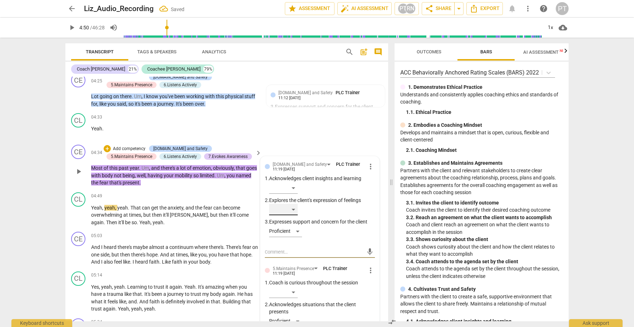
click at [292, 204] on div "​" at bounding box center [283, 209] width 29 height 11
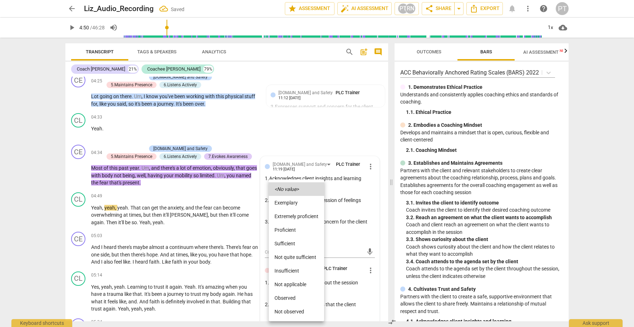
click at [356, 191] on div at bounding box center [317, 163] width 634 height 327
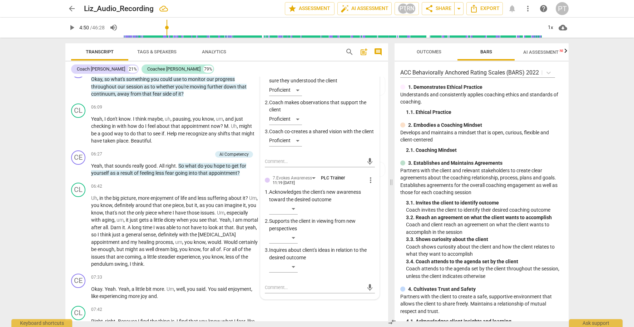
scroll to position [1171, 0]
click at [294, 231] on div "​" at bounding box center [283, 236] width 29 height 11
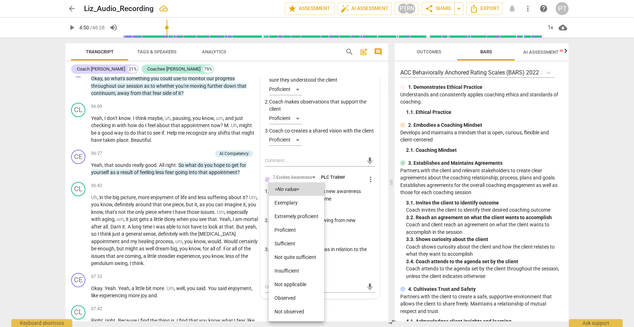
click at [284, 229] on li "Proficient" at bounding box center [296, 230] width 55 height 14
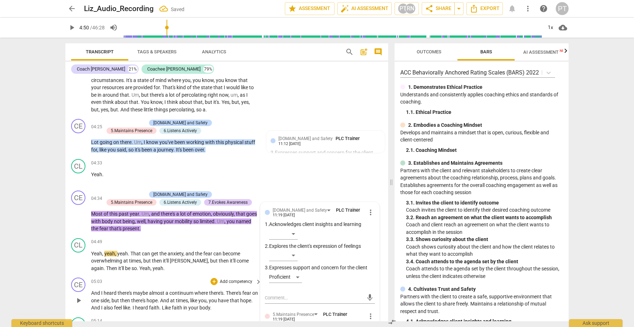
scroll to position [799, 0]
click at [122, 192] on p "Add competency" at bounding box center [129, 195] width 34 height 6
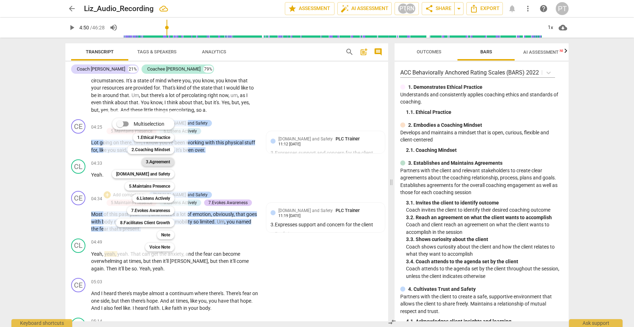
click at [156, 161] on b "3.Agreement" at bounding box center [158, 161] width 24 height 9
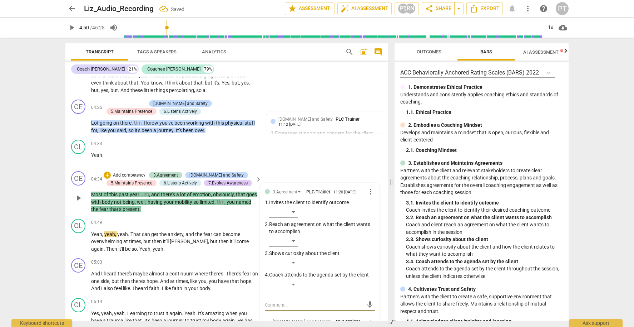
scroll to position [819, 0]
click at [293, 256] on div "​" at bounding box center [283, 261] width 29 height 11
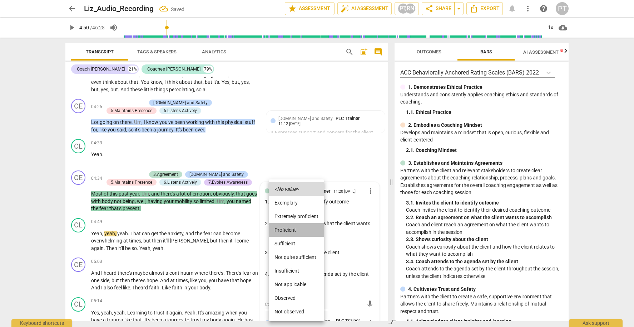
click at [293, 230] on li "Proficient" at bounding box center [296, 230] width 55 height 14
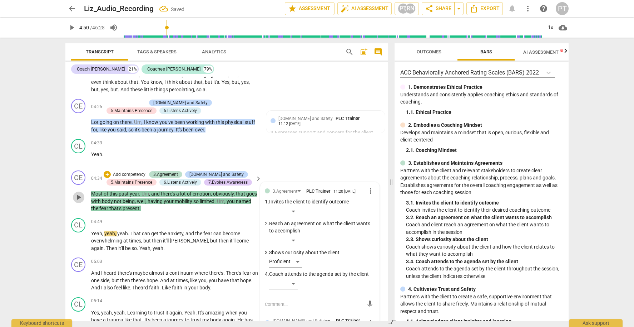
click at [78, 193] on span "play_arrow" at bounding box center [78, 197] width 9 height 9
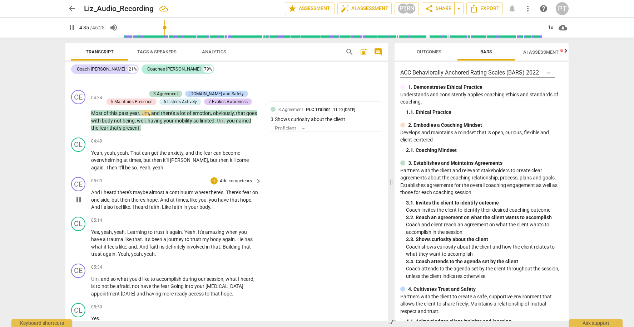
scroll to position [902, 0]
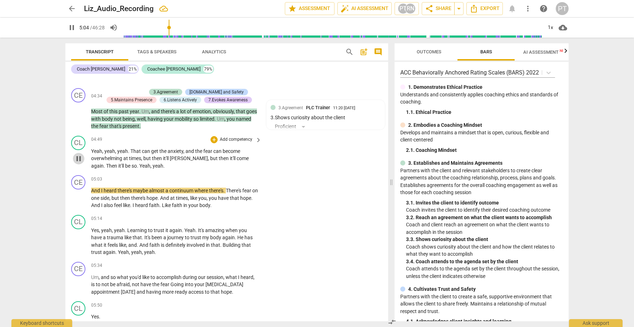
click at [80, 154] on span "pause" at bounding box center [78, 158] width 9 height 9
click at [92, 187] on span "And" at bounding box center [96, 190] width 10 height 6
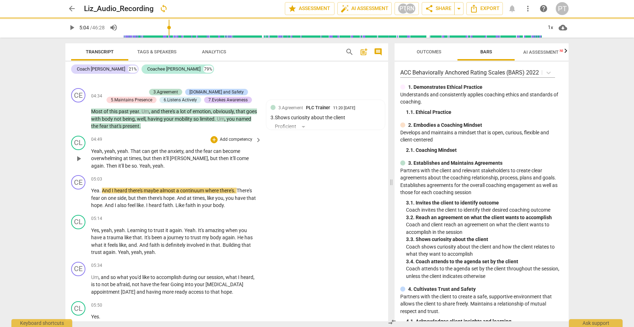
click at [140, 155] on p "Yeah , yeah , yeah . That can get the anxiety , and the fear can become overwhe…" at bounding box center [174, 158] width 167 height 22
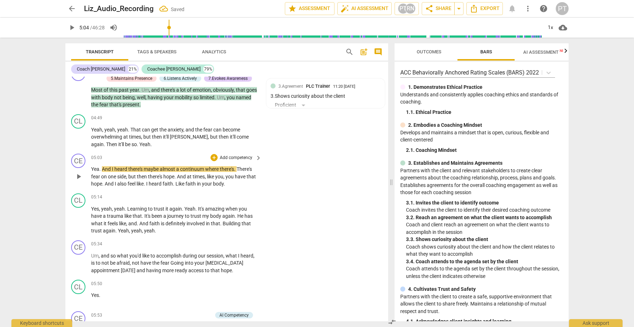
click at [79, 172] on span "play_arrow" at bounding box center [78, 176] width 9 height 9
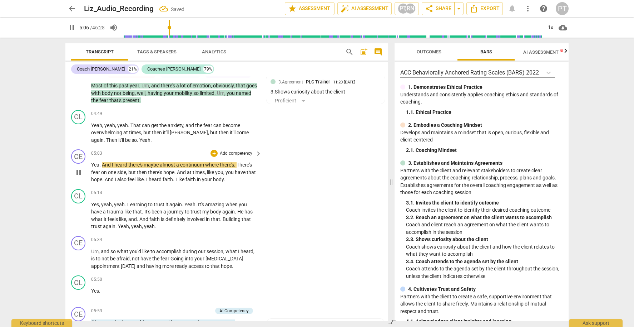
scroll to position [928, 0]
click at [77, 167] on span "pause" at bounding box center [78, 171] width 9 height 9
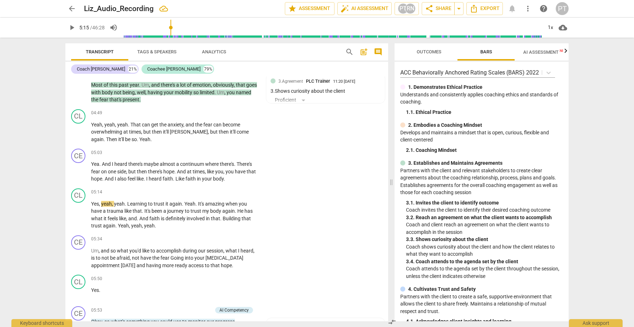
click at [256, 148] on span "keyboard_arrow_right" at bounding box center [258, 152] width 9 height 9
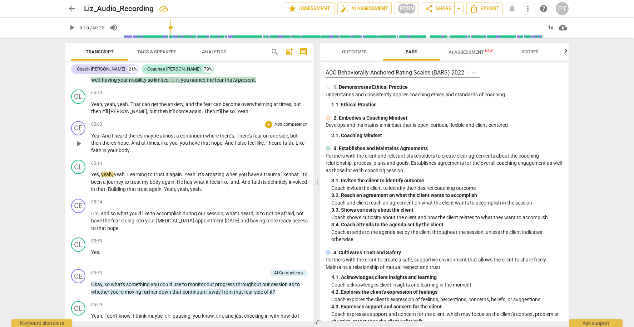
scroll to position [857, 0]
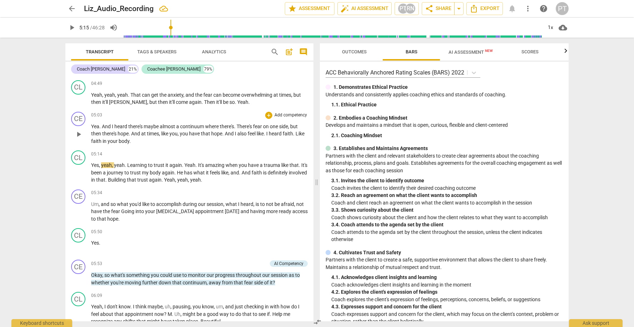
click at [288, 112] on p "Add competency" at bounding box center [291, 115] width 34 height 6
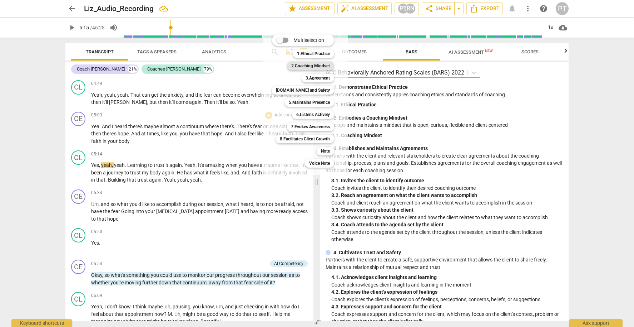
click at [316, 65] on b "2.Coaching Mindset" at bounding box center [310, 66] width 39 height 9
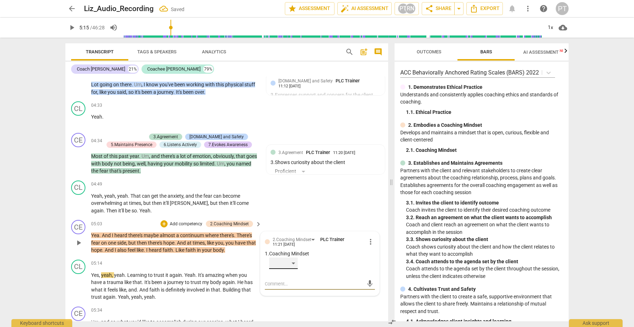
click at [293, 257] on div "​" at bounding box center [283, 262] width 29 height 11
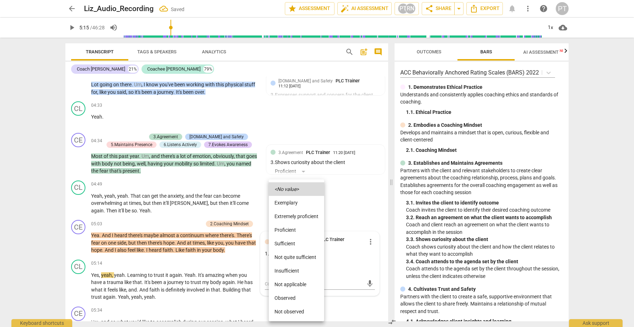
click at [289, 229] on li "Proficient" at bounding box center [296, 230] width 55 height 14
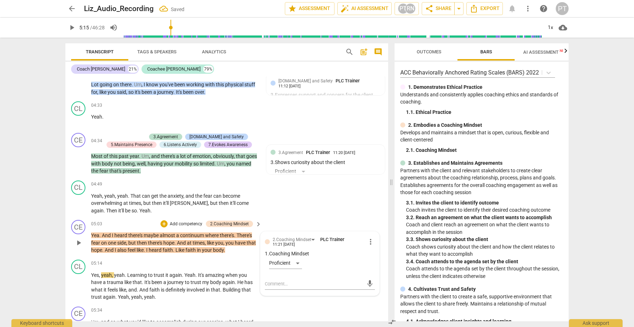
click at [194, 221] on p "Add competency" at bounding box center [186, 224] width 34 height 6
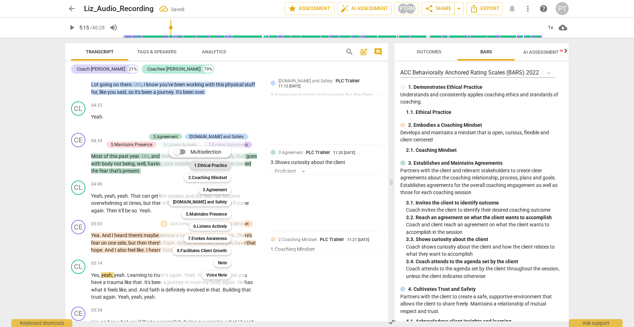
click at [218, 167] on b "1.Ethical Practice" at bounding box center [210, 165] width 33 height 9
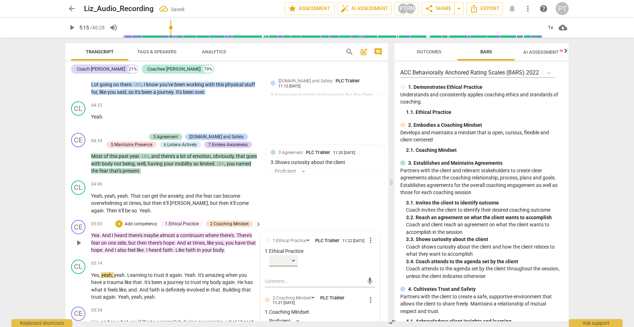
click at [294, 255] on div "​" at bounding box center [283, 260] width 29 height 11
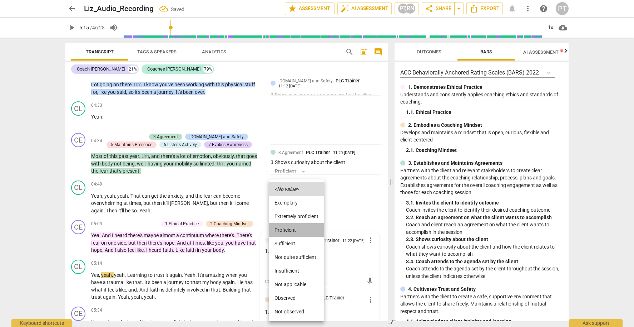
drag, startPoint x: 293, startPoint y: 231, endPoint x: 229, endPoint y: 192, distance: 74.7
click at [293, 231] on li "Proficient" at bounding box center [296, 230] width 55 height 14
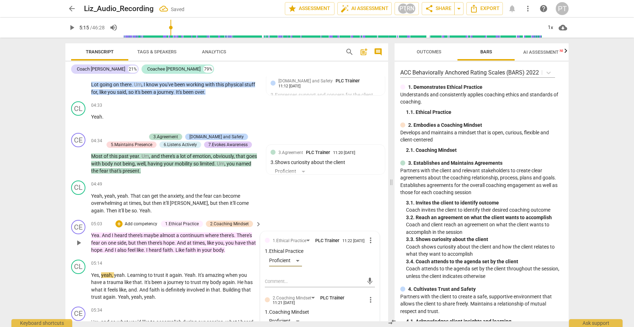
click at [139, 221] on p "Add competency" at bounding box center [141, 224] width 34 height 6
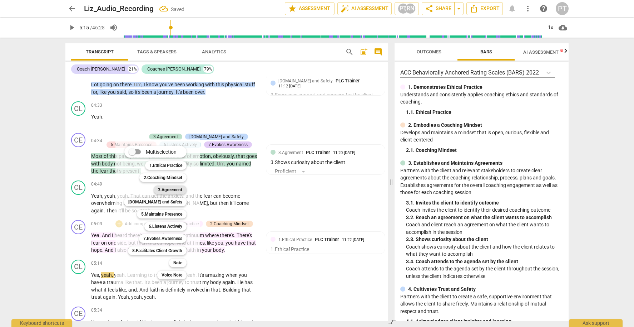
click at [173, 189] on b "3.Agreement" at bounding box center [170, 189] width 24 height 9
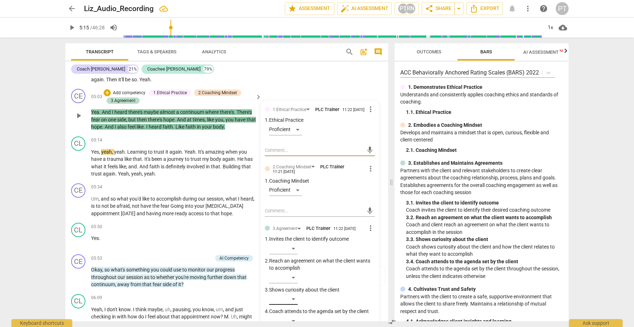
scroll to position [1008, 0]
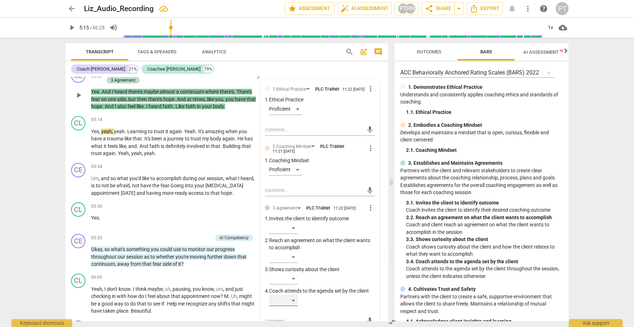
click at [291, 294] on div "​" at bounding box center [283, 299] width 29 height 11
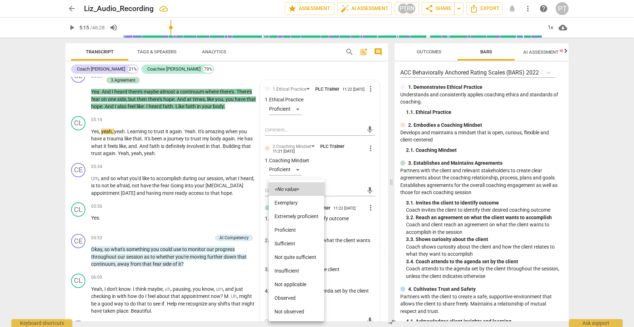
drag, startPoint x: 294, startPoint y: 226, endPoint x: 291, endPoint y: 217, distance: 9.2
click at [294, 226] on li "Proficient" at bounding box center [296, 230] width 55 height 14
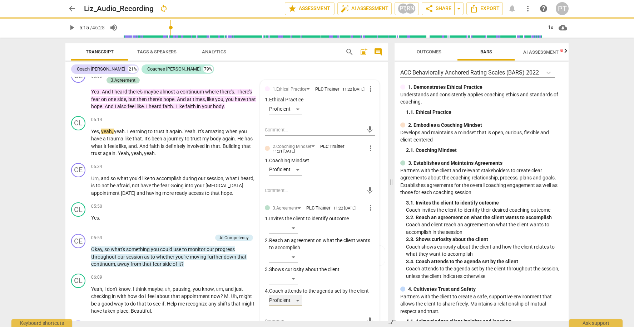
scroll to position [933, 0]
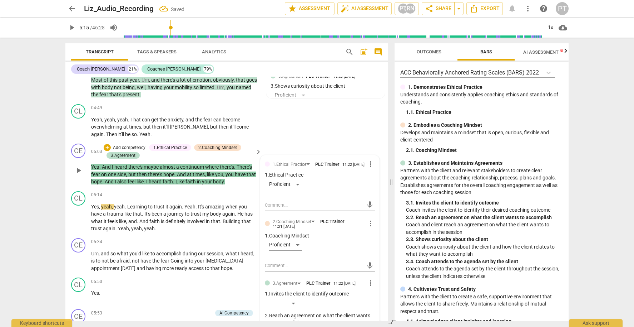
click at [134, 144] on p "Add competency" at bounding box center [129, 147] width 34 height 6
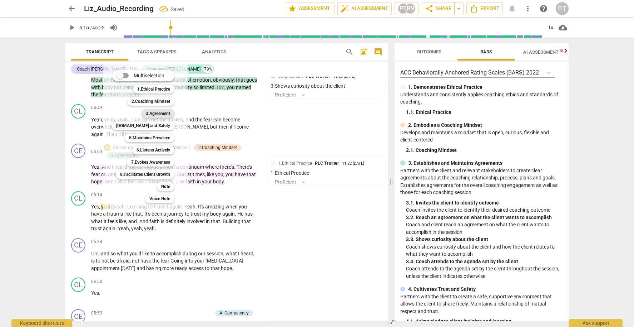
click at [154, 113] on b "3.Agreement" at bounding box center [158, 113] width 24 height 9
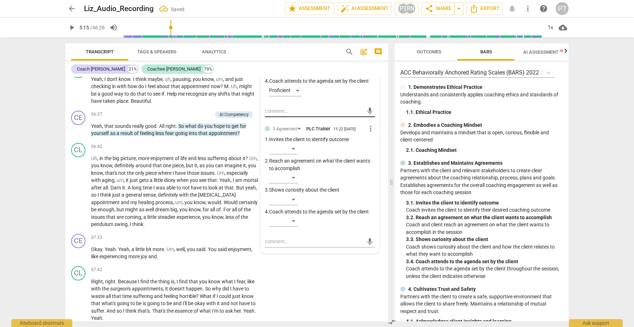
scroll to position [1221, 0]
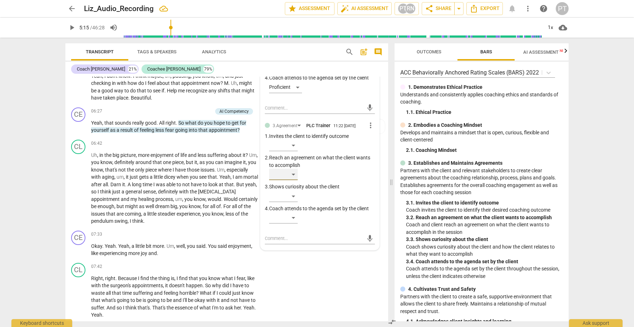
click at [293, 168] on div "​" at bounding box center [283, 173] width 29 height 11
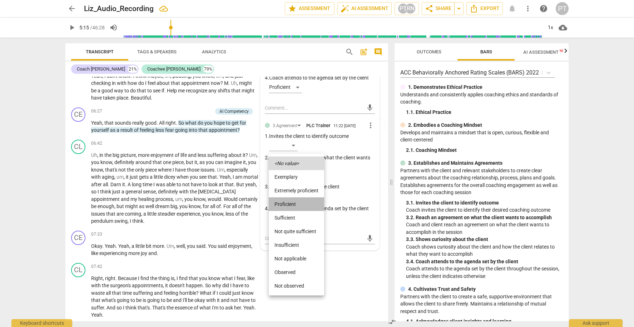
click at [291, 203] on li "Proficient" at bounding box center [296, 204] width 55 height 14
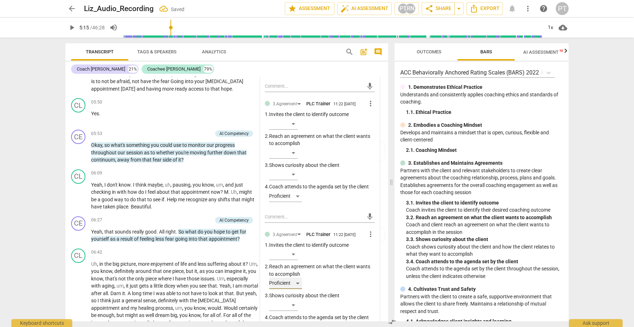
scroll to position [1094, 0]
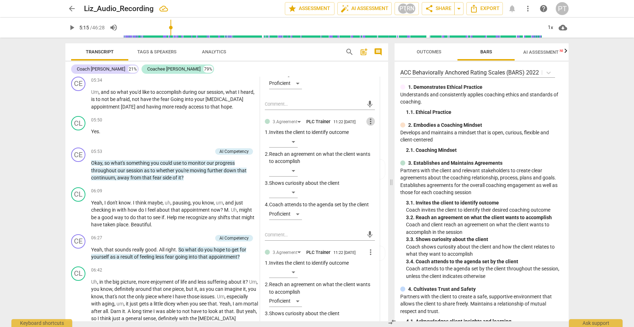
click at [368, 117] on span "more_vert" at bounding box center [371, 121] width 9 height 9
click at [375, 128] on li "Delete" at bounding box center [376, 125] width 25 height 14
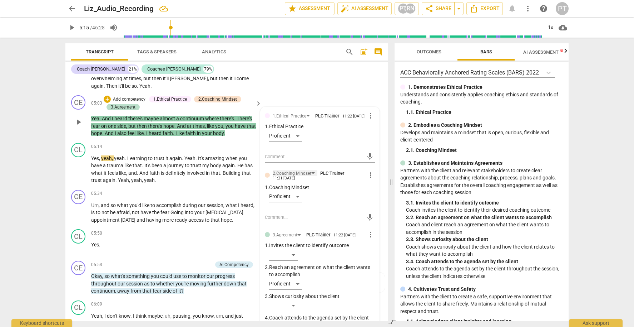
scroll to position [982, 0]
click at [124, 95] on p "Add competency" at bounding box center [129, 98] width 34 height 6
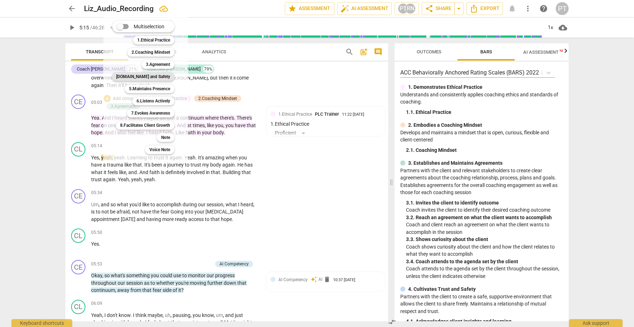
click at [146, 76] on b "4.Trust and Safety" at bounding box center [143, 76] width 54 height 9
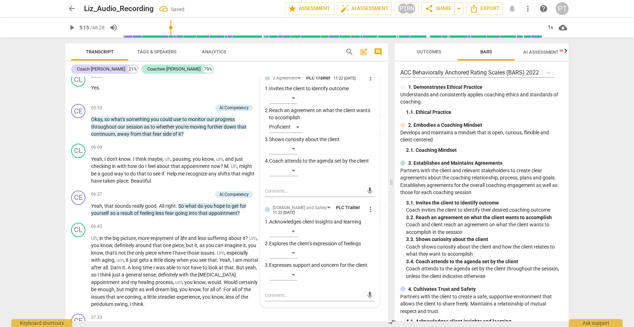
scroll to position [1143, 0]
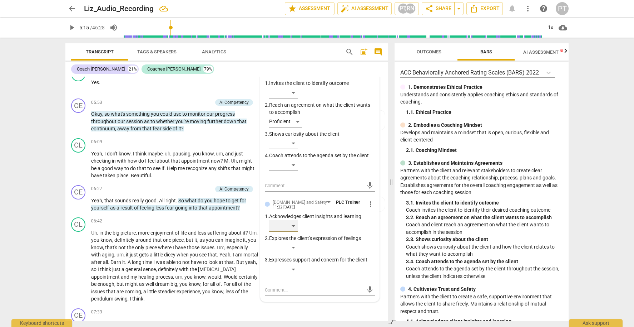
click at [293, 220] on div "​" at bounding box center [283, 225] width 29 height 11
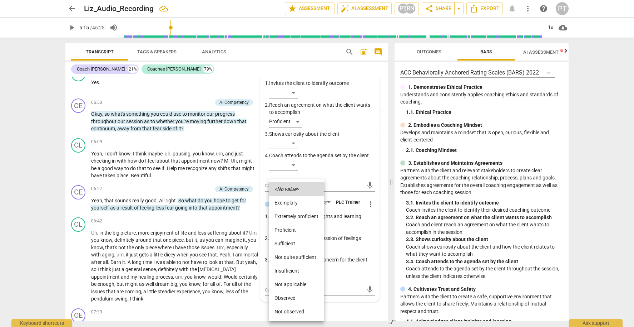
click at [294, 227] on li "Proficient" at bounding box center [296, 230] width 55 height 14
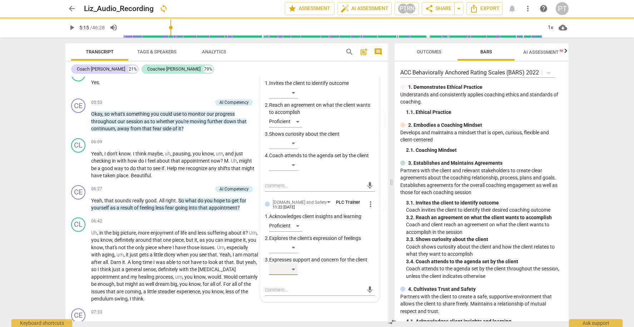
click at [294, 263] on div "​" at bounding box center [283, 268] width 29 height 11
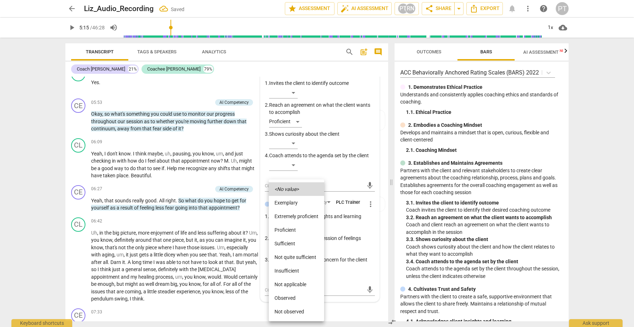
click at [293, 227] on li "Proficient" at bounding box center [296, 230] width 55 height 14
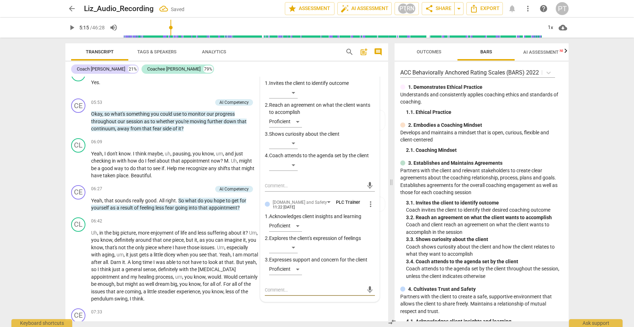
click at [276, 286] on textarea at bounding box center [314, 289] width 99 height 7
click at [270, 286] on textarea "the tone of voice" at bounding box center [314, 289] width 99 height 7
drag, startPoint x: 292, startPoint y: 283, endPoint x: 346, endPoint y: 278, distance: 53.8
click at [346, 286] on textarea "the coach tone of voice" at bounding box center [314, 289] width 99 height 7
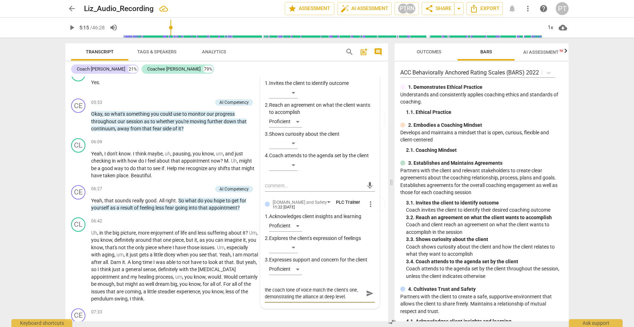
click at [300, 286] on textarea "the coach tone of voice match the client's one, demonstrating the alliance at d…" at bounding box center [314, 293] width 99 height 14
click at [316, 290] on textarea "the coach tone of voice match the client's one, demonstrating the process of bu…" at bounding box center [314, 296] width 99 height 20
drag, startPoint x: 312, startPoint y: 291, endPoint x: 262, endPoint y: 278, distance: 51.7
click at [262, 278] on div "1.Ethical Practice PLC Trainer 11:22 09-12-2025 more_vert 1. Ethical Practice P…" at bounding box center [320, 130] width 119 height 370
paste textarea "By mirroring the client's tone of voice, the coach demonstrates a deep level of…"
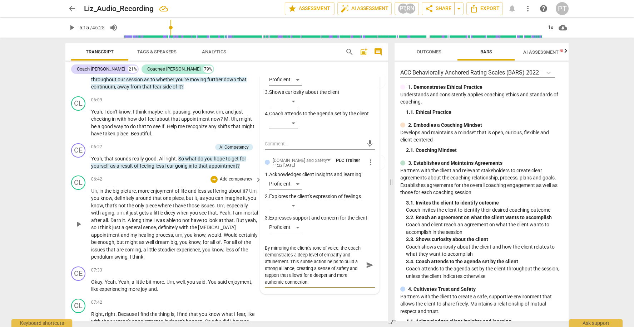
scroll to position [1187, 0]
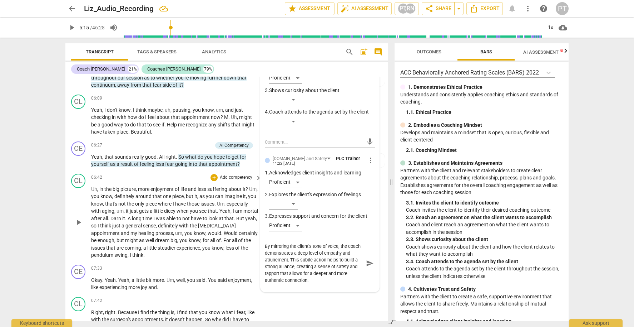
click at [130, 208] on span "it" at bounding box center [128, 211] width 4 height 6
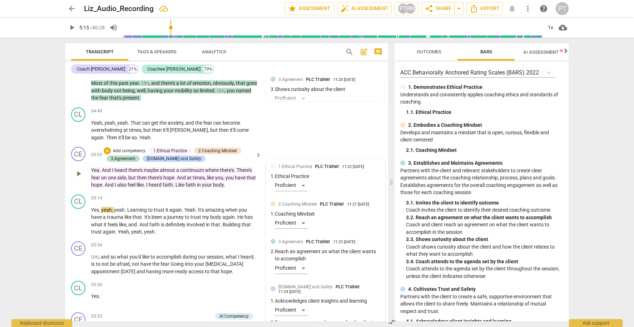
scroll to position [929, 0]
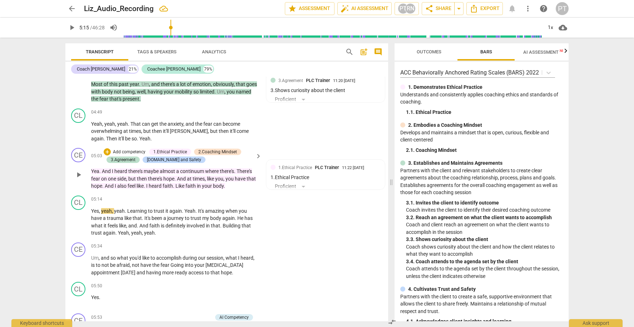
click at [128, 149] on p "Add competency" at bounding box center [129, 152] width 34 height 6
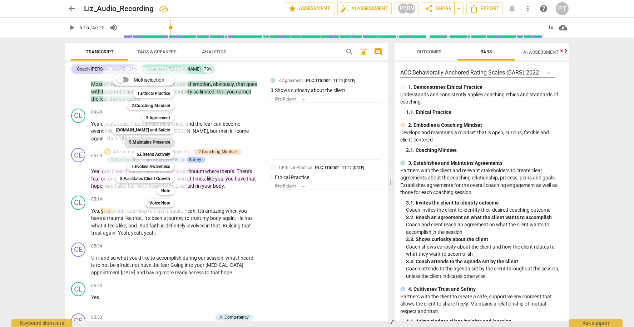
click at [156, 141] on b "5.Maintains Presence" at bounding box center [149, 142] width 41 height 9
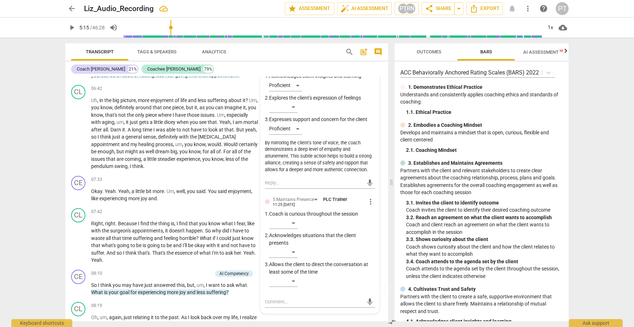
scroll to position [1284, 0]
click at [293, 245] on div "​" at bounding box center [283, 250] width 29 height 11
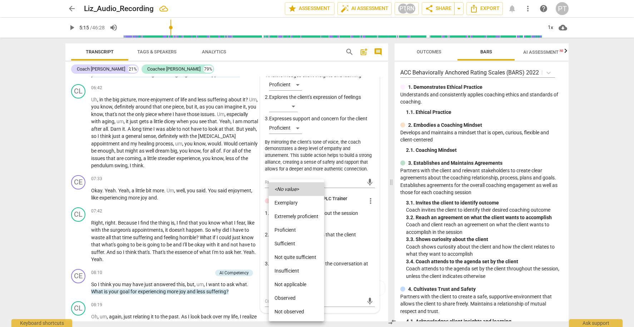
click at [293, 228] on li "Proficient" at bounding box center [296, 230] width 55 height 14
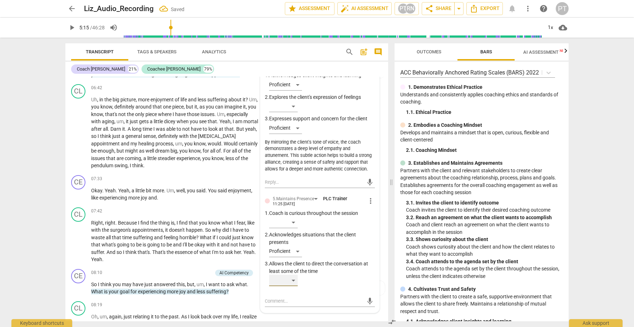
click at [295, 274] on div "​" at bounding box center [283, 279] width 29 height 11
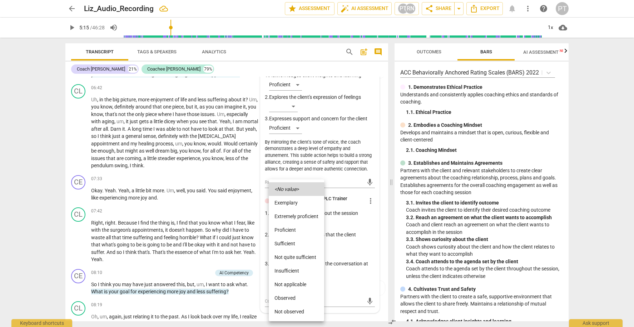
click at [295, 229] on li "Proficient" at bounding box center [296, 230] width 55 height 14
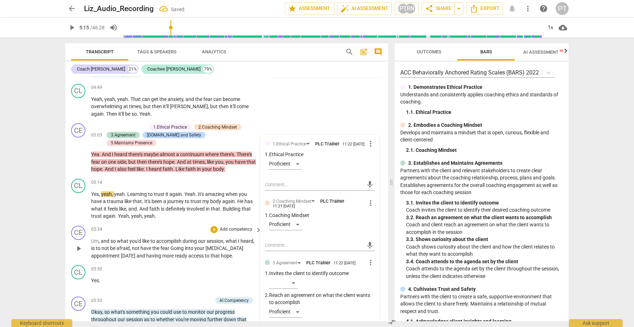
scroll to position [928, 0]
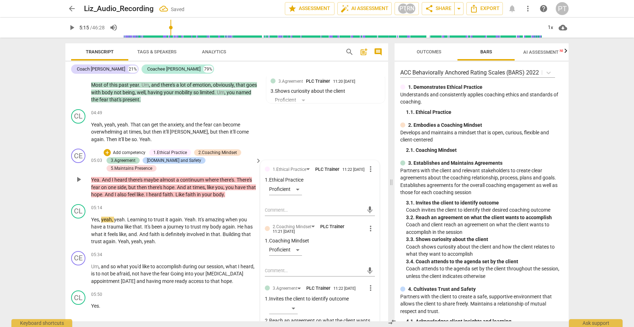
click at [128, 150] on p "Add competency" at bounding box center [129, 153] width 34 height 6
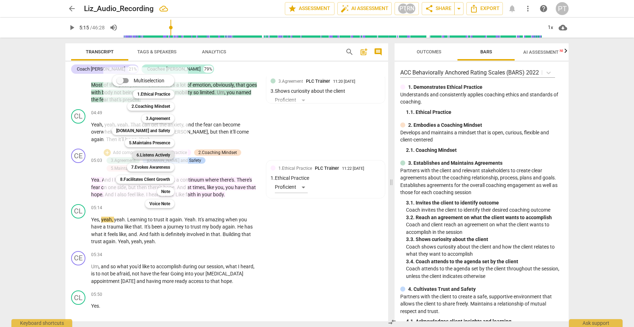
click at [153, 153] on b "6.Listens Actively" at bounding box center [154, 155] width 34 height 9
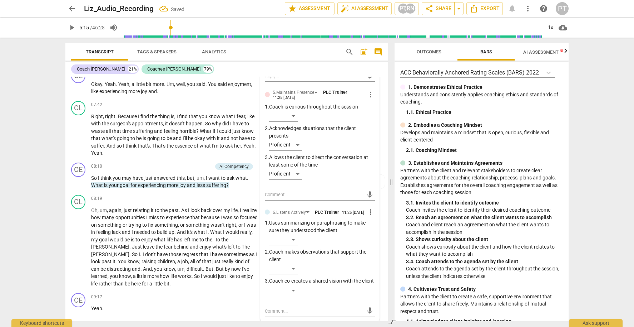
scroll to position [1392, 0]
click at [294, 232] on div "​" at bounding box center [283, 237] width 29 height 11
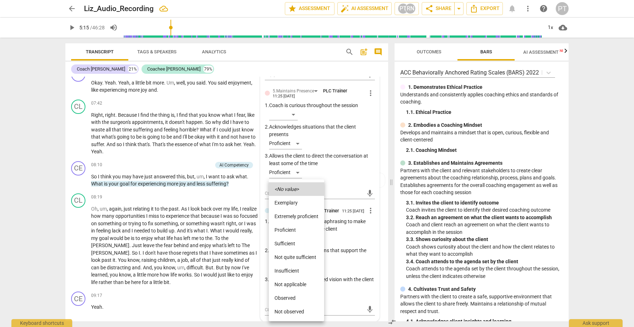
click at [294, 231] on li "Proficient" at bounding box center [296, 230] width 55 height 14
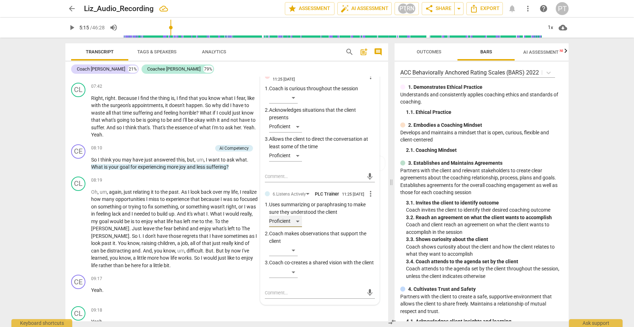
scroll to position [1410, 0]
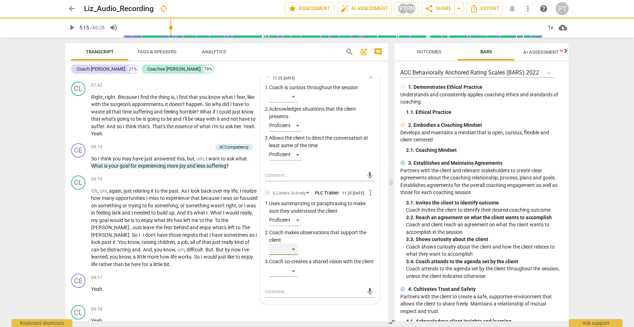
click at [293, 243] on div "​" at bounding box center [283, 248] width 29 height 11
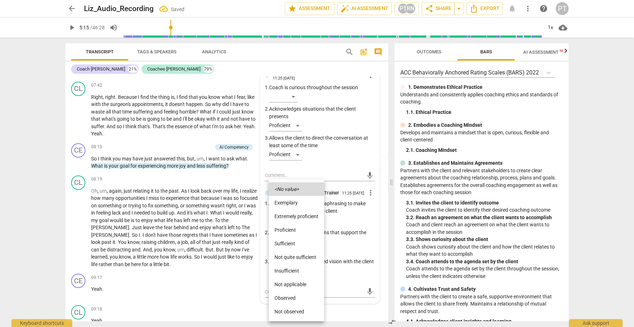
click at [295, 229] on li "Proficient" at bounding box center [296, 230] width 55 height 14
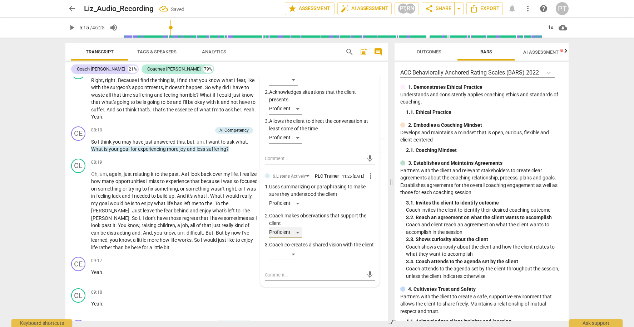
scroll to position [1427, 0]
click at [290, 254] on div "​" at bounding box center [283, 253] width 29 height 11
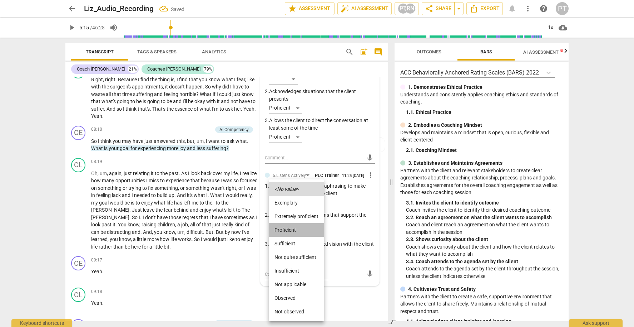
click at [291, 229] on li "Proficient" at bounding box center [296, 230] width 55 height 14
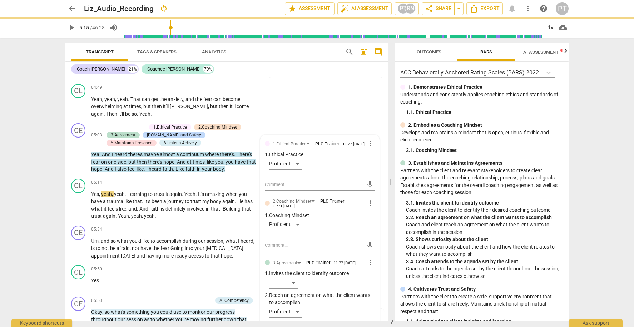
scroll to position [939, 0]
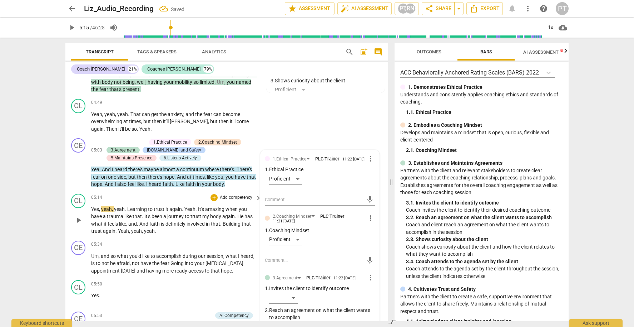
click at [79, 216] on span "play_arrow" at bounding box center [78, 220] width 9 height 9
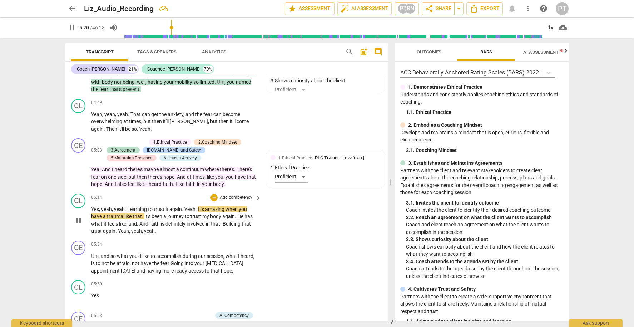
drag, startPoint x: 79, startPoint y: 210, endPoint x: 163, endPoint y: 186, distance: 87.7
click at [79, 216] on span "pause" at bounding box center [78, 220] width 9 height 9
click at [183, 206] on span "." at bounding box center [183, 209] width 3 height 6
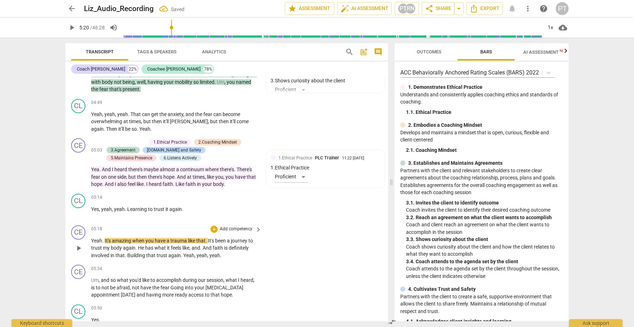
click at [105, 237] on span "It's" at bounding box center [108, 240] width 7 height 6
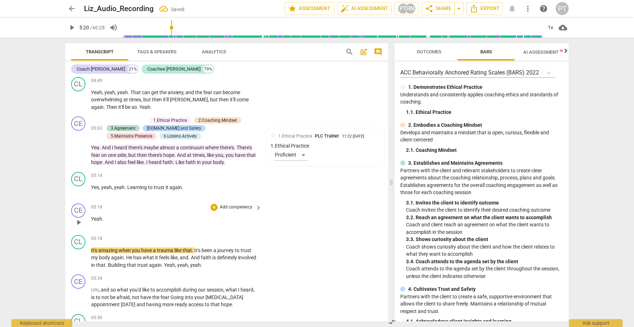
scroll to position [961, 0]
click at [249, 204] on p "Add competency" at bounding box center [236, 207] width 34 height 6
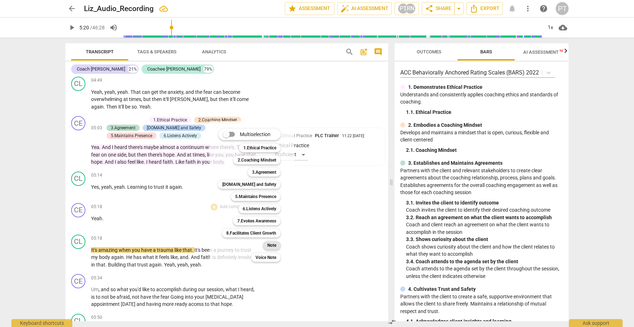
click at [276, 244] on b "Note" at bounding box center [272, 245] width 9 height 9
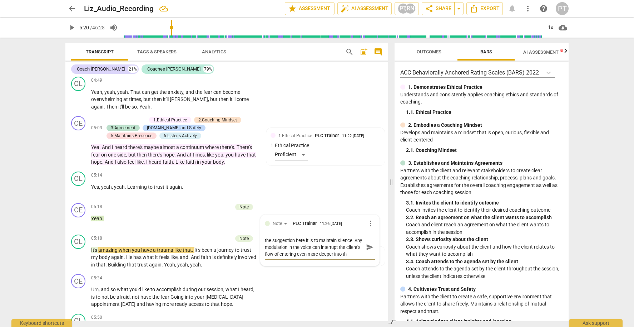
scroll to position [6, 0]
click at [300, 242] on textarea "the suggestion here it is to maintain silence. Any modulation in the voice can …" at bounding box center [314, 247] width 99 height 20
drag, startPoint x: 299, startPoint y: 242, endPoint x: 264, endPoint y: 227, distance: 38.6
click at [265, 237] on textarea "the suggestion here it is to maintain silence. Any modulation in the voice can …" at bounding box center [314, 247] width 99 height 20
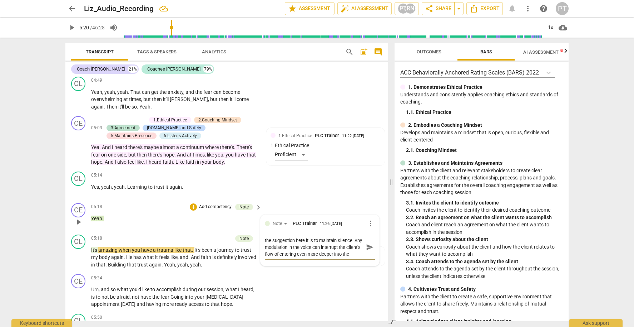
click at [308, 240] on textarea "the suggestion here it is to maintain silence. Any modulation in the voice can …" at bounding box center [314, 247] width 99 height 20
click at [297, 240] on textarea "the suggestion here it is to maintain silence. Any modulation in the voice can …" at bounding box center [314, 247] width 99 height 20
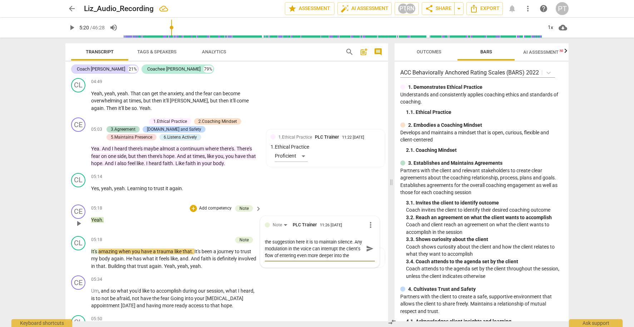
drag, startPoint x: 297, startPoint y: 241, endPoint x: 264, endPoint y: 226, distance: 35.6
click at [265, 238] on textarea "the suggestion here it is to maintain silence. Any modulation in the voice can …" at bounding box center [314, 248] width 99 height 20
click at [313, 240] on textarea "the suggestion here it is to maintain silence. Any modulation in the voice can …" at bounding box center [314, 248] width 99 height 20
click at [265, 238] on textarea "the suggestion here it is to maintain silence. Any modulation in the voice can …" at bounding box center [314, 248] width 99 height 20
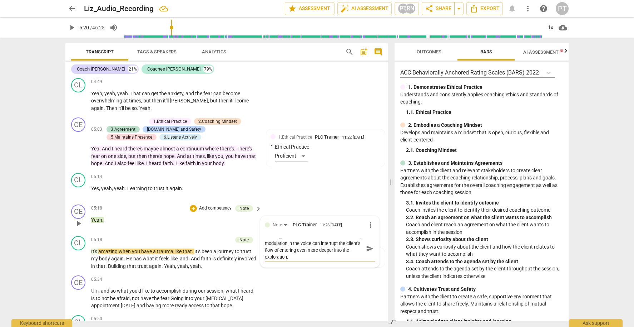
scroll to position [7, 0]
drag, startPoint x: 267, startPoint y: 235, endPoint x: 344, endPoint y: 248, distance: 77.6
click at [344, 248] on div "the suggestion here it is to maintain silence. Any modulation in the voice can …" at bounding box center [320, 248] width 110 height 25
paste textarea "can interrupt the client's momentum and prevent them from exploring their thoug…"
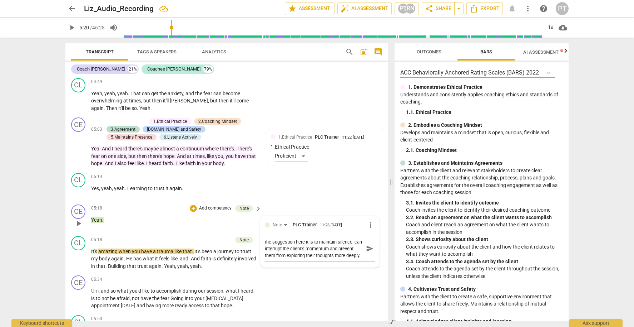
click at [265, 238] on textarea "the suggestion here it is to maintain silence. can interrupt the client's momen…" at bounding box center [314, 248] width 99 height 20
click at [265, 238] on textarea "The suggestion here it is to maintain silence. can interrupt the client's momen…" at bounding box center [314, 248] width 99 height 20
paste textarea "Any modulation in the voice"
click at [265, 238] on textarea "The suggestion here it is to maintain silence. Any modulation in the voicecan i…" at bounding box center [314, 251] width 99 height 27
drag, startPoint x: 320, startPoint y: 237, endPoint x: 328, endPoint y: 244, distance: 10.7
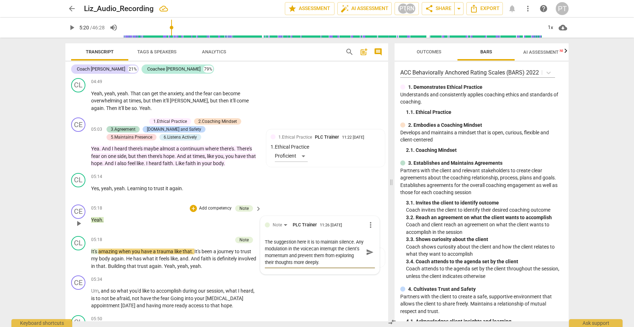
click at [320, 238] on textarea "The suggestion here it is to maintain silence. Any modulation in the voicecan i…" at bounding box center [314, 251] width 99 height 27
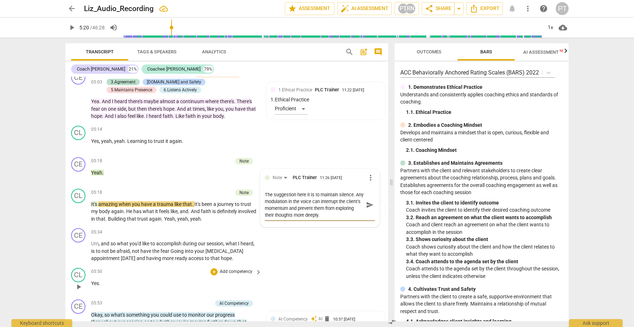
scroll to position [1016, 0]
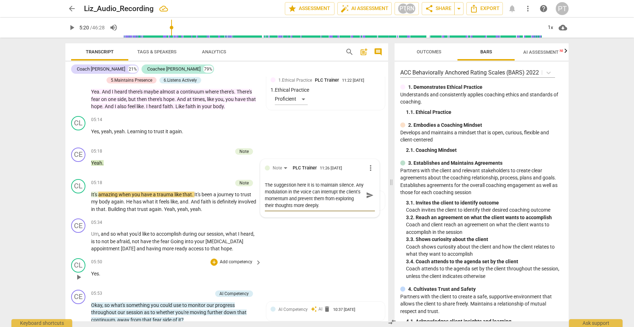
click at [319, 255] on div "CL play_arrow pause 05:50 + Add competency keyboard_arrow_right Yes ." at bounding box center [226, 270] width 323 height 31
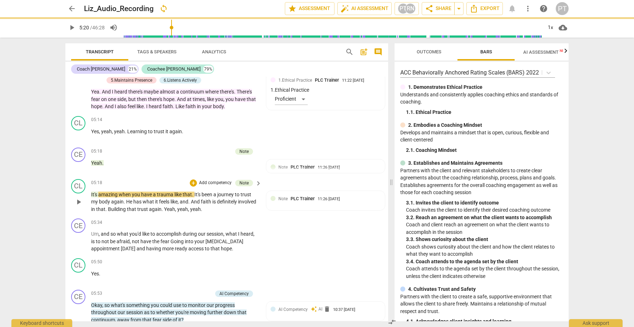
click at [81, 197] on span "play_arrow" at bounding box center [78, 201] width 9 height 9
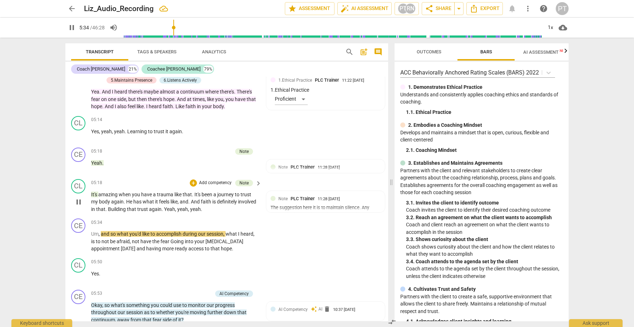
click at [80, 197] on span "pause" at bounding box center [78, 201] width 9 height 9
click at [175, 206] on span "Yeah" at bounding box center [169, 209] width 11 height 6
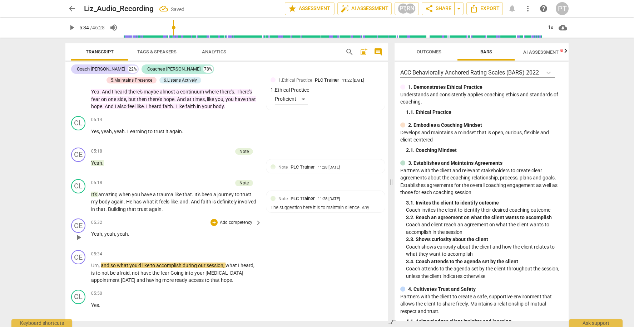
click at [105, 231] on span "yeah" at bounding box center [109, 234] width 11 height 6
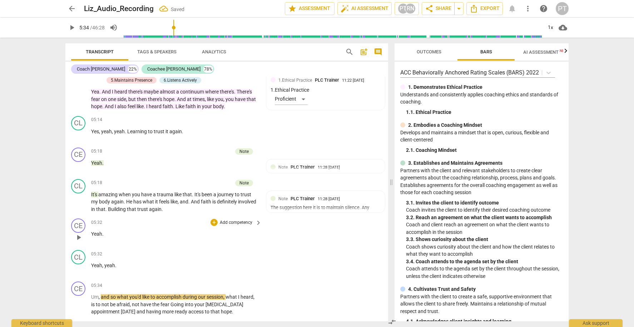
click at [109, 230] on p "Yeah ." at bounding box center [174, 234] width 167 height 8
drag, startPoint x: 113, startPoint y: 253, endPoint x: 103, endPoint y: 253, distance: 10.7
click at [102, 261] on p "Yeah , yeah ." at bounding box center [174, 265] width 167 height 8
click at [232, 219] on p "Add competency" at bounding box center [236, 222] width 34 height 6
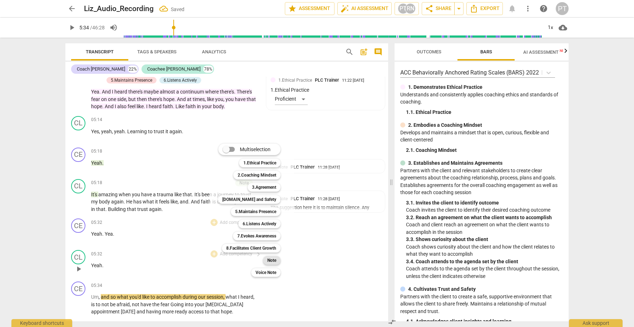
click at [274, 259] on b "Note" at bounding box center [272, 260] width 9 height 9
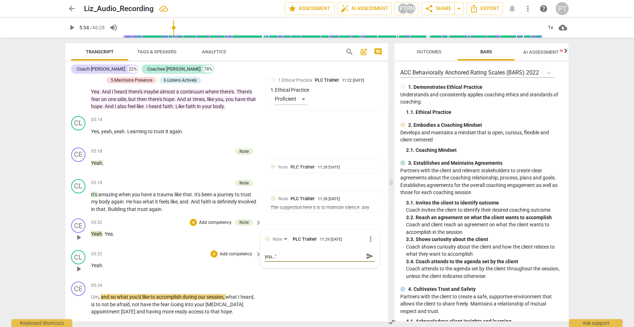
scroll to position [0, 0]
click at [344, 252] on textarea "Suggestion as before. As an ex here: "I hear you..."" at bounding box center [314, 255] width 99 height 7
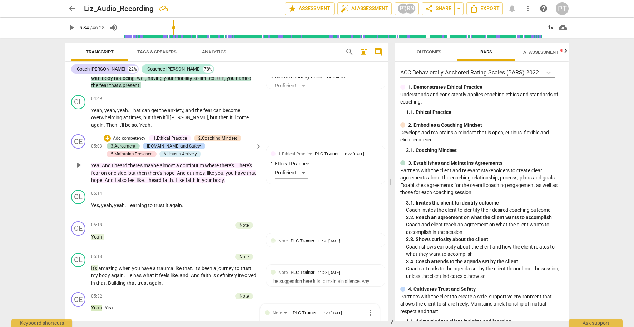
scroll to position [939, 0]
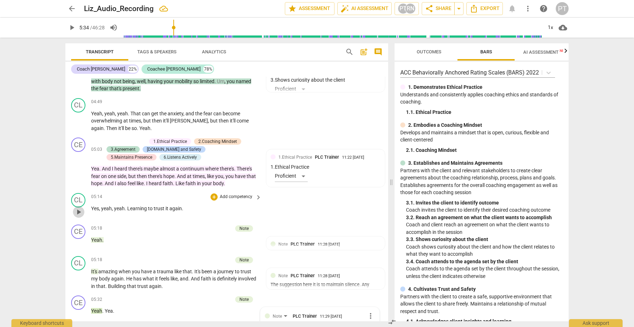
click at [79, 207] on span "play_arrow" at bounding box center [78, 211] width 9 height 9
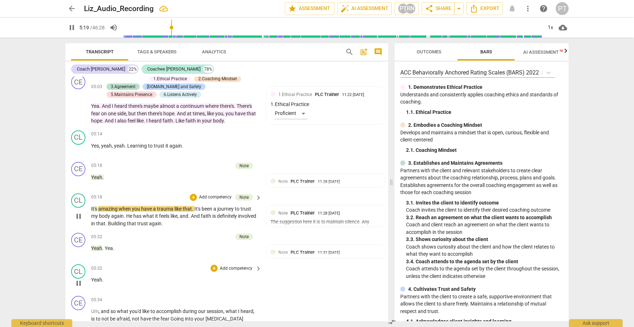
scroll to position [1005, 0]
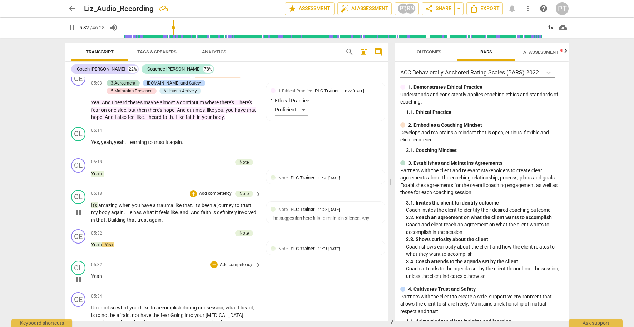
click at [79, 208] on span "pause" at bounding box center [78, 212] width 9 height 9
click at [135, 239] on div "05:32 + Add competency Note keyboard_arrow_right Yeah . Yea ." at bounding box center [176, 242] width 171 height 26
click at [79, 208] on span "play_arrow" at bounding box center [78, 212] width 9 height 9
click at [80, 208] on span "pause" at bounding box center [78, 212] width 9 height 9
click at [126, 209] on span "He" at bounding box center [129, 212] width 7 height 6
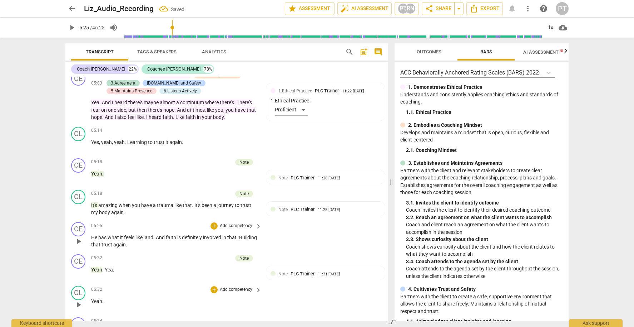
click at [92, 234] on span "He" at bounding box center [94, 237] width 7 height 6
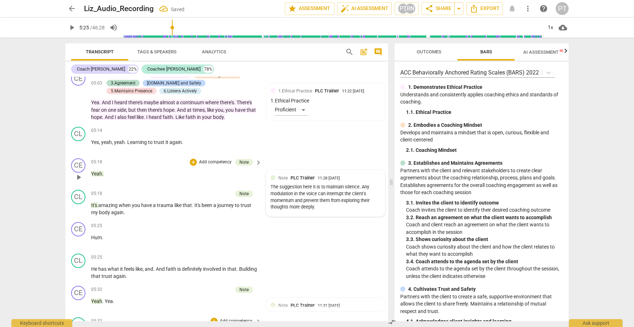
click at [318, 195] on div "The suggestion here it is to maintain silence. Any modulation in the voice can …" at bounding box center [326, 196] width 110 height 27
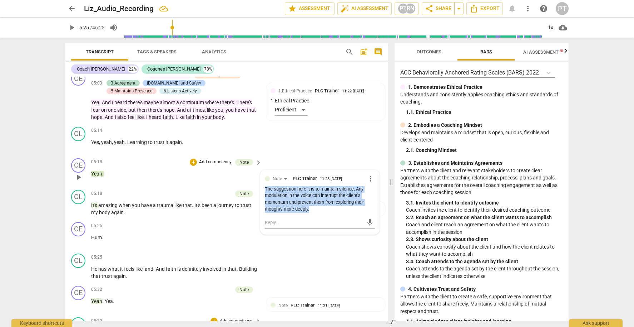
drag, startPoint x: 318, startPoint y: 195, endPoint x: 263, endPoint y: 178, distance: 57.2
click at [265, 186] on div "The suggestion here it is to maintain silence. Any modulation in the voice can …" at bounding box center [320, 199] width 110 height 27
copy div "The suggestion here it is to maintain silence. Any modulation in the voice can …"
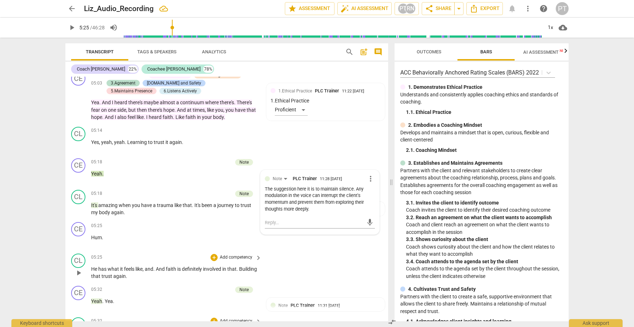
click at [325, 250] on div "CL play_arrow pause 05:25 + Add competency keyboard_arrow_right He has what it …" at bounding box center [226, 266] width 323 height 32
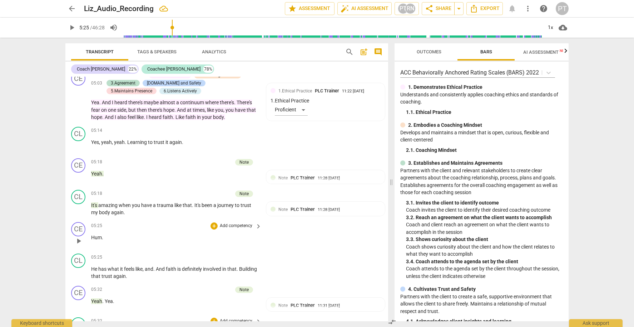
click at [249, 222] on p "Add competency" at bounding box center [236, 225] width 34 height 6
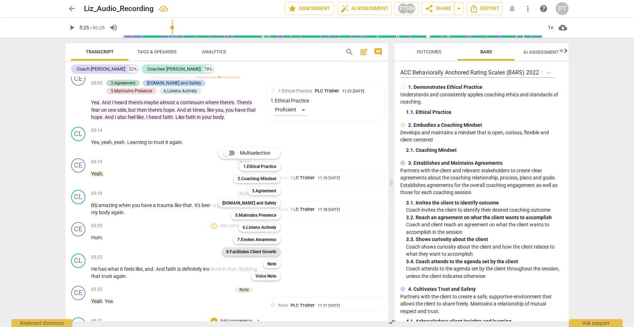
scroll to position [1006, 0]
click at [271, 263] on b "Note" at bounding box center [272, 263] width 9 height 9
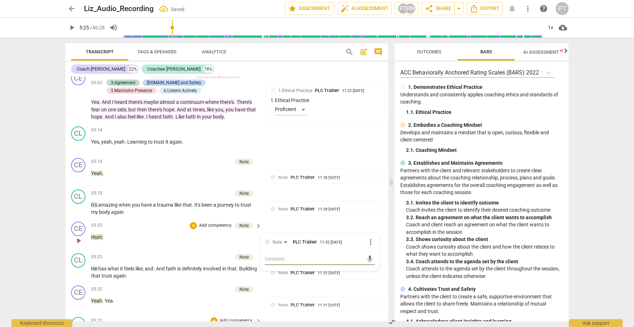
paste textarea "The suggestion here it is to maintain silence. Any modulation in the voice can …"
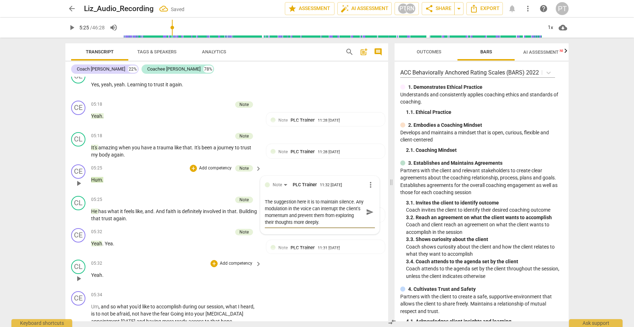
scroll to position [1064, 0]
click at [80, 177] on span "play_arrow" at bounding box center [78, 181] width 9 height 9
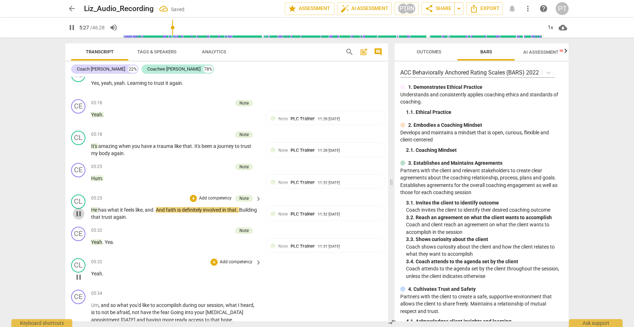
drag, startPoint x: 77, startPoint y: 200, endPoint x: 147, endPoint y: 192, distance: 69.9
click at [79, 209] on span "pause" at bounding box center [78, 213] width 9 height 9
click at [146, 207] on span "and" at bounding box center [149, 210] width 9 height 6
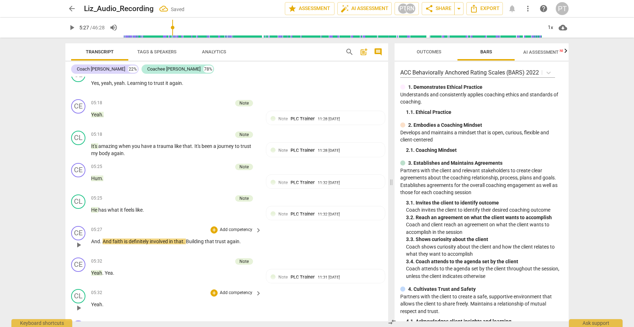
click at [91, 238] on span "And" at bounding box center [95, 241] width 9 height 6
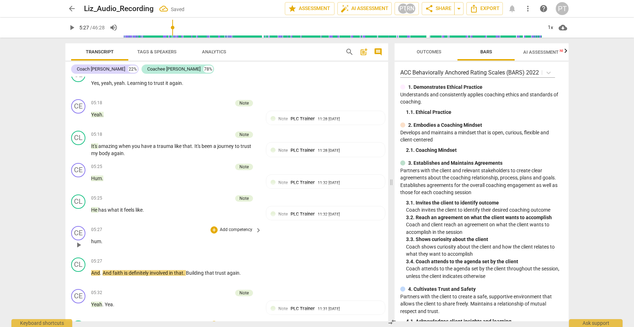
click at [243, 226] on p "Add competency" at bounding box center [236, 229] width 34 height 6
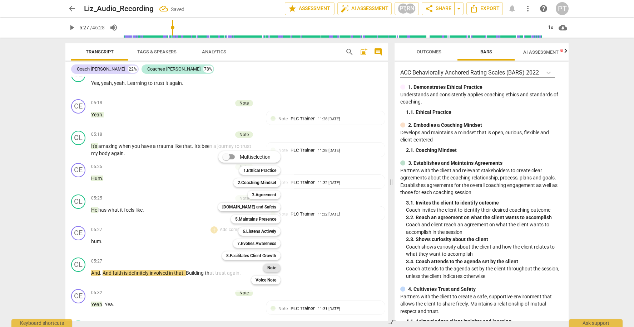
click at [271, 268] on b "Note" at bounding box center [272, 267] width 9 height 9
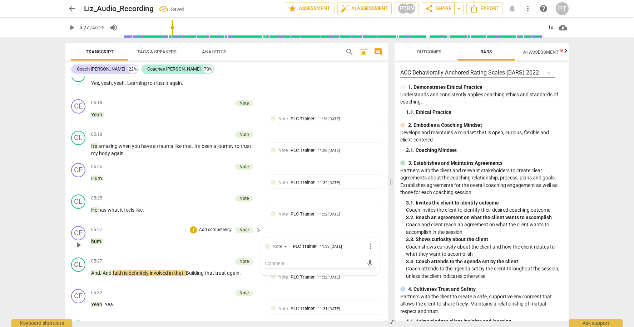
paste textarea "The suggestion here it is to maintain silence. Any modulation in the voice can …"
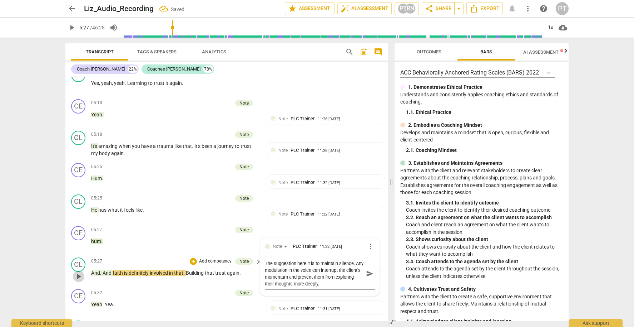
click at [78, 272] on span "play_arrow" at bounding box center [78, 276] width 9 height 9
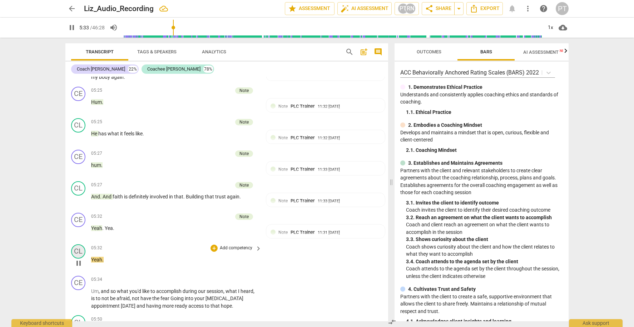
scroll to position [1150, 0]
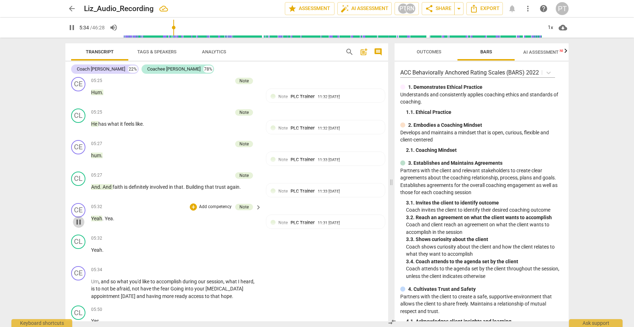
click at [79, 217] on span "pause" at bounding box center [78, 221] width 9 height 9
click at [244, 204] on div "Note" at bounding box center [244, 207] width 9 height 6
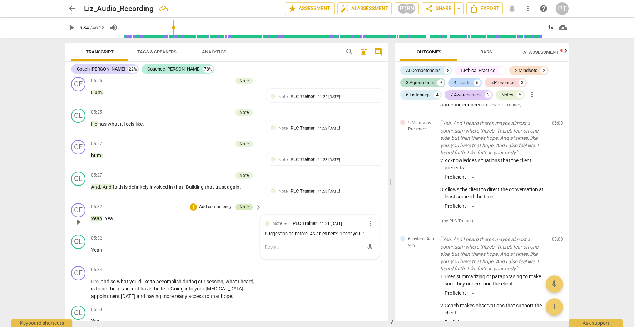
scroll to position [2592, 0]
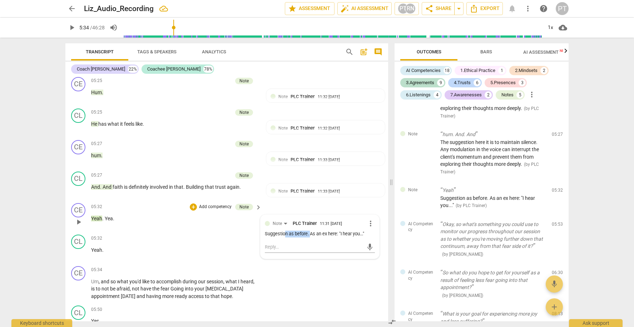
drag, startPoint x: 310, startPoint y: 221, endPoint x: 285, endPoint y: 221, distance: 24.7
click at [285, 230] on div "Suggestion as before. As an ex here: "I hear you..."" at bounding box center [320, 233] width 110 height 7
click at [369, 219] on span "more_vert" at bounding box center [371, 223] width 9 height 9
click at [375, 207] on li "Edit" at bounding box center [376, 212] width 25 height 14
drag, startPoint x: 312, startPoint y: 228, endPoint x: 295, endPoint y: 228, distance: 17.5
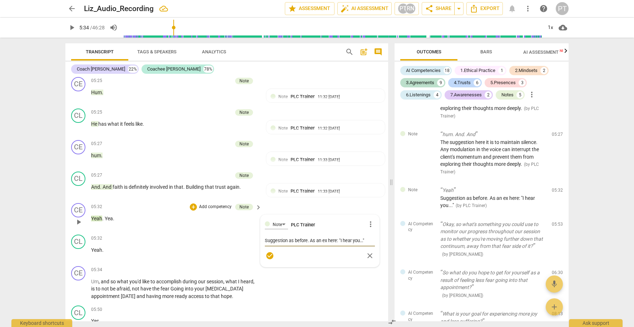
click at [295, 237] on textarea "Suggestion as before. As an ex here: "I hear you..."" at bounding box center [320, 240] width 110 height 7
click at [315, 237] on textarea "Suggestion as an ex here: "I hear you..."" at bounding box center [320, 240] width 110 height 7
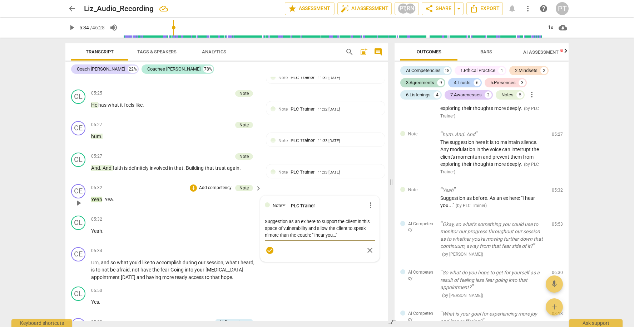
scroll to position [1172, 0]
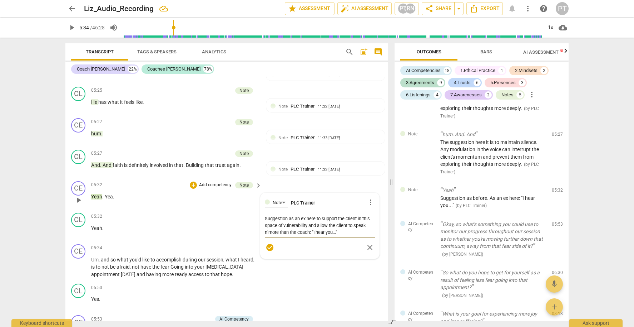
click at [337, 219] on textarea "Suggestion as an ex here to support the client in this space of vulnerability a…" at bounding box center [320, 225] width 110 height 20
click at [348, 220] on textarea "Suggestion as an ex here to support the client in this space of vulnerability a…" at bounding box center [320, 225] width 110 height 20
click at [267, 218] on textarea "Suggestion as an ex here to support the client in this space of vulnerability a…" at bounding box center [320, 225] width 110 height 20
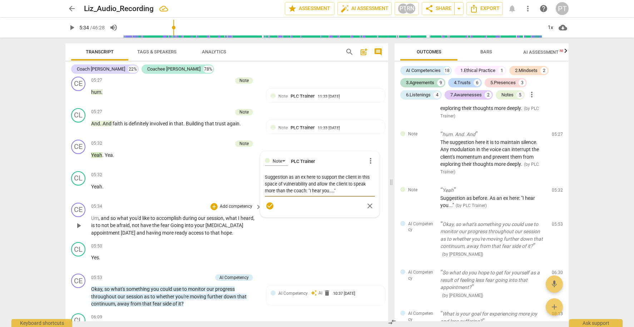
scroll to position [1214, 0]
click at [78, 221] on span "play_arrow" at bounding box center [78, 225] width 9 height 9
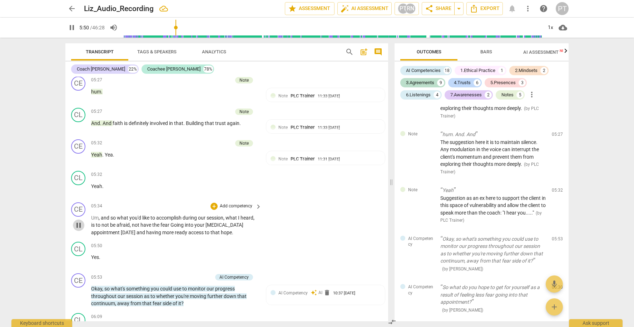
click at [82, 221] on span "pause" at bounding box center [78, 225] width 9 height 9
click at [241, 203] on p "Add competency" at bounding box center [236, 206] width 34 height 6
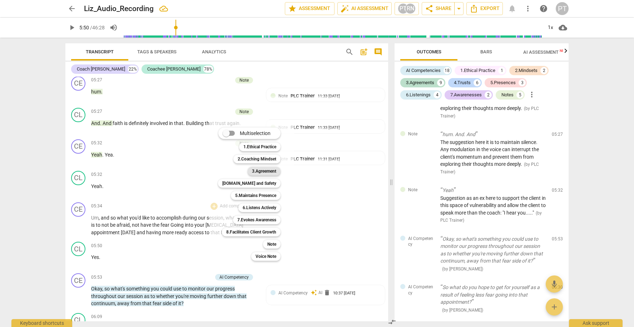
click at [269, 171] on b "3.Agreement" at bounding box center [264, 171] width 24 height 9
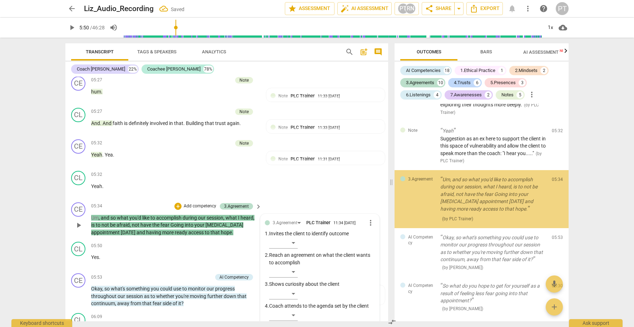
scroll to position [1218, 0]
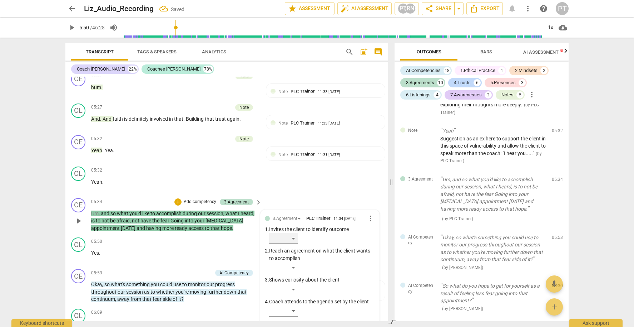
click at [293, 232] on div "​" at bounding box center [283, 237] width 29 height 11
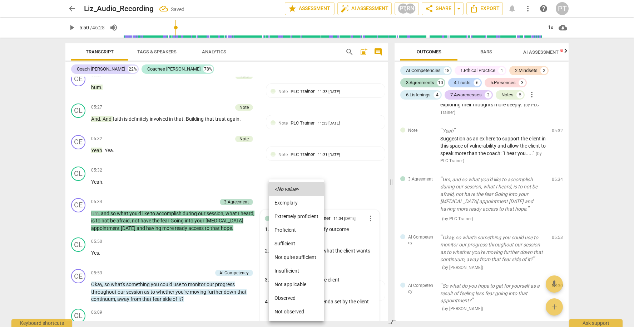
drag, startPoint x: 294, startPoint y: 216, endPoint x: 291, endPoint y: 213, distance: 4.0
click at [294, 216] on li "Extremely proficient" at bounding box center [296, 216] width 55 height 14
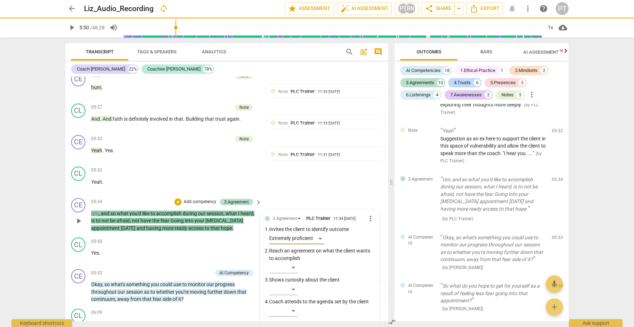
click at [196, 199] on p "Add competency" at bounding box center [200, 202] width 34 height 6
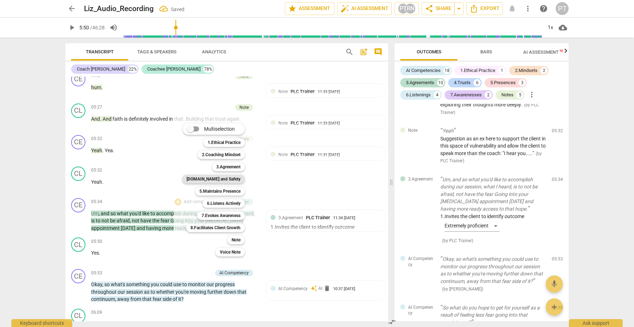
click at [229, 180] on b "4.Trust and Safety" at bounding box center [214, 179] width 54 height 9
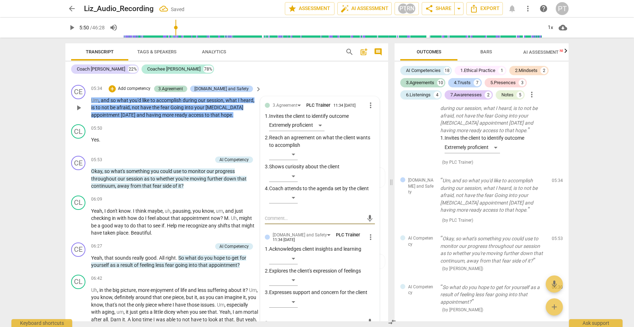
scroll to position [1332, 0]
click at [294, 295] on div "​" at bounding box center [283, 300] width 29 height 11
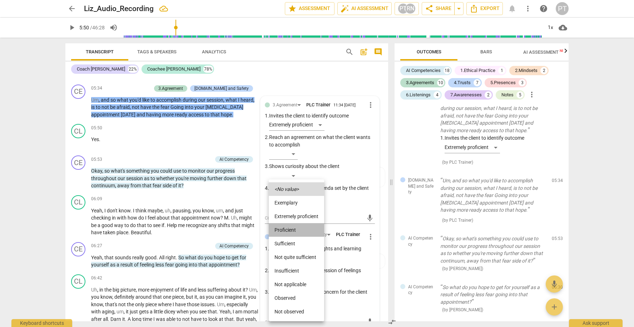
click at [293, 228] on li "Proficient" at bounding box center [296, 230] width 55 height 14
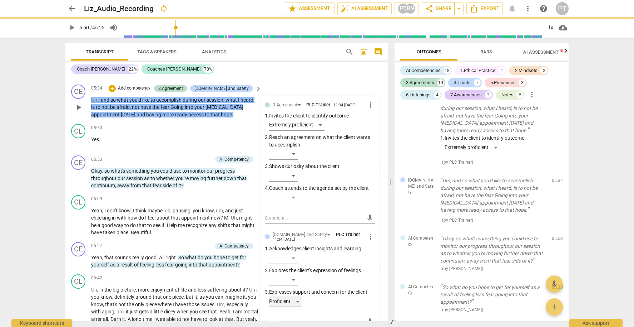
scroll to position [1353, 0]
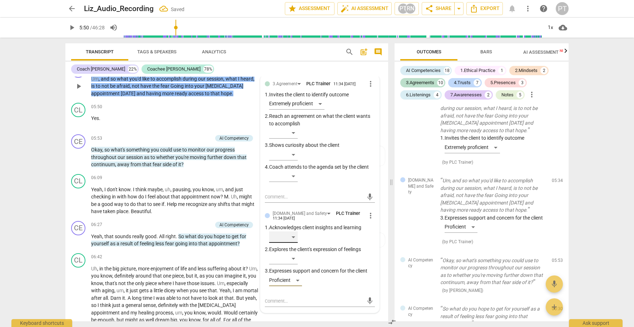
click at [291, 231] on div "​" at bounding box center [283, 236] width 29 height 11
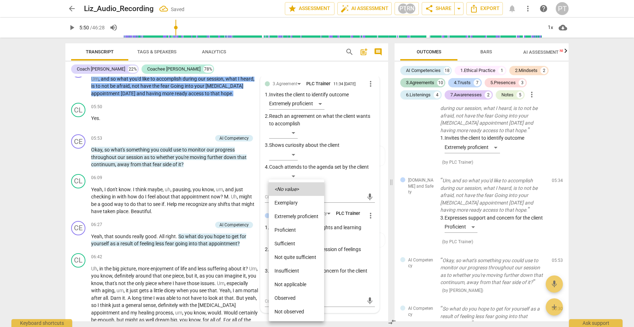
click at [291, 230] on li "Proficient" at bounding box center [296, 230] width 55 height 14
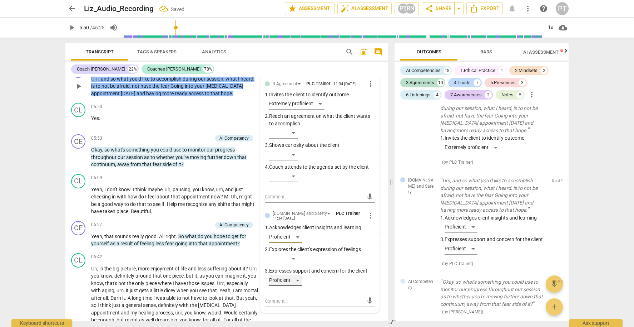
click at [298, 274] on div "Proficient" at bounding box center [285, 279] width 33 height 11
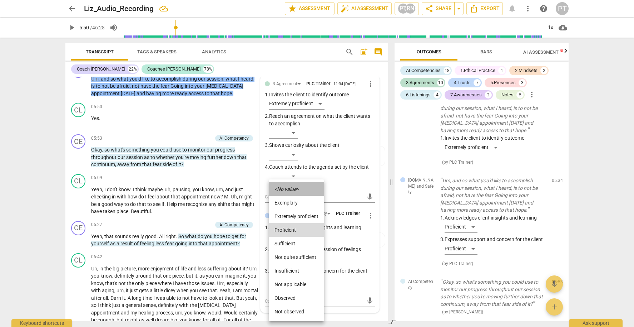
click at [290, 186] on icon "<No value>" at bounding box center [287, 188] width 24 height 5
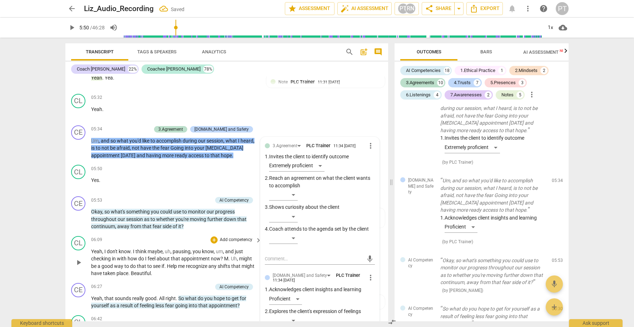
scroll to position [1290, 0]
click at [150, 126] on div "+ Add competency" at bounding box center [130, 129] width 43 height 7
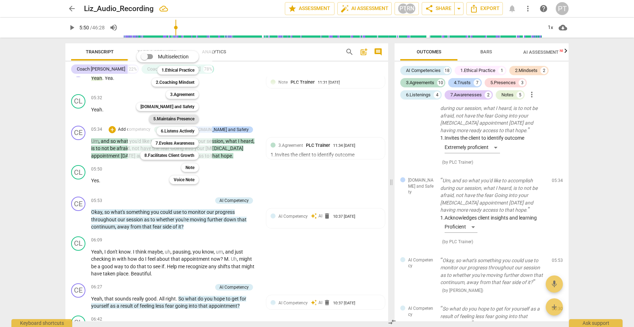
click at [179, 119] on b "5.Maintains Presence" at bounding box center [173, 118] width 41 height 9
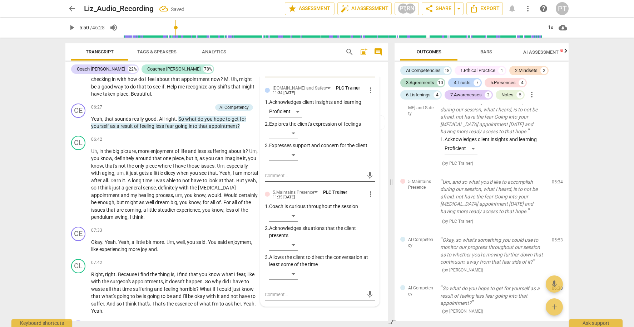
scroll to position [1480, 0]
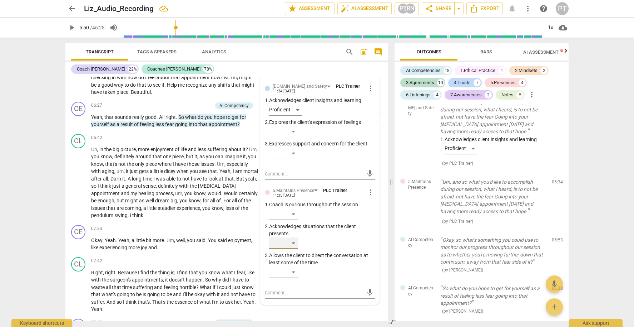
click at [293, 237] on div "​" at bounding box center [283, 242] width 29 height 11
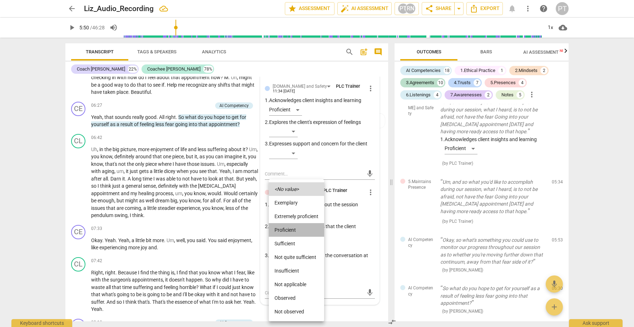
drag, startPoint x: 293, startPoint y: 230, endPoint x: 283, endPoint y: 222, distance: 13.2
click at [293, 230] on li "Proficient" at bounding box center [296, 230] width 55 height 14
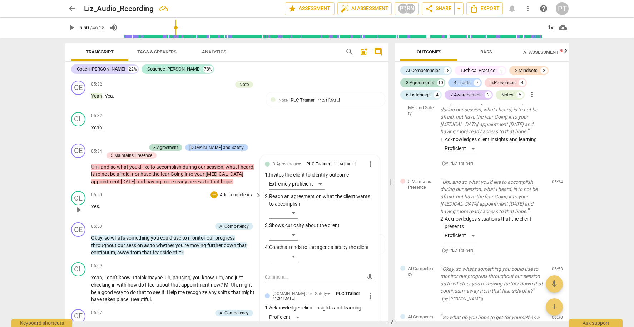
scroll to position [1265, 0]
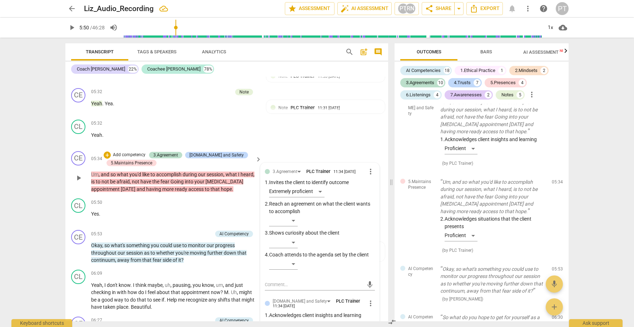
click at [126, 152] on p "Add competency" at bounding box center [129, 155] width 34 height 6
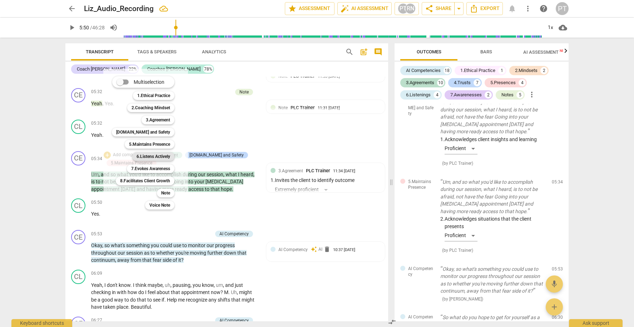
click at [156, 155] on b "6.Listens Actively" at bounding box center [154, 156] width 34 height 9
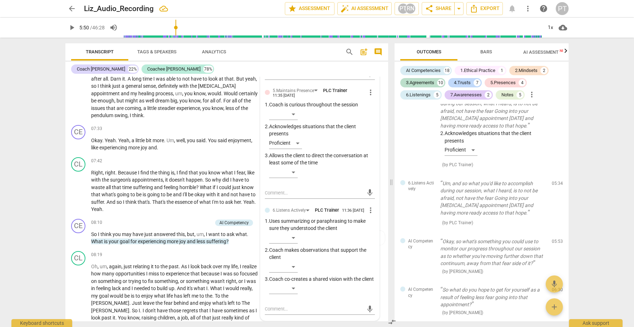
scroll to position [1585, 0]
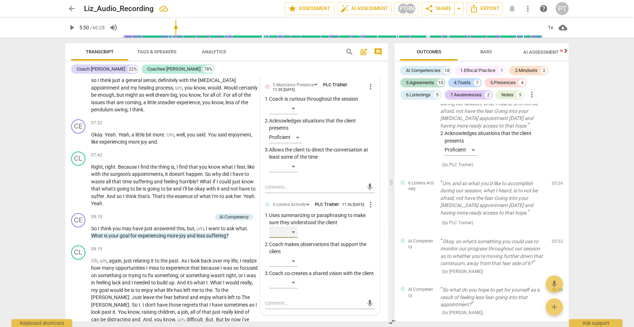
click at [293, 226] on div "​" at bounding box center [283, 231] width 29 height 11
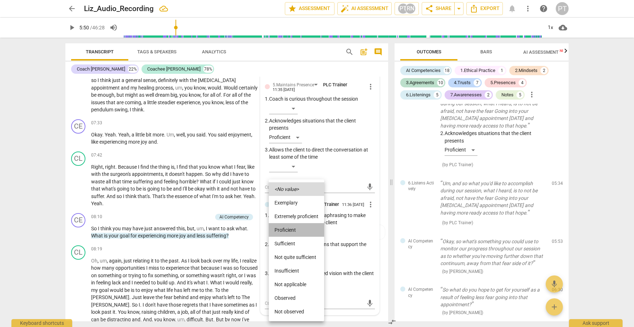
click at [293, 226] on li "Proficient" at bounding box center [296, 230] width 55 height 14
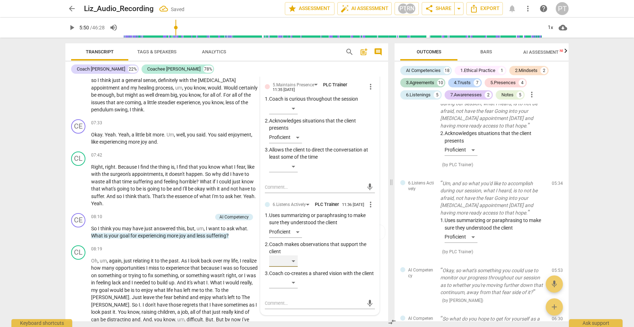
click at [295, 255] on div "​" at bounding box center [283, 260] width 29 height 11
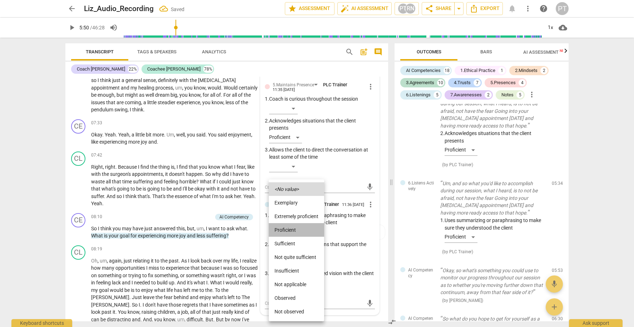
drag, startPoint x: 294, startPoint y: 231, endPoint x: 287, endPoint y: 218, distance: 14.6
click at [294, 231] on li "Proficient" at bounding box center [296, 230] width 55 height 14
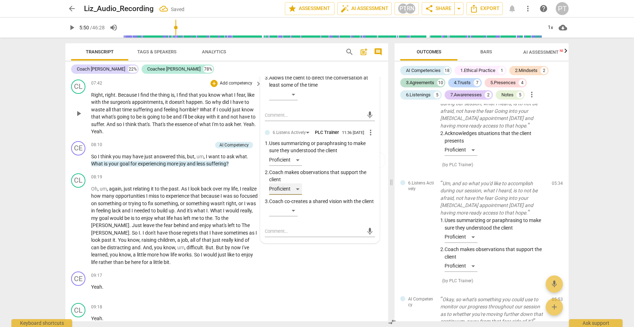
scroll to position [1628, 0]
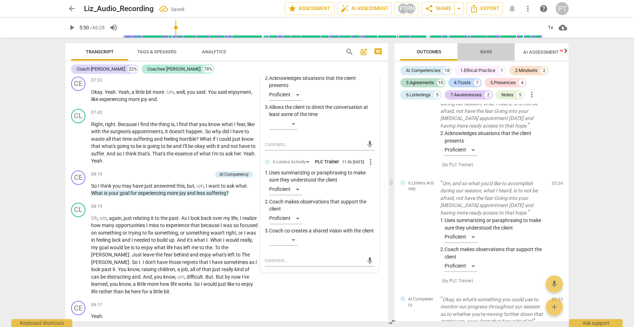
click at [485, 52] on span "Bars" at bounding box center [487, 51] width 12 height 5
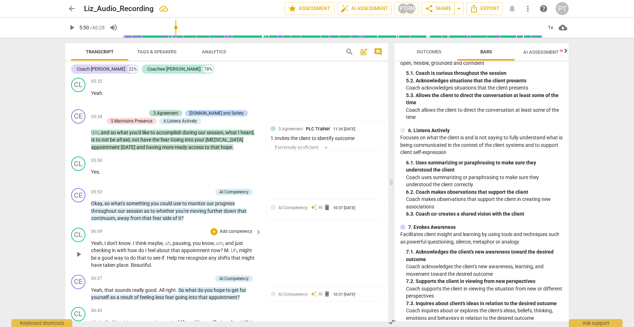
scroll to position [1306, 0]
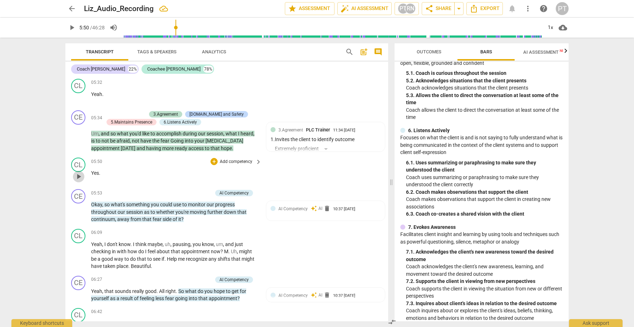
click at [78, 172] on span "play_arrow" at bounding box center [78, 176] width 9 height 9
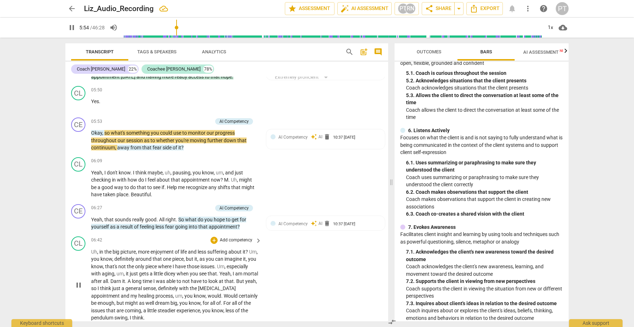
scroll to position [1343, 0]
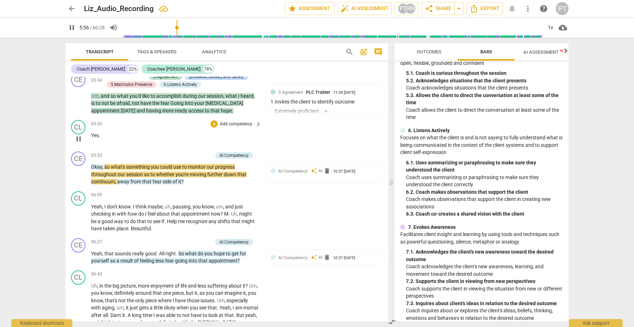
click at [79, 134] on span "pause" at bounding box center [78, 138] width 9 height 9
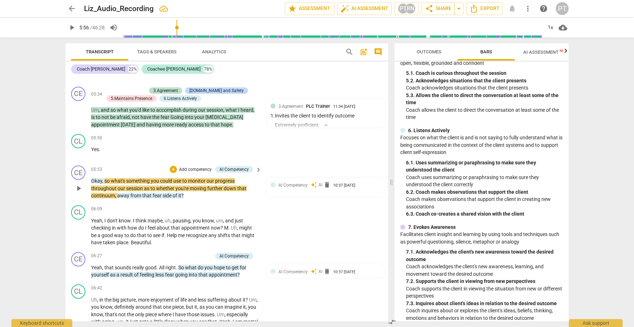
scroll to position [1324, 0]
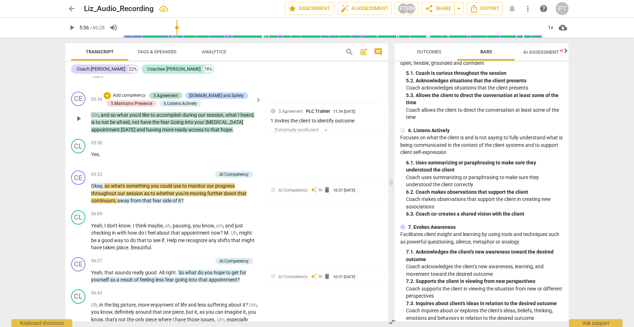
click at [121, 92] on p "Add competency" at bounding box center [129, 95] width 34 height 6
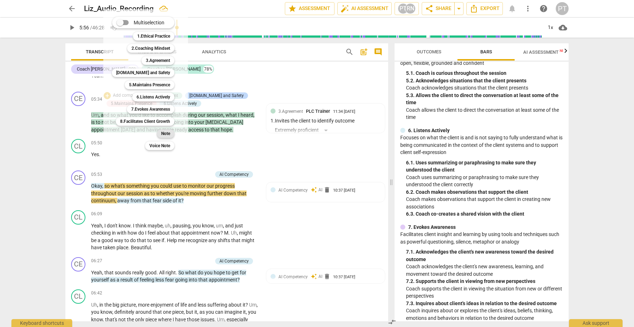
click at [164, 133] on b "Note" at bounding box center [165, 133] width 9 height 9
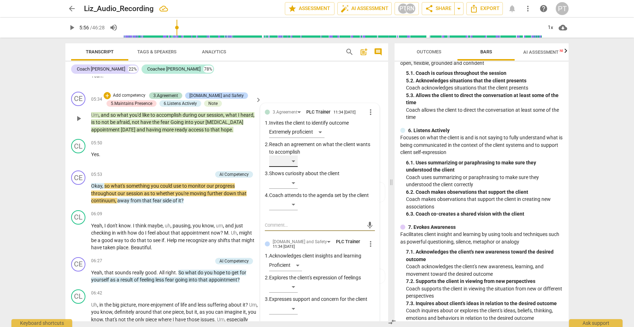
click at [295, 155] on div "​" at bounding box center [283, 160] width 29 height 11
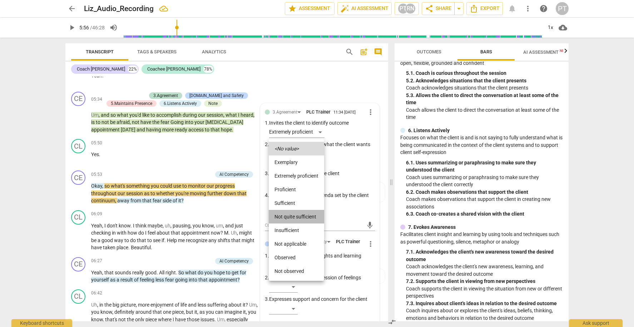
click at [303, 217] on li "Not quite sufficient" at bounding box center [296, 217] width 55 height 14
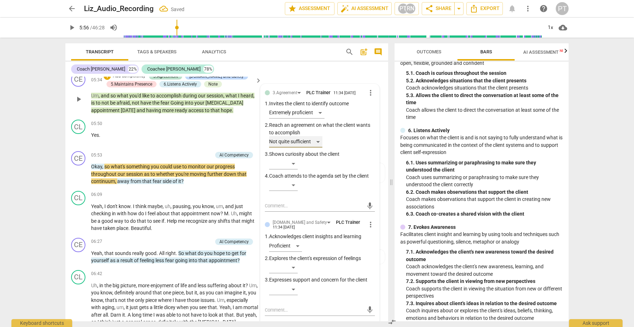
scroll to position [1341, 0]
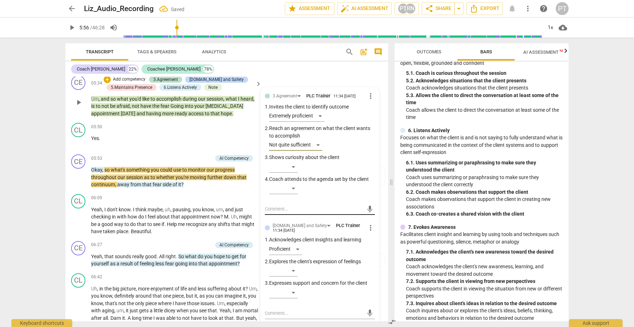
click at [279, 205] on textarea at bounding box center [314, 208] width 99 height 7
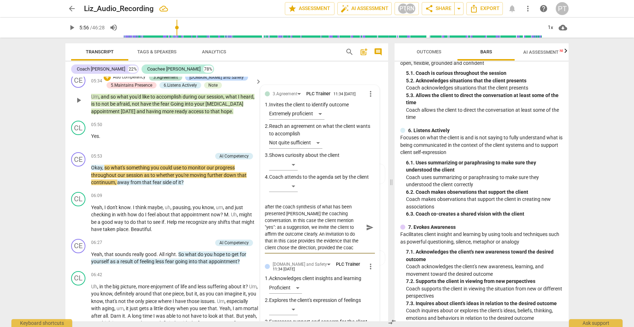
scroll to position [13, 0]
click at [296, 233] on textarea "it is important that the client establish the goal after the coach synthesis of…" at bounding box center [314, 227] width 99 height 48
drag, startPoint x: 296, startPoint y: 235, endPoint x: 248, endPoint y: 187, distance: 68.0
click at [248, 187] on div "CE play_arrow pause 00:03 + Add competency 4.Trust and Safety keyboard_arrow_ri…" at bounding box center [226, 199] width 323 height 244
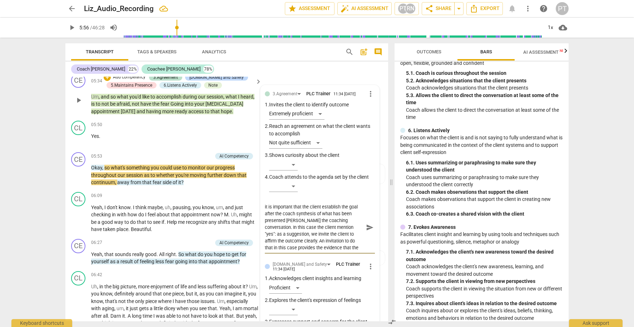
paste textarea "Under CC3 – Establishes and Maintains Agreements, it is important that the clie…"
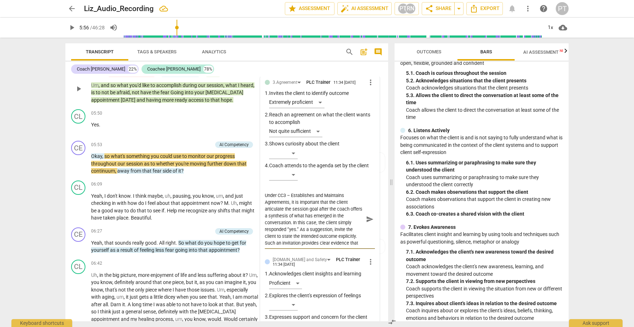
scroll to position [1325, 0]
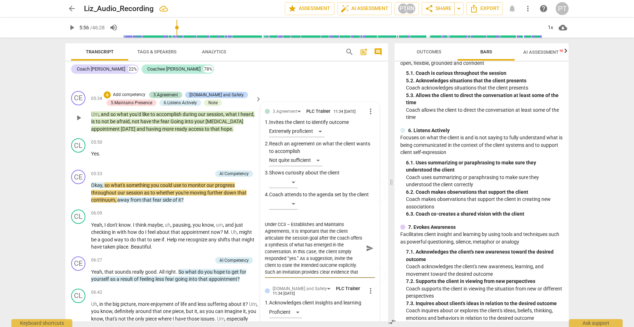
click at [84, 113] on span "play_arrow" at bounding box center [78, 117] width 11 height 9
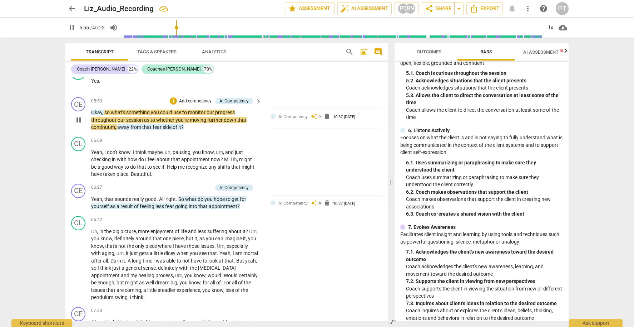
scroll to position [1381, 0]
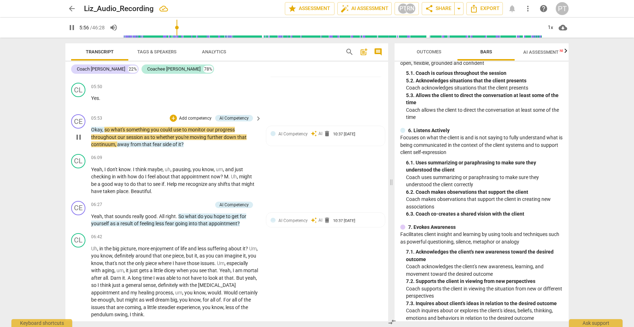
click at [78, 133] on span "pause" at bounding box center [78, 137] width 9 height 9
click at [93, 127] on span "Okay" at bounding box center [96, 130] width 11 height 6
click at [117, 127] on span "what's" at bounding box center [118, 130] width 15 height 6
click at [440, 11] on span "share Share" at bounding box center [438, 8] width 26 height 9
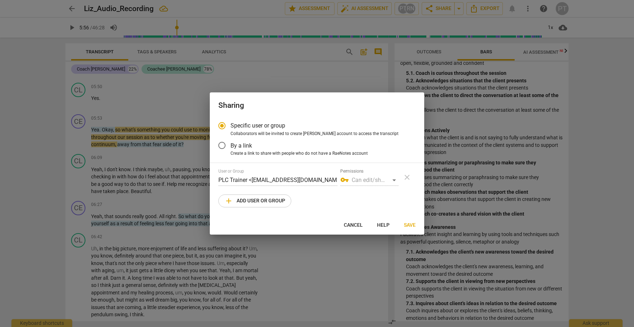
click at [356, 224] on span "Cancel" at bounding box center [353, 224] width 19 height 7
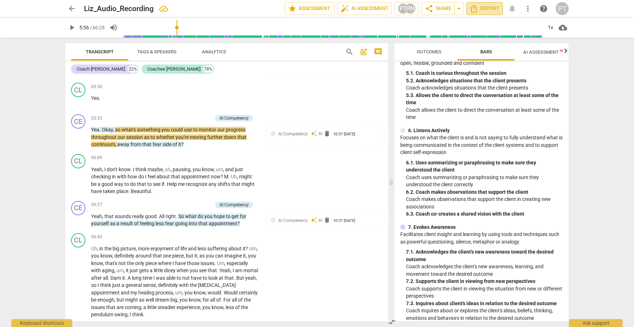
click at [488, 10] on span "Export" at bounding box center [485, 8] width 30 height 9
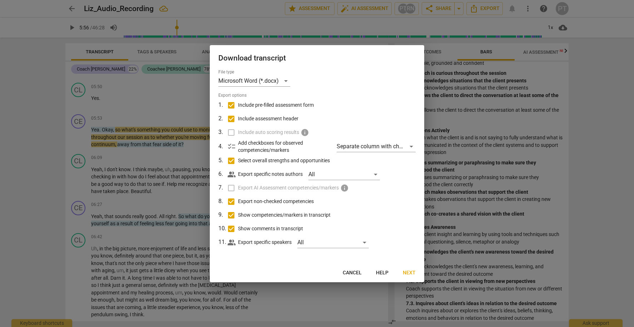
click at [408, 270] on span "Next" at bounding box center [409, 272] width 13 height 7
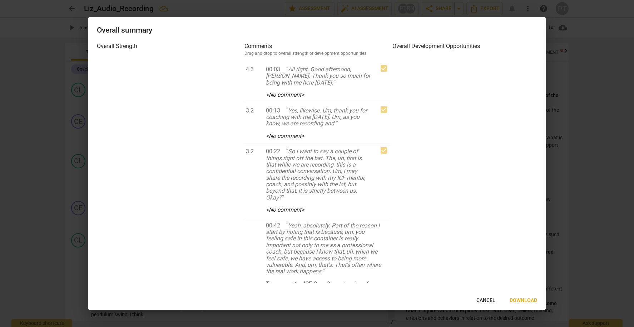
click at [522, 300] on span "Download" at bounding box center [524, 300] width 28 height 7
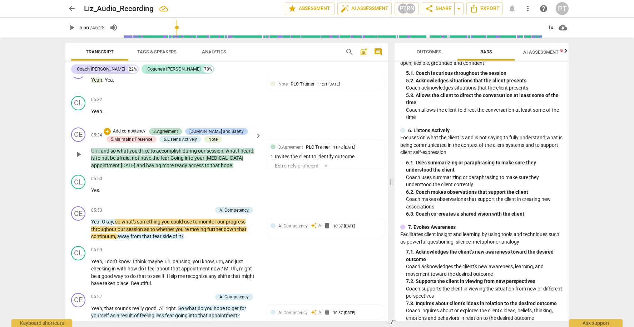
scroll to position [1287, 0]
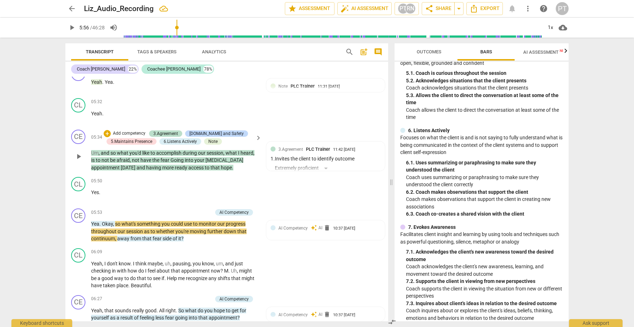
click at [124, 130] on p "Add competency" at bounding box center [129, 133] width 34 height 6
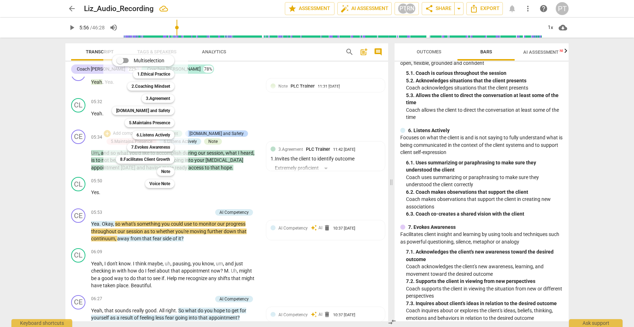
click at [304, 180] on div at bounding box center [317, 163] width 634 height 327
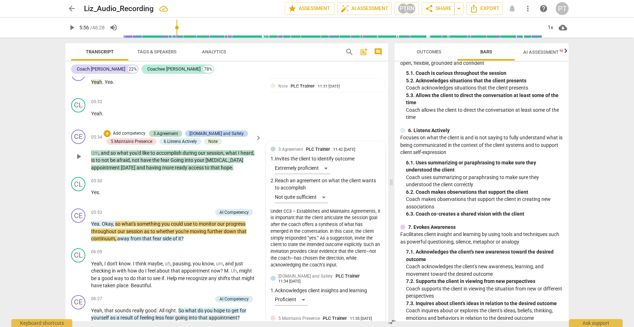
click at [302, 156] on div "3.Agreement PLC Trainer 11:42 09-12-2025 1. Invites the client to identify outc…" at bounding box center [326, 208] width 110 height 124
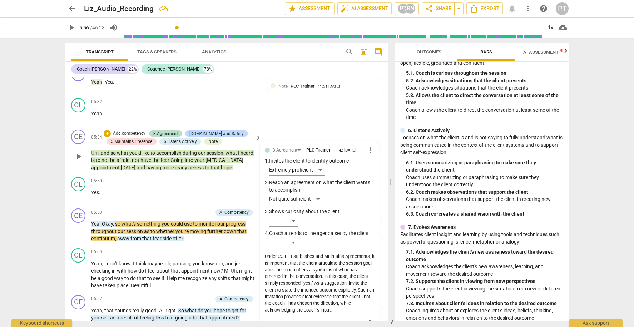
click at [347, 294] on div "Under CC3 – Establishes and Maintains Agreements, it is important that the clie…" at bounding box center [320, 283] width 110 height 60
click at [338, 295] on div "Under CC3 – Establishes and Maintains Agreements, it is important that the clie…" at bounding box center [320, 283] width 110 height 60
click at [369, 146] on span "more_vert" at bounding box center [371, 150] width 9 height 9
click at [375, 138] on li "Edit" at bounding box center [376, 138] width 25 height 14
click at [349, 269] on textarea "Under CC3 – Establishes and Maintains Agreements, it is important that the clie…" at bounding box center [320, 286] width 110 height 54
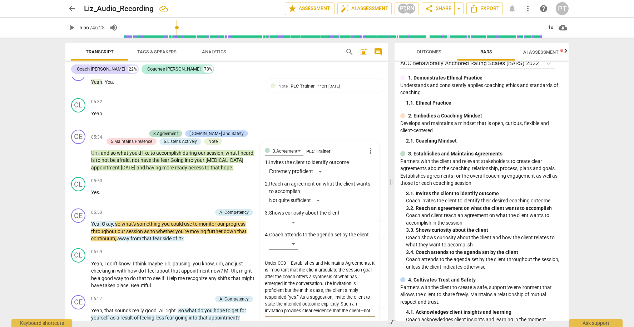
scroll to position [35, 0]
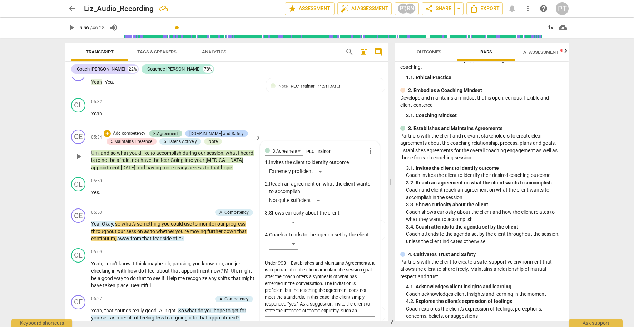
click at [320, 160] on div "3.Agreement PLC Trainer more_vert 1. Invites the client to identify outcome Ext…" at bounding box center [320, 239] width 110 height 187
click at [319, 159] on div "3.Agreement PLC Trainer more_vert 1. Invites the client to identify outcome Ext…" at bounding box center [320, 239] width 110 height 187
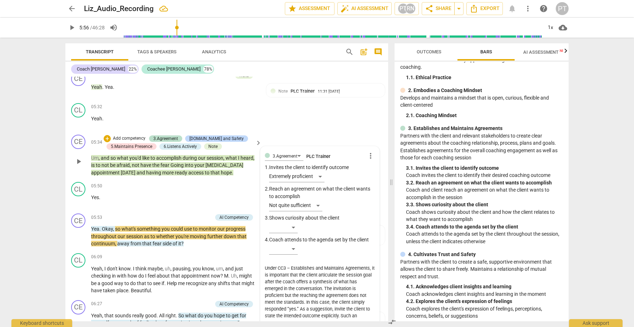
scroll to position [1285, 0]
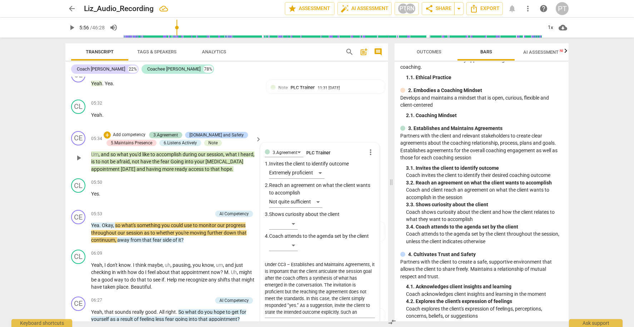
click at [288, 156] on div "3.Agreement PLC Trainer more_vert 1. Invites the client to identify outcome Ext…" at bounding box center [320, 240] width 110 height 187
drag, startPoint x: 305, startPoint y: 233, endPoint x: 297, endPoint y: 210, distance: 23.9
click at [304, 234] on div "3.Agreement PLC Trainer more_vert 1. Invites the client to identify outcome Ext…" at bounding box center [320, 240] width 110 height 187
drag, startPoint x: 294, startPoint y: 165, endPoint x: 299, endPoint y: 160, distance: 6.6
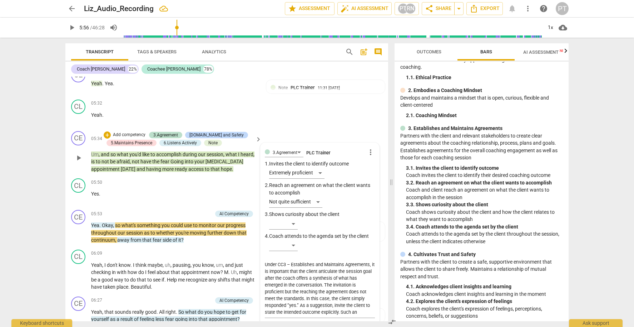
click at [294, 165] on div "3.Agreement PLC Trainer more_vert 1. Invites the client to identify outcome Ext…" at bounding box center [320, 240] width 110 height 187
click at [318, 160] on div "3.Agreement PLC Trainer more_vert 1. Invites the client to identify outcome Ext…" at bounding box center [320, 240] width 110 height 187
click at [320, 160] on div "3.Agreement PLC Trainer more_vert 1. Invites the client to identify outcome Ext…" at bounding box center [320, 240] width 110 height 187
click at [369, 148] on span "more_vert" at bounding box center [371, 152] width 9 height 9
click at [375, 136] on li "Edit" at bounding box center [376, 140] width 25 height 14
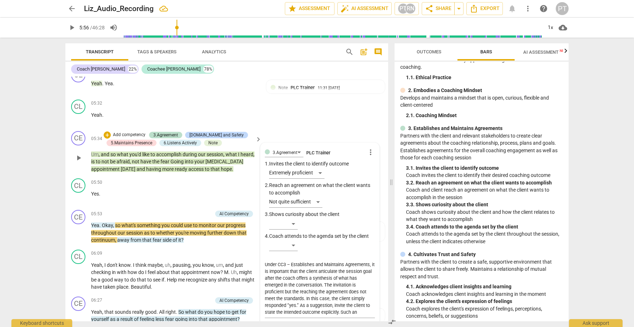
click at [320, 160] on div "3.Agreement PLC Trainer more_vert 1. Invites the client to identify outcome Ext…" at bounding box center [320, 240] width 110 height 187
drag, startPoint x: 289, startPoint y: 154, endPoint x: 307, endPoint y: 210, distance: 58.9
click at [289, 154] on div "3.Agreement PLC Trainer more_vert 1. Invites the client to identify outcome Ext…" at bounding box center [320, 240] width 110 height 187
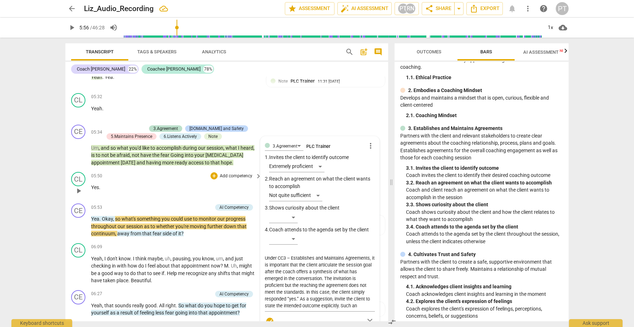
scroll to position [1277, 0]
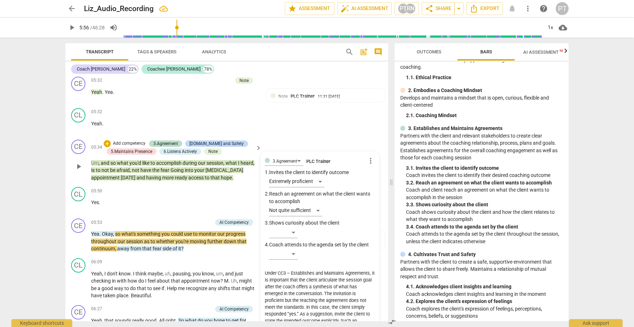
click at [304, 169] on div "3.Agreement PLC Trainer more_vert 1. Invites the client to identify outcome Ext…" at bounding box center [320, 249] width 110 height 187
click at [319, 168] on div "3.Agreement PLC Trainer more_vert 1. Invites the client to identify outcome Ext…" at bounding box center [320, 249] width 110 height 187
click at [332, 159] on div "3.Agreement PLC Trainer more_vert 1. Invites the client to identify outcome Ext…" at bounding box center [320, 249] width 110 height 187
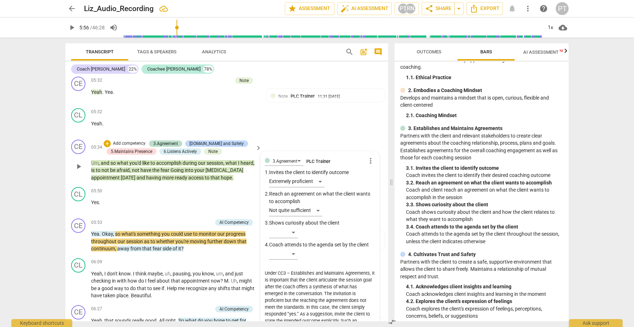
click at [367, 156] on span "more_vert" at bounding box center [371, 160] width 9 height 9
click at [373, 146] on li "Edit" at bounding box center [376, 149] width 25 height 14
click at [308, 166] on div "3.Agreement PLC Trainer more_vert 1. Invites the client to identify outcome Ext…" at bounding box center [320, 249] width 110 height 187
click at [314, 168] on div "3.Agreement PLC Trainer more_vert 1. Invites the client to identify outcome Ext…" at bounding box center [320, 249] width 110 height 187
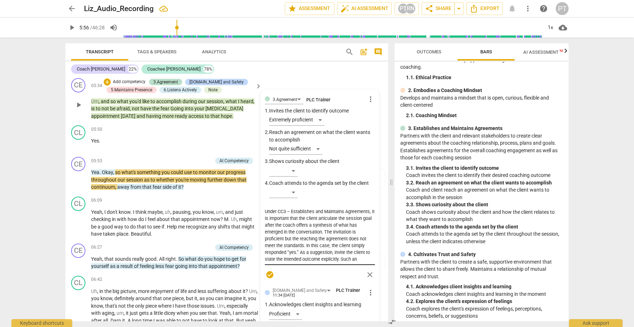
scroll to position [1338, 0]
click at [297, 212] on textarea "Under CC3 – Establishes and Maintains Agreements, it is important that the clie…" at bounding box center [320, 234] width 110 height 54
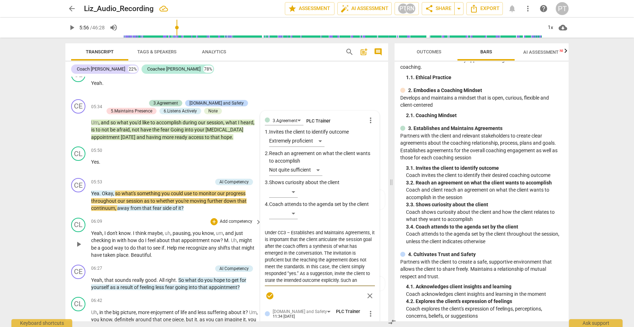
scroll to position [1319, 0]
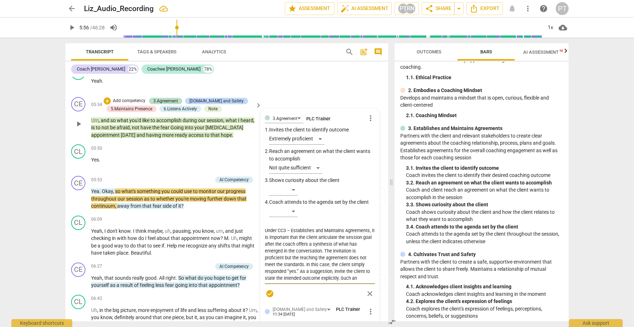
click at [268, 227] on textarea "Under CC3 – Establishes and Maintains Agreements, it is important that the clie…" at bounding box center [320, 254] width 110 height 54
drag, startPoint x: 264, startPoint y: 217, endPoint x: 362, endPoint y: 268, distance: 110.9
click at [362, 268] on textarea "Under CC3 – Establishes and Maintains Agreements, it is important that the clie…" at bounding box center [320, 254] width 110 height 54
click at [367, 114] on span "more_vert" at bounding box center [371, 118] width 9 height 9
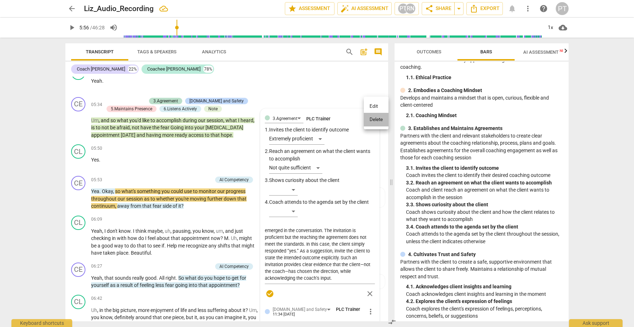
click at [373, 118] on li "Delete" at bounding box center [376, 120] width 25 height 14
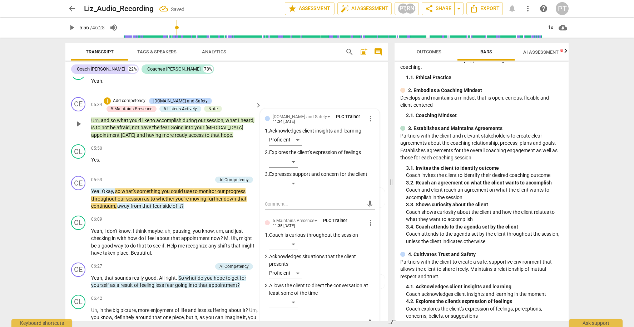
click at [133, 98] on p "Add competency" at bounding box center [129, 101] width 34 height 6
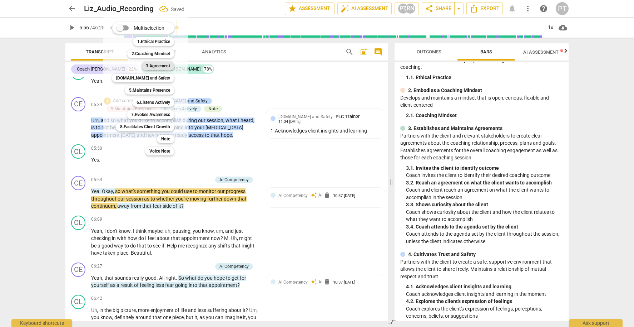
click at [162, 65] on b "3.Agreement" at bounding box center [158, 66] width 24 height 9
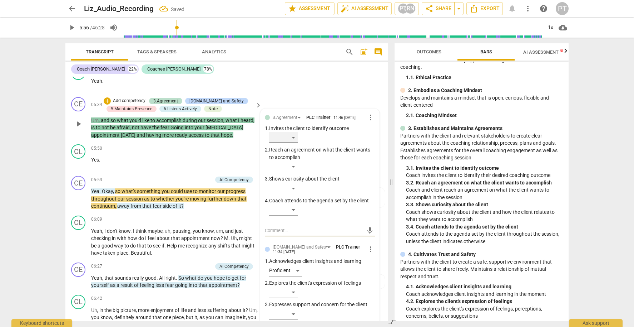
click at [293, 132] on div "​" at bounding box center [283, 137] width 29 height 11
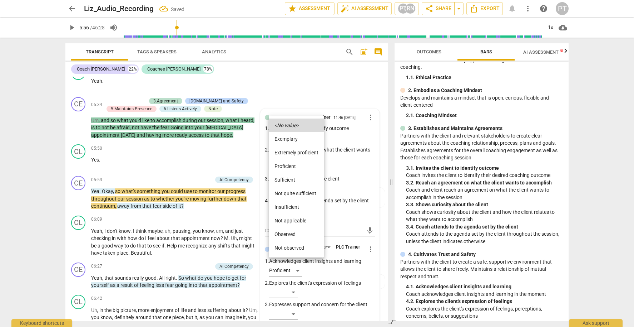
click at [295, 167] on li "Proficient" at bounding box center [296, 166] width 55 height 14
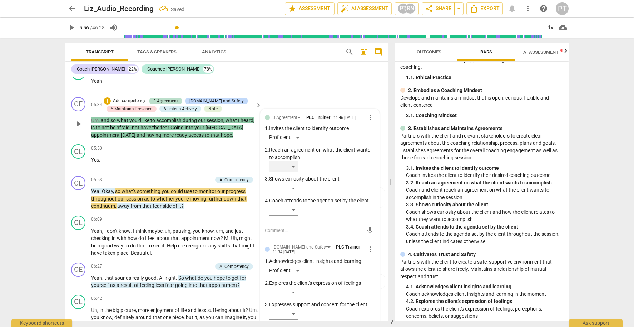
click at [293, 161] on div "​" at bounding box center [283, 166] width 29 height 11
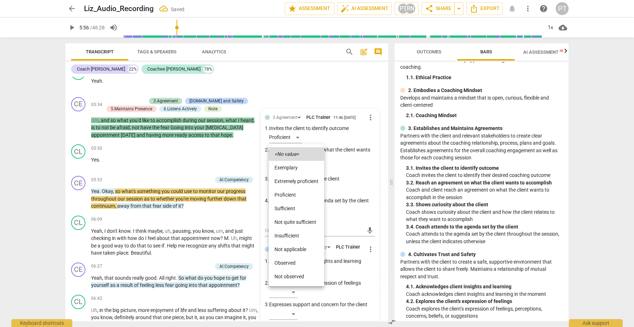
click at [298, 221] on li "Not quite sufficient" at bounding box center [296, 222] width 55 height 14
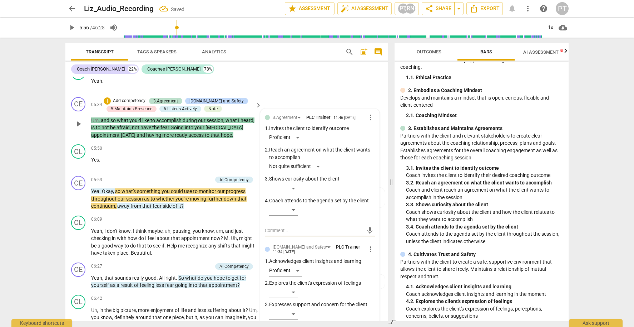
click at [281, 227] on textarea at bounding box center [314, 230] width 99 height 7
paste textarea "Under CC3 – Establishes and Maintains Agreements, it is important that the clie…"
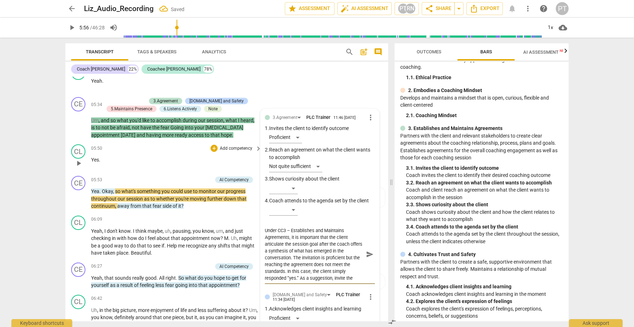
scroll to position [0, 0]
click at [126, 156] on p "Yes ." at bounding box center [174, 160] width 167 height 8
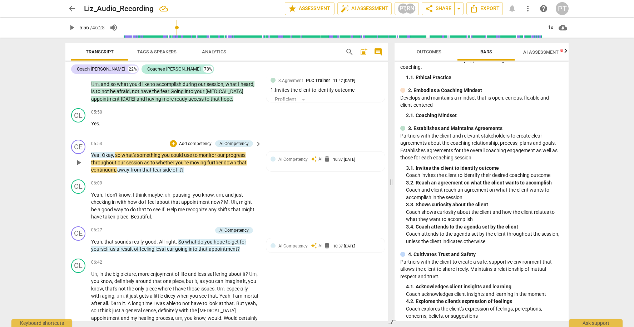
click at [78, 158] on span "play_arrow" at bounding box center [78, 162] width 9 height 9
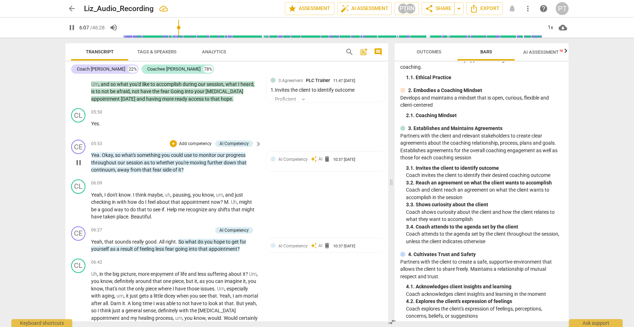
click at [77, 158] on span "pause" at bounding box center [78, 162] width 9 height 9
click at [190, 141] on p "Add competency" at bounding box center [195, 144] width 34 height 6
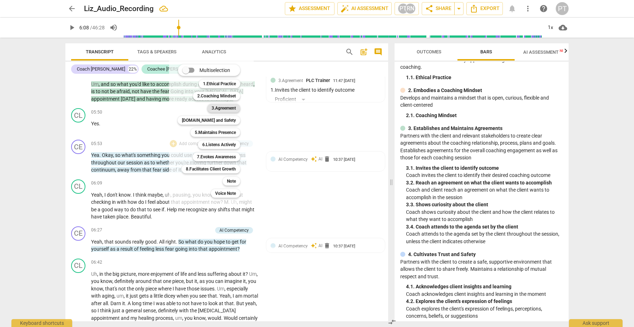
click at [220, 107] on b "3.Agreement" at bounding box center [224, 108] width 24 height 9
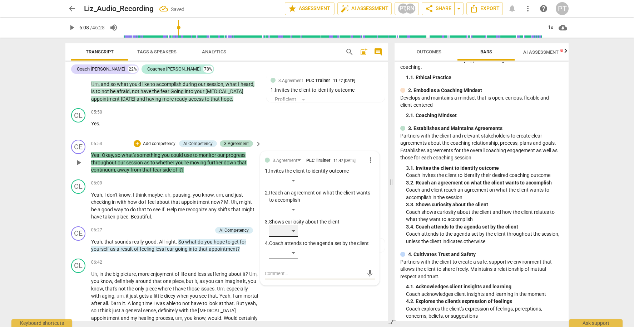
click at [294, 225] on div "​" at bounding box center [283, 230] width 29 height 11
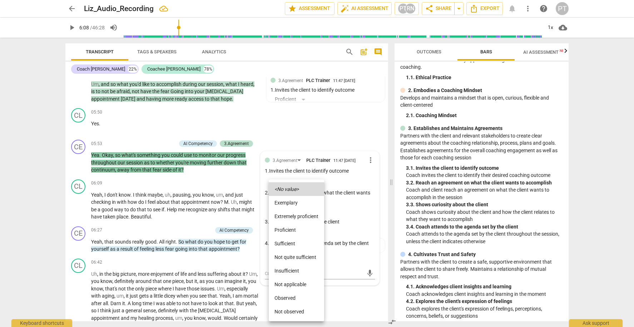
drag, startPoint x: 362, startPoint y: 241, endPoint x: 350, endPoint y: 216, distance: 28.3
click at [362, 241] on div at bounding box center [317, 163] width 634 height 327
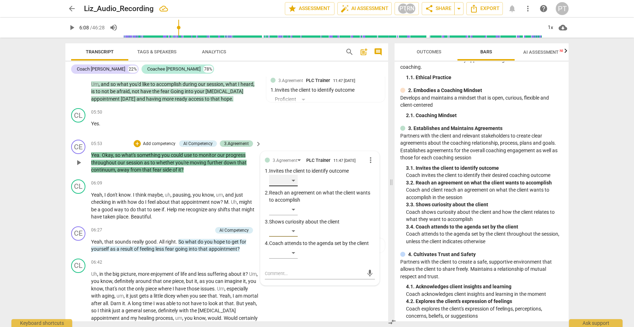
click at [293, 175] on div "​" at bounding box center [283, 180] width 29 height 11
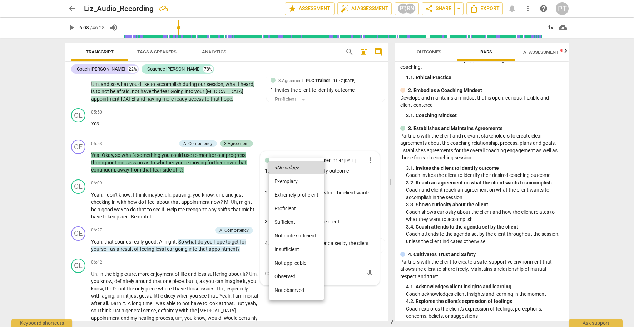
click at [293, 205] on li "Proficient" at bounding box center [296, 208] width 55 height 14
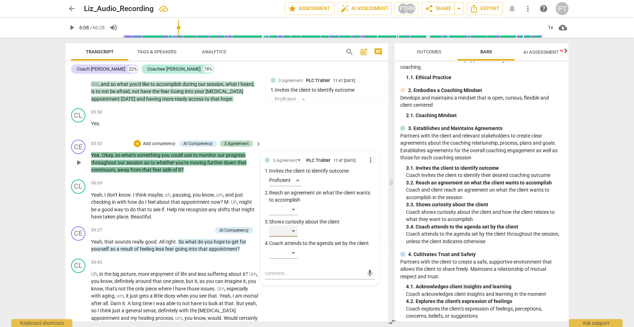
click at [293, 225] on div "​" at bounding box center [283, 230] width 29 height 11
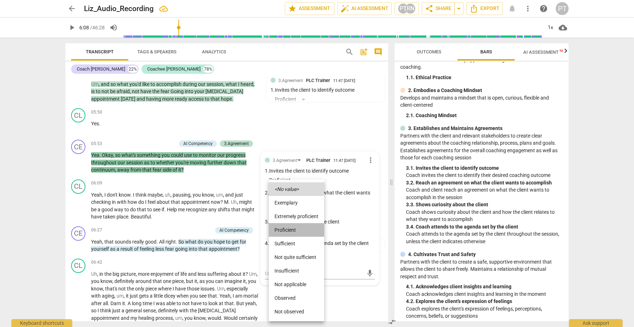
drag, startPoint x: 293, startPoint y: 230, endPoint x: 280, endPoint y: 226, distance: 12.7
click at [292, 230] on li "Proficient" at bounding box center [296, 230] width 55 height 14
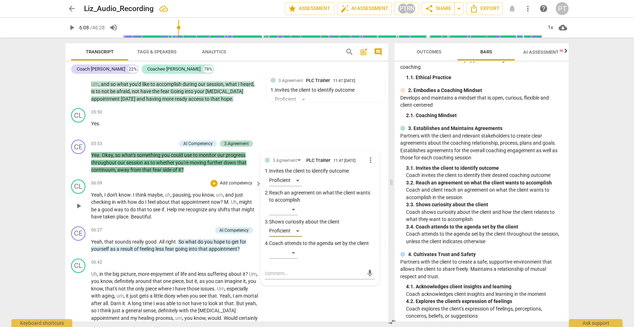
click at [78, 201] on span "play_arrow" at bounding box center [78, 205] width 9 height 9
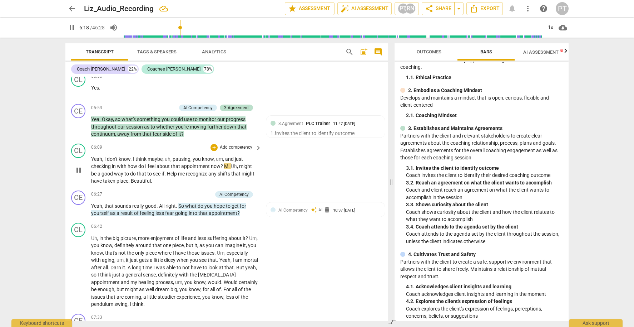
scroll to position [1394, 0]
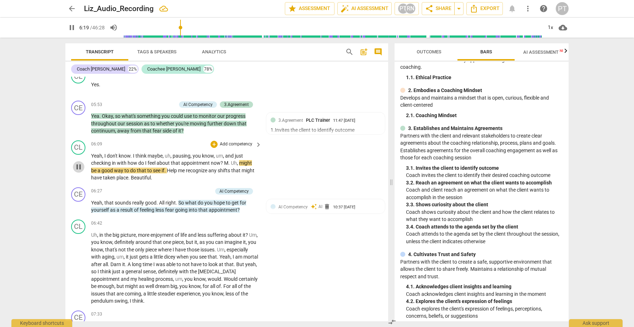
click at [78, 162] on span "pause" at bounding box center [78, 166] width 9 height 9
click at [224, 160] on span "M" at bounding box center [226, 163] width 4 height 6
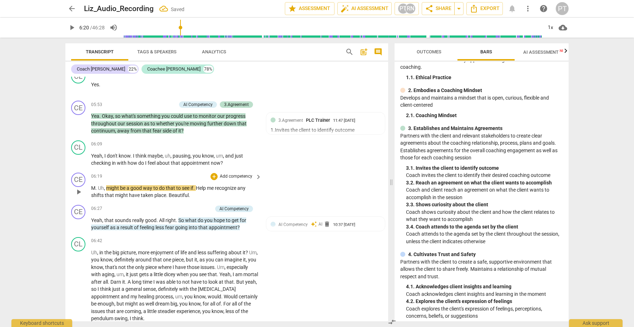
click at [99, 185] on span "Uh" at bounding box center [101, 188] width 6 height 6
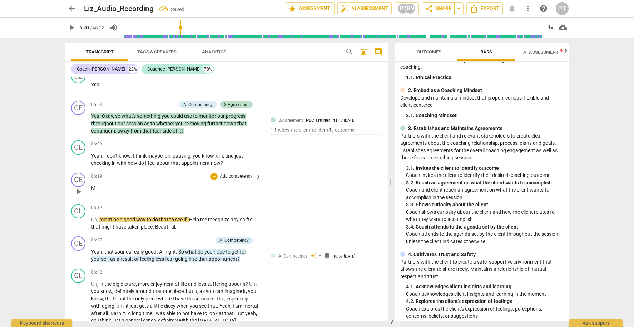
click at [239, 173] on p "Add competency" at bounding box center [236, 176] width 34 height 6
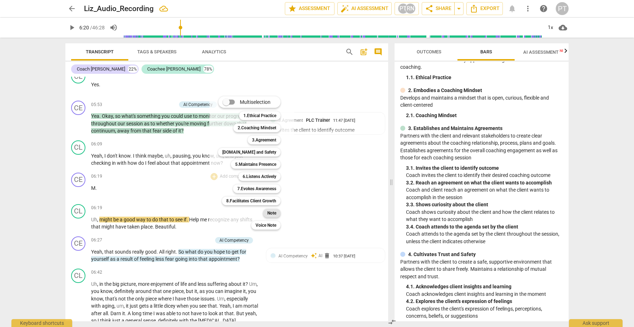
click at [274, 214] on b "Note" at bounding box center [272, 213] width 9 height 9
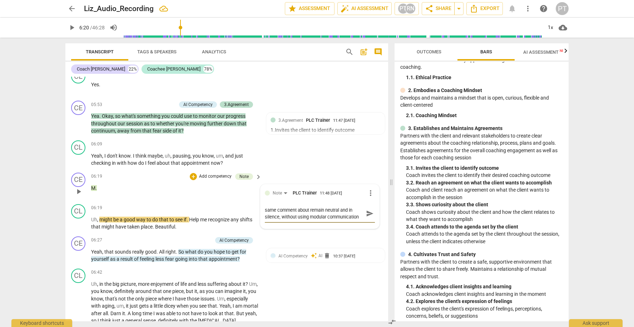
scroll to position [0, 0]
drag, startPoint x: 327, startPoint y: 203, endPoint x: 309, endPoint y: 203, distance: 17.9
click at [309, 206] on textarea "same comment about remain neutral and in silence, without using modular communi…" at bounding box center [314, 213] width 99 height 14
click at [310, 206] on textarea "same comment about remain neutral and in silence, without using modulation in c…" at bounding box center [314, 213] width 99 height 14
click at [299, 206] on textarea "same comment about remain neutral and in silence, without using any modulation …" at bounding box center [314, 213] width 99 height 14
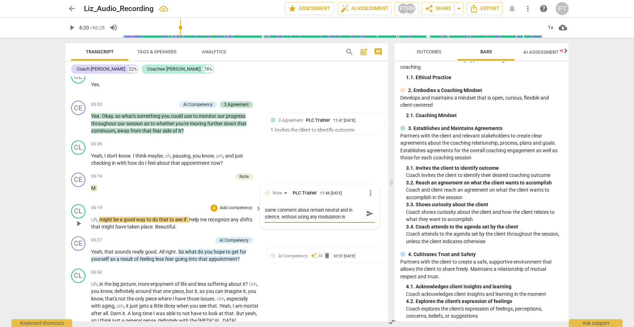
drag, startPoint x: 297, startPoint y: 202, endPoint x: 258, endPoint y: 187, distance: 42.1
click at [258, 187] on div "CE play_arrow pause 00:03 + Add competency 4.Trust and Safety keyboard_arrow_ri…" at bounding box center [226, 199] width 323 height 244
paste textarea "As a suggestion, the coach can remain neutral and silent, avoiding any tonal mo…"
click at [310, 291] on div "CL play_arrow pause 06:42 + Add competency keyboard_arrow_right Uh , in the big…" at bounding box center [226, 310] width 323 height 91
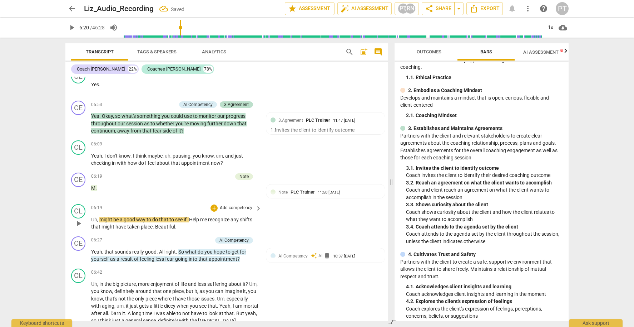
click at [77, 219] on span "play_arrow" at bounding box center [78, 223] width 9 height 9
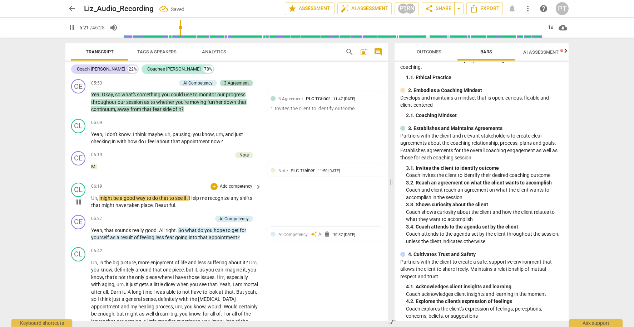
scroll to position [1421, 0]
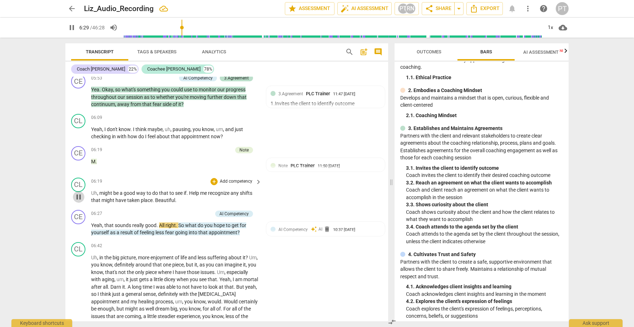
click at [78, 192] on span "pause" at bounding box center [78, 196] width 9 height 9
click at [92, 222] on span "Yeah" at bounding box center [96, 225] width 11 height 6
click at [176, 189] on p "Uh , might be a good way to do that to see if . Help me recognize any shifts th…" at bounding box center [174, 196] width 167 height 15
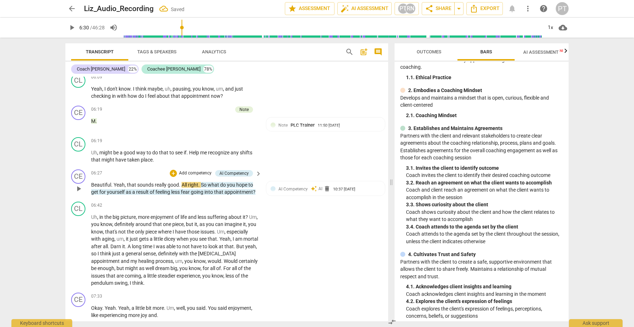
scroll to position [1464, 0]
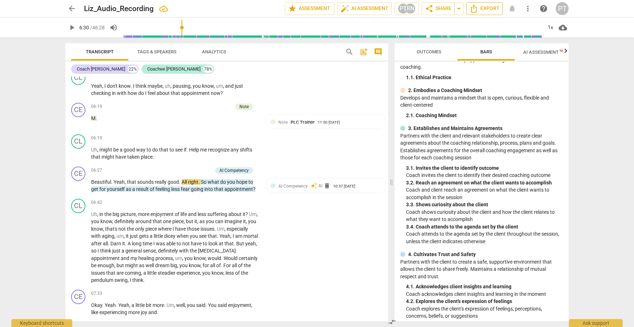
click at [485, 8] on span "Export" at bounding box center [485, 8] width 30 height 9
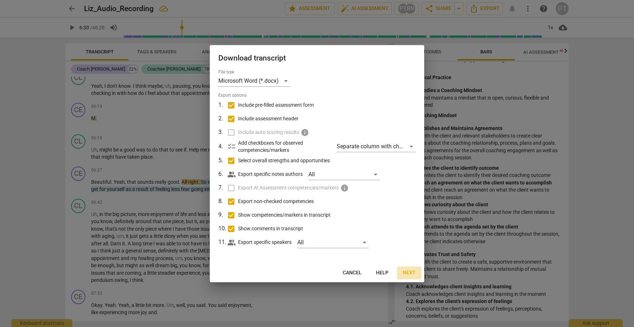
click at [412, 268] on button "Next" at bounding box center [409, 272] width 24 height 13
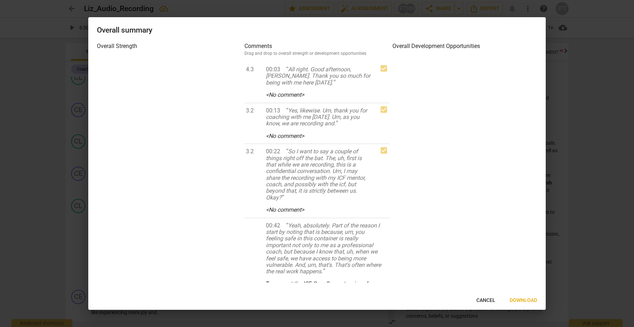
click at [526, 299] on span "Download" at bounding box center [524, 300] width 28 height 7
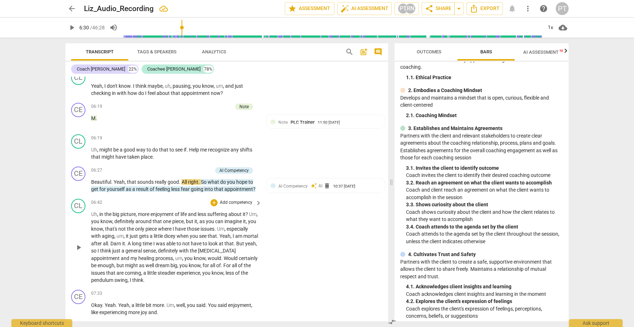
click at [335, 231] on div "CL play_arrow pause 06:42 + Add competency keyboard_arrow_right Uh , in the big…" at bounding box center [226, 241] width 323 height 91
